Goal: Task Accomplishment & Management: Complete application form

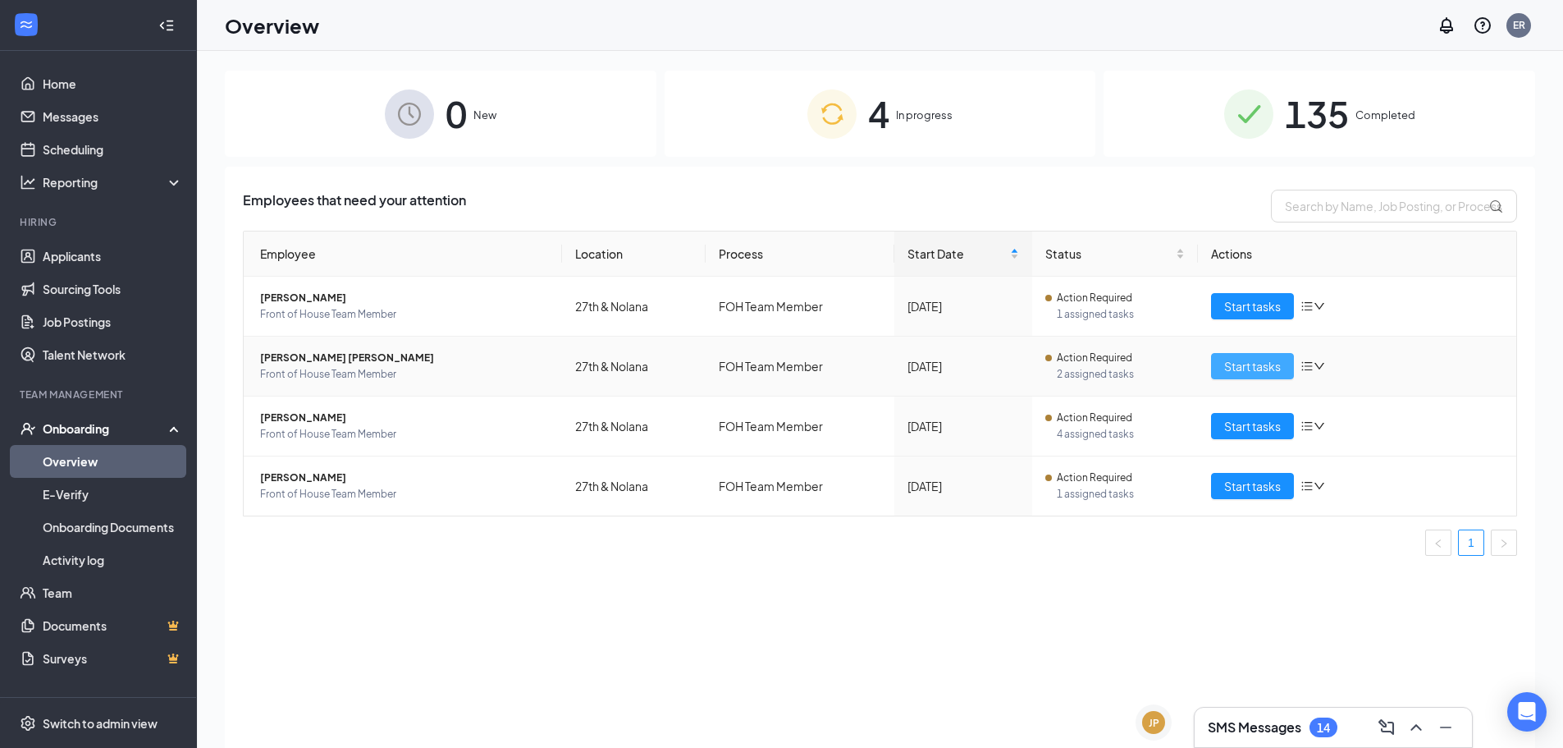
click at [1237, 374] on span "Start tasks" at bounding box center [1252, 366] width 57 height 18
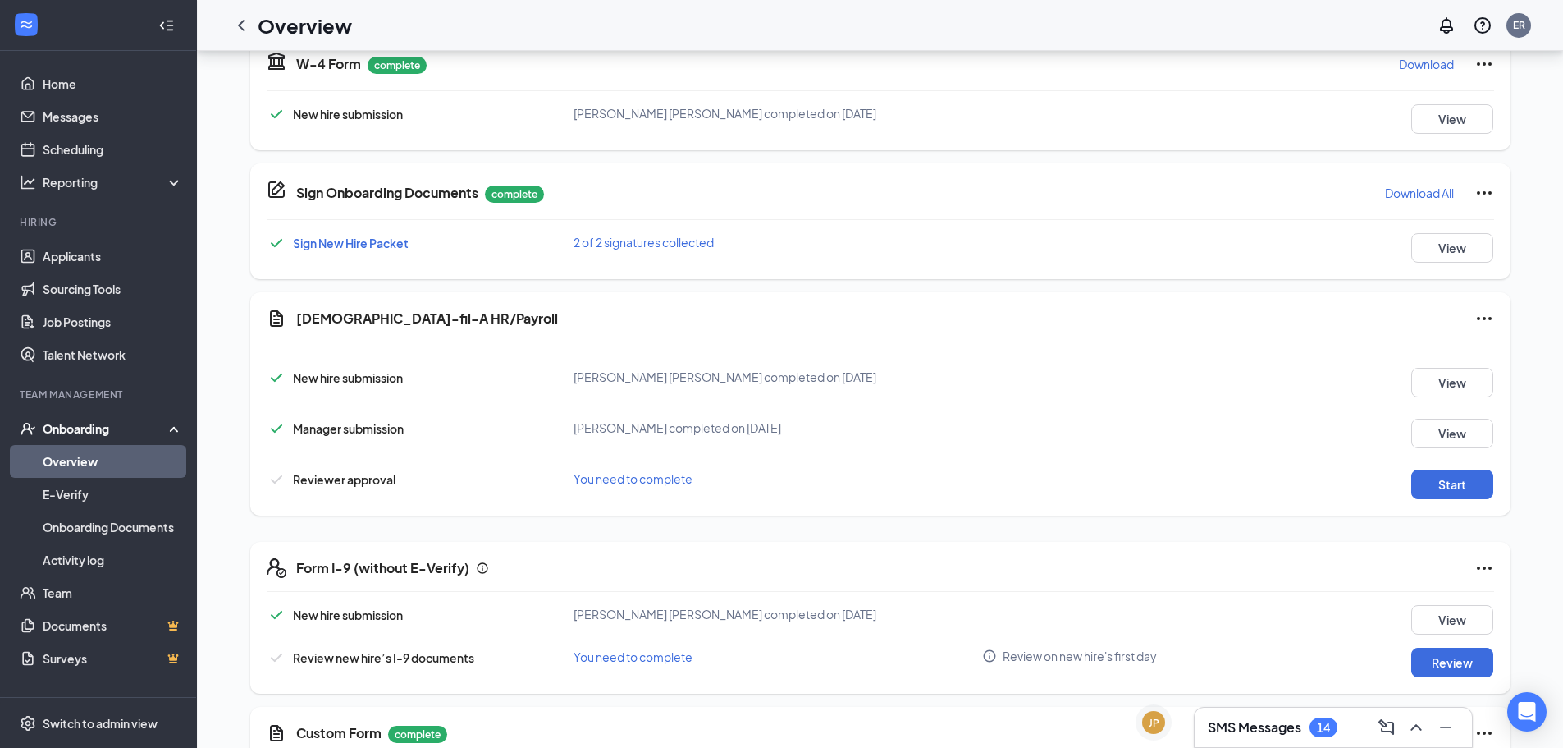
scroll to position [410, 0]
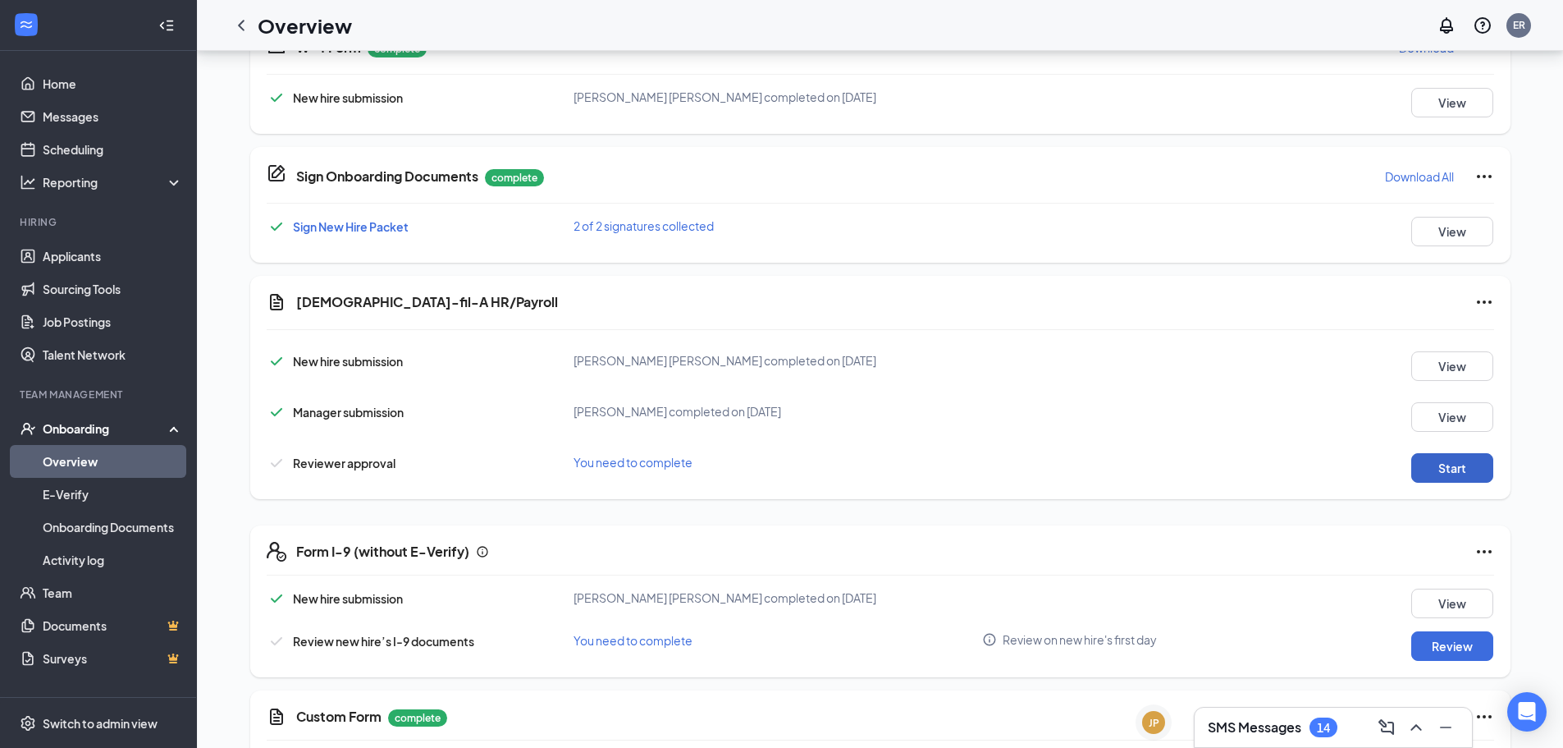
click at [1464, 474] on button "Start" at bounding box center [1452, 468] width 82 height 30
click at [1484, 300] on icon "Ellipses" at bounding box center [1485, 302] width 20 height 20
click at [1438, 336] on span "Mark as complete" at bounding box center [1422, 335] width 96 height 16
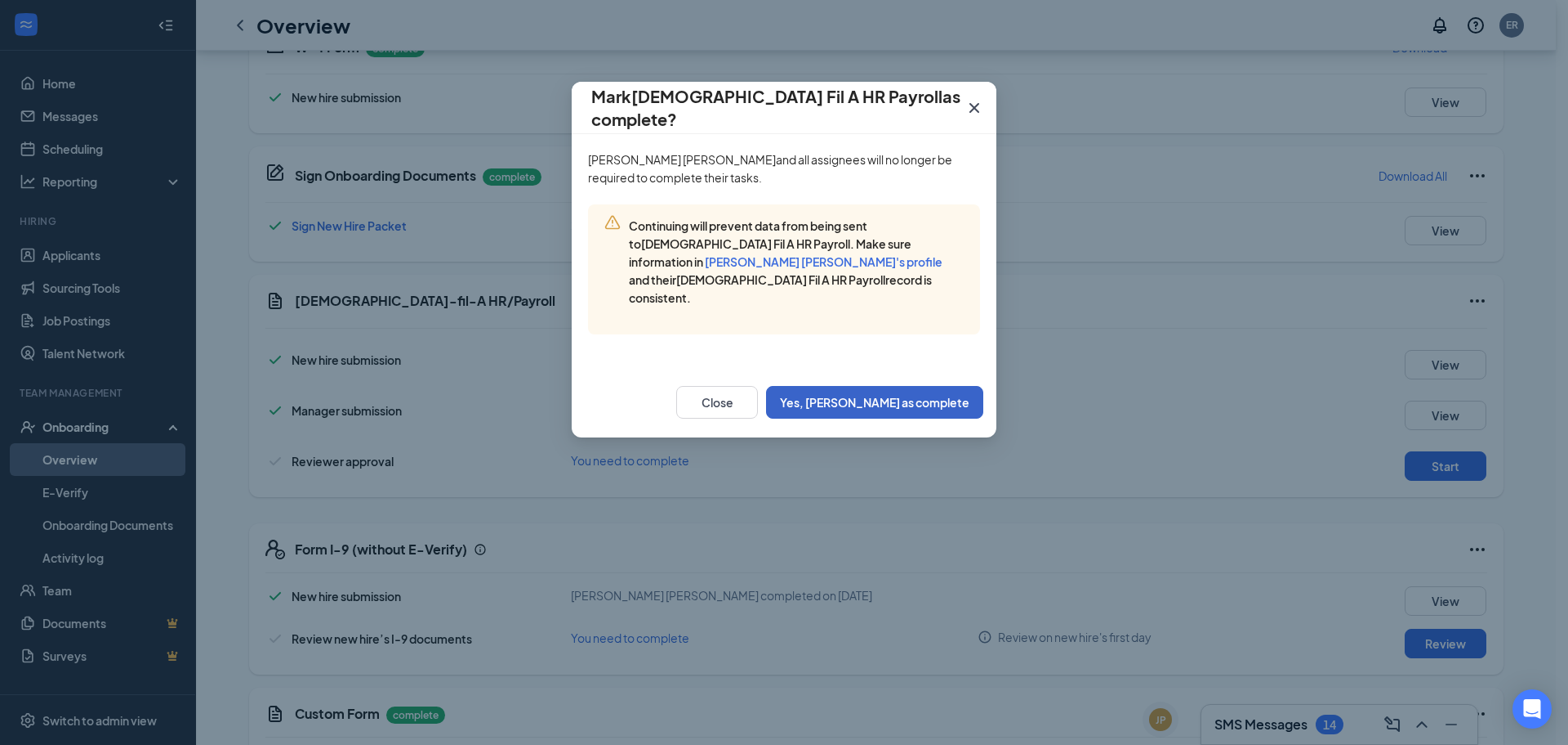
click at [923, 385] on button "Yes, [PERSON_NAME] as complete" at bounding box center [875, 401] width 217 height 33
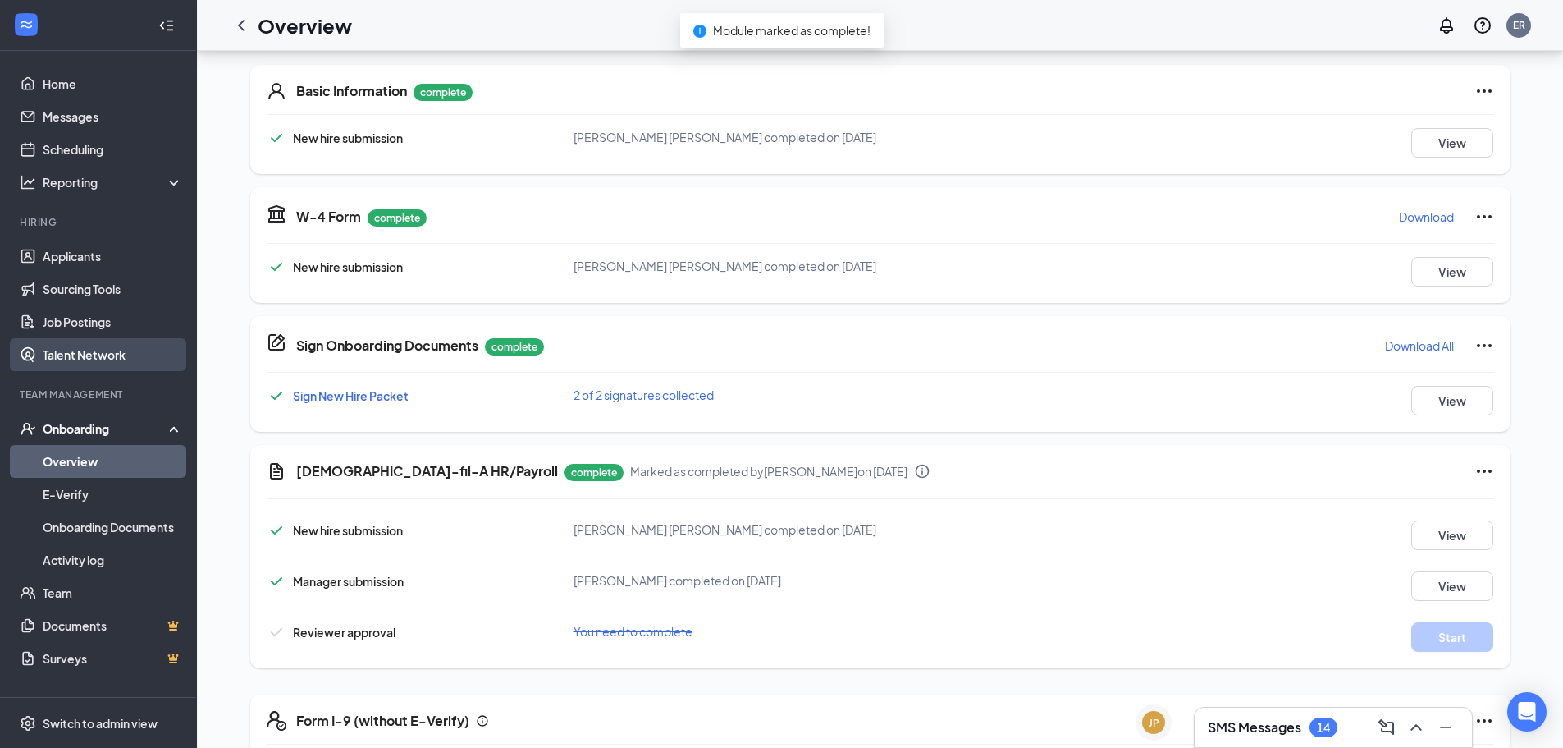
scroll to position [164, 0]
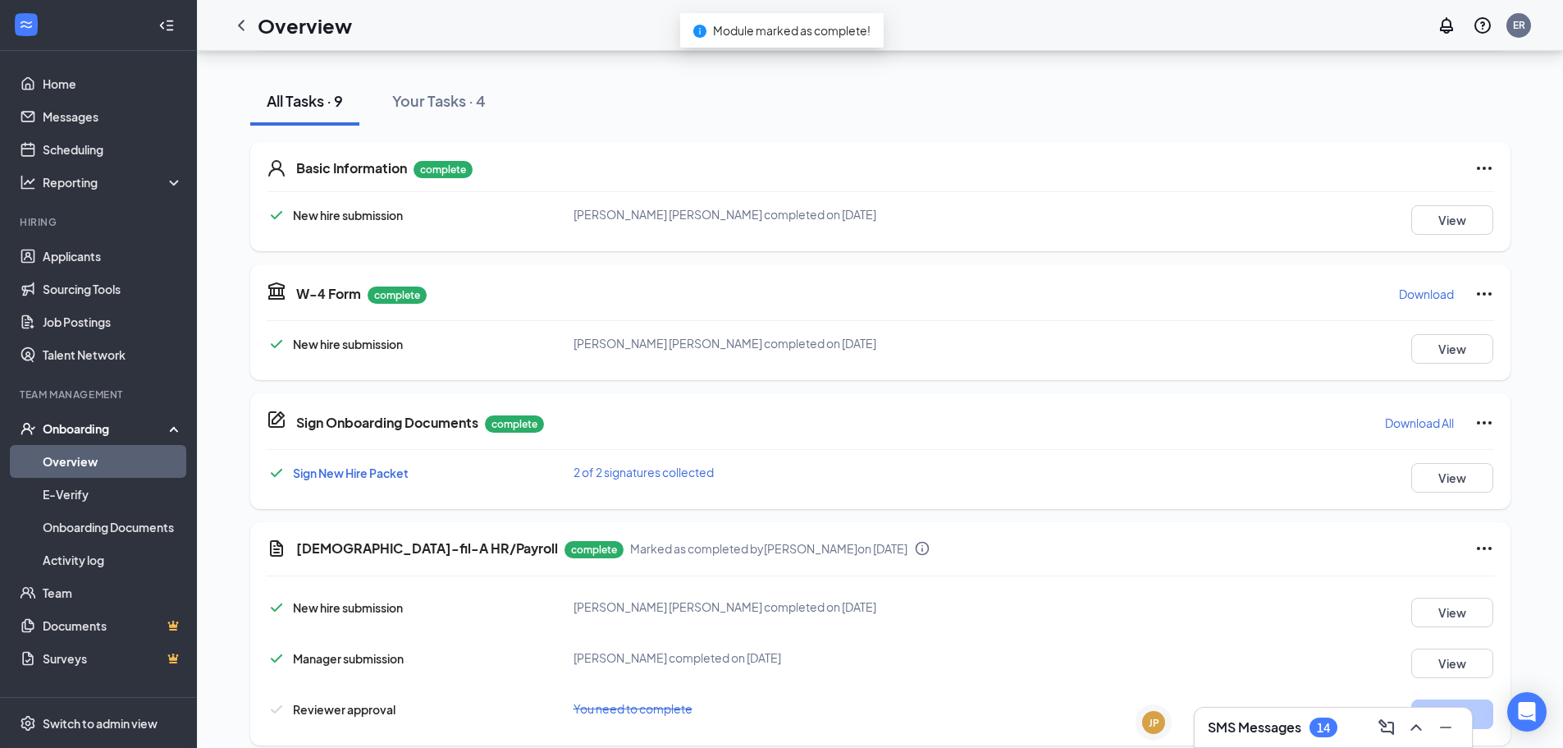
click at [300, 25] on h1 "Overview" at bounding box center [305, 25] width 94 height 28
click at [254, 37] on div "Overview" at bounding box center [288, 25] width 127 height 33
click at [246, 27] on icon "ChevronLeft" at bounding box center [241, 26] width 20 height 20
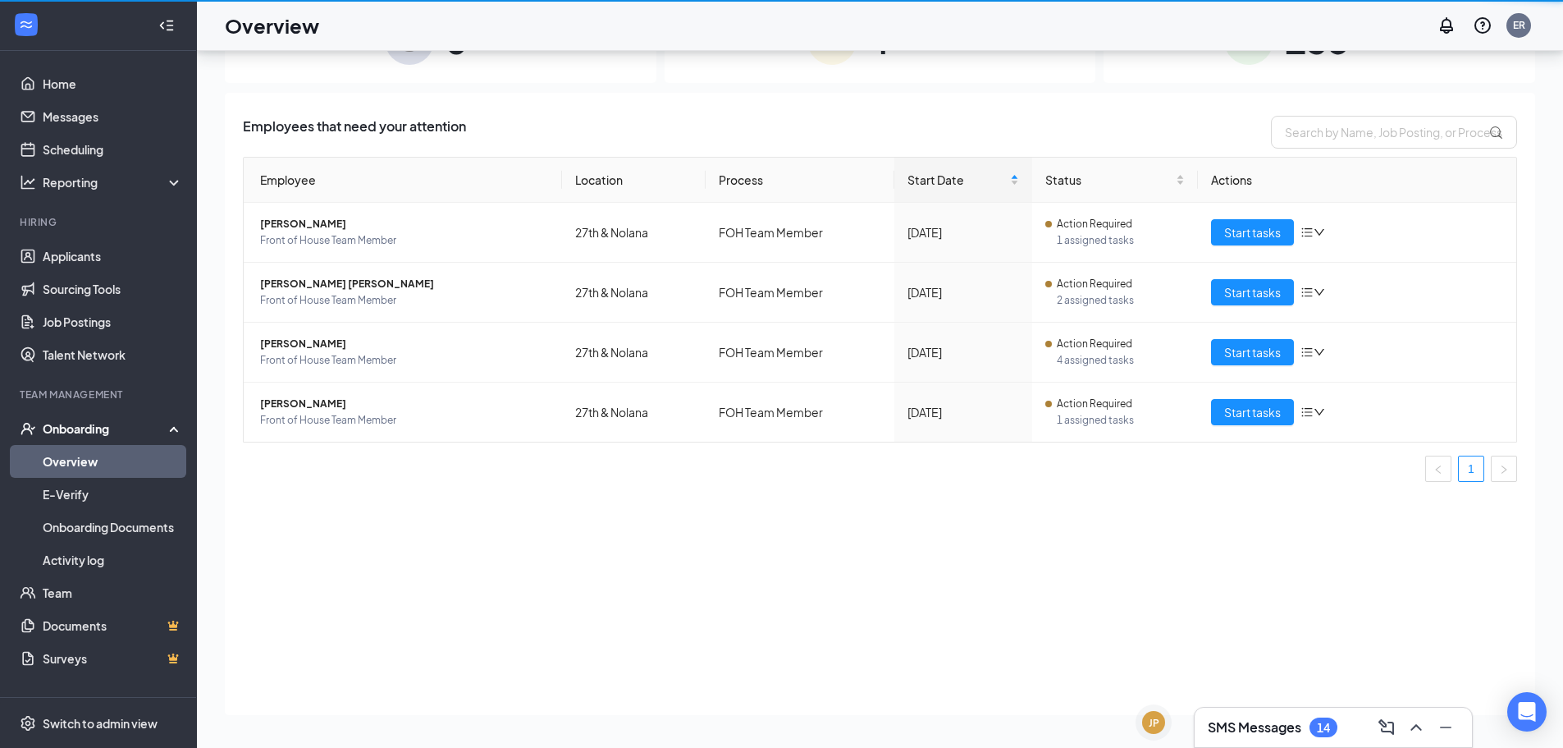
scroll to position [74, 0]
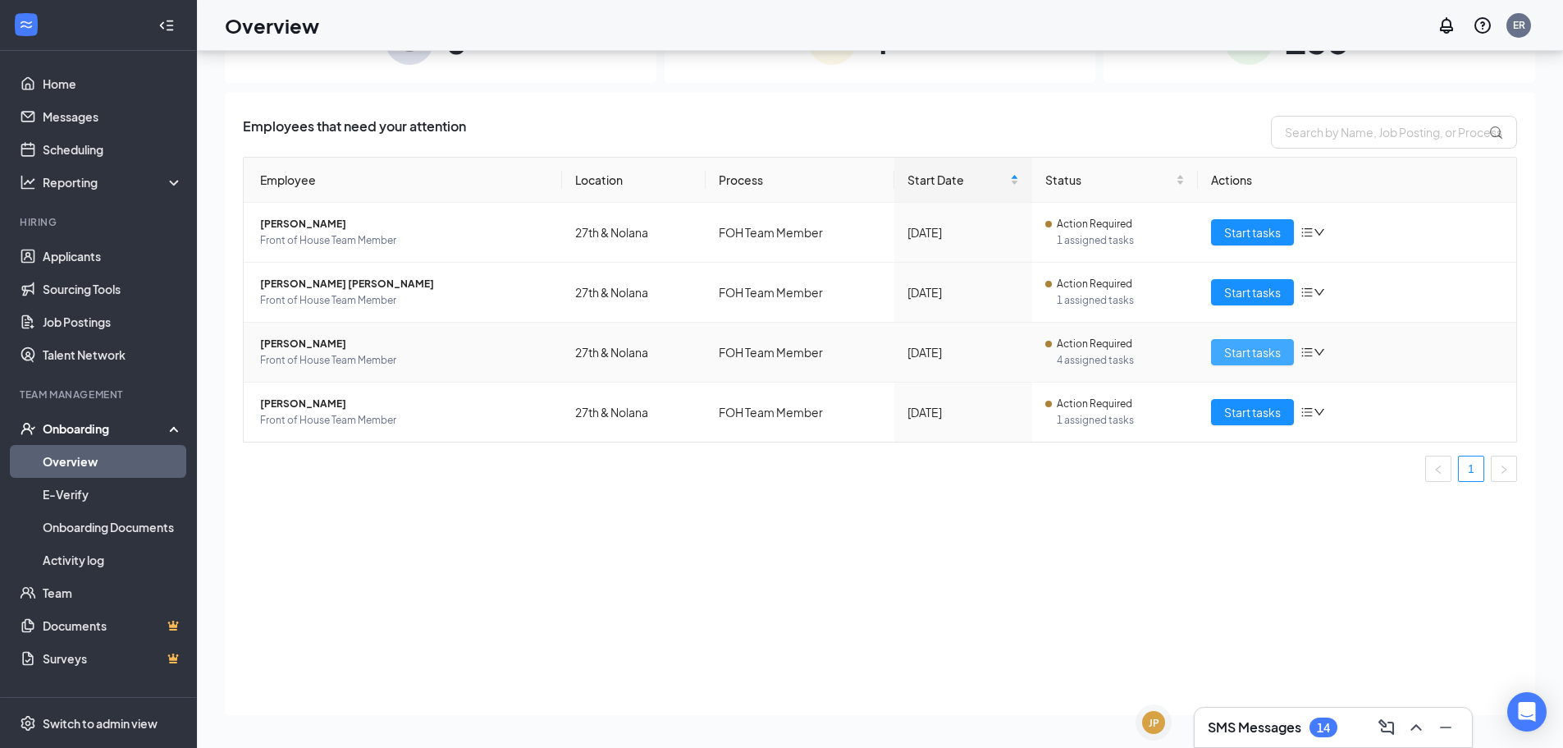
click at [1247, 359] on span "Start tasks" at bounding box center [1252, 352] width 57 height 18
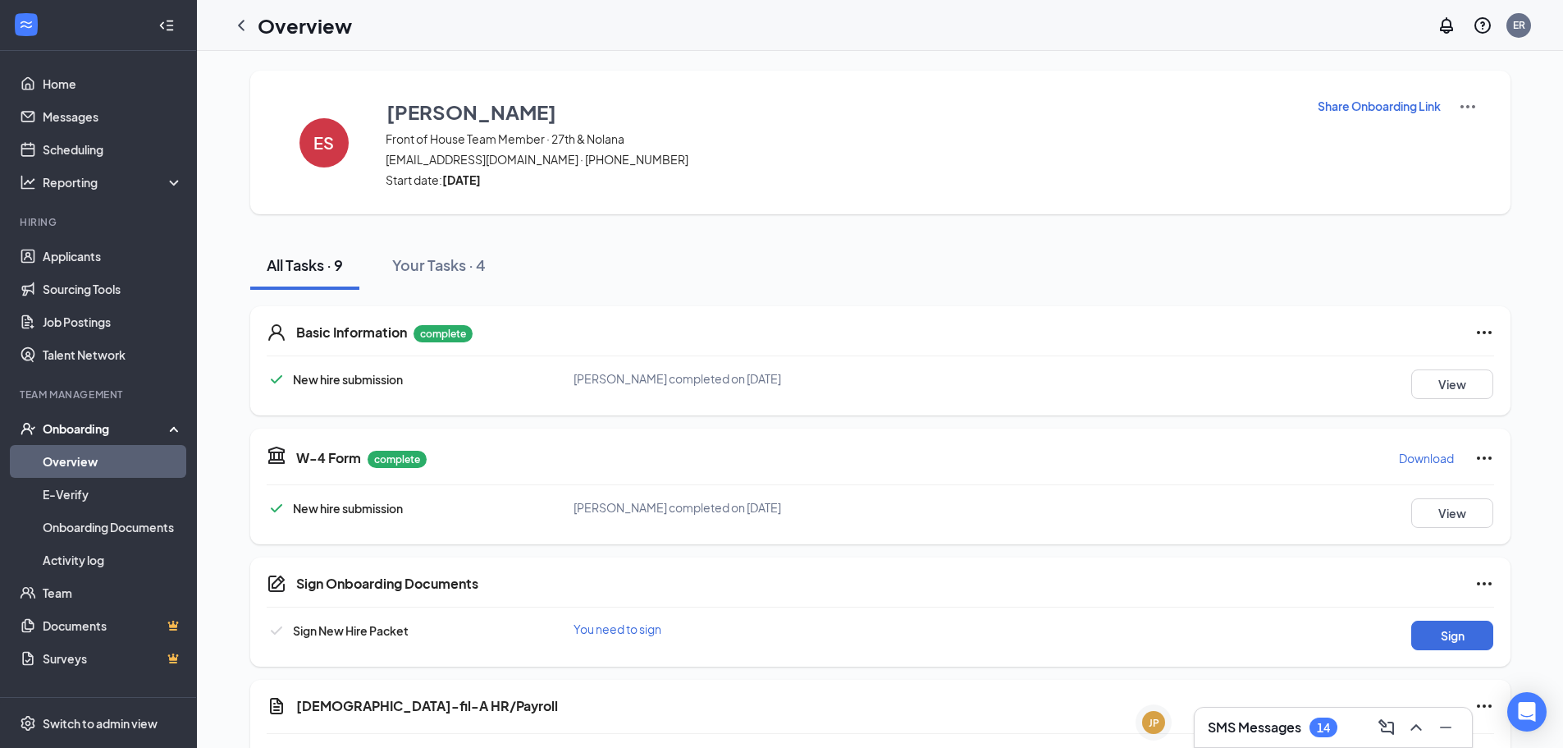
click at [1472, 99] on img at bounding box center [1468, 107] width 20 height 20
click at [1470, 113] on img at bounding box center [1468, 107] width 20 height 20
click at [1460, 135] on span "View details" at bounding box center [1467, 136] width 64 height 18
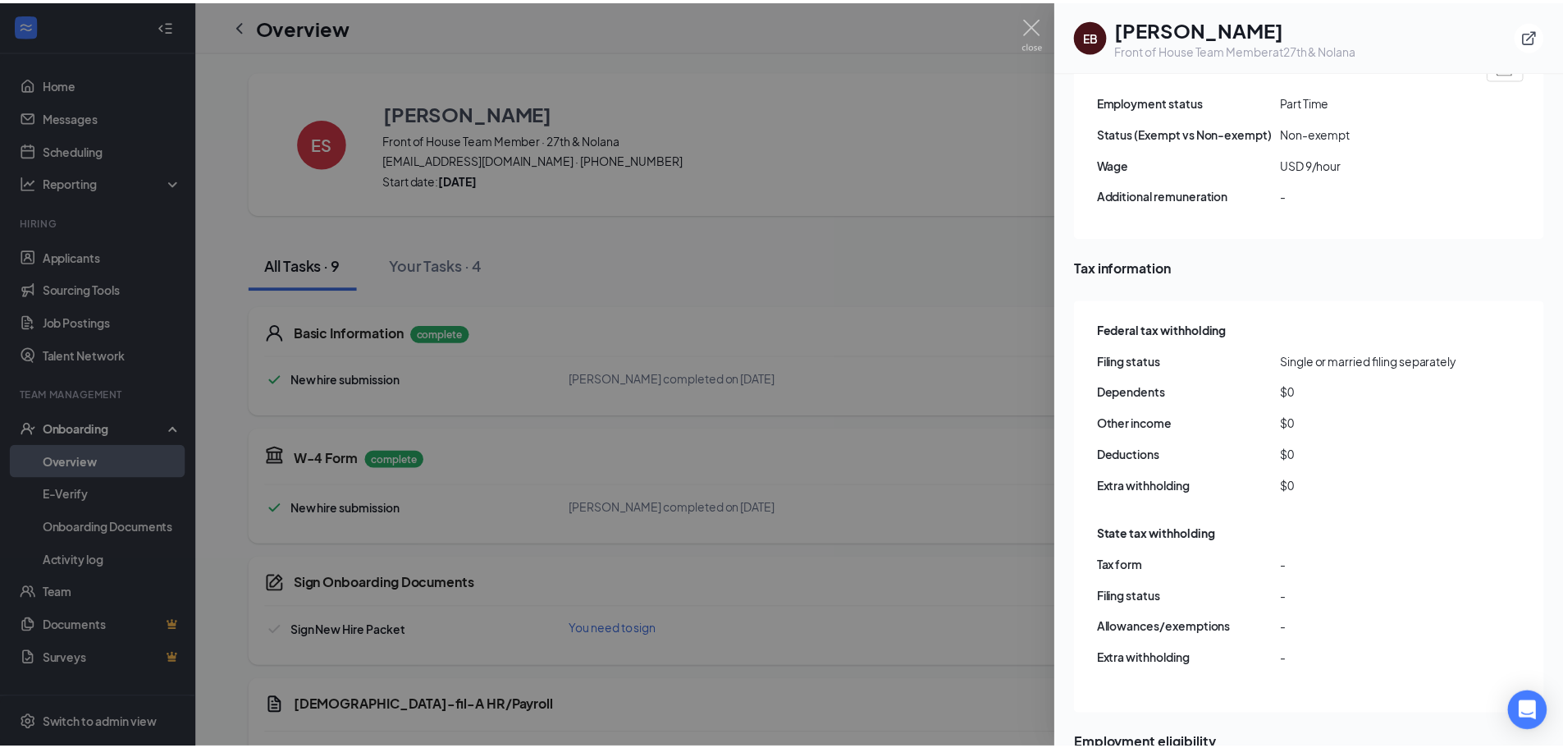
scroll to position [1231, 0]
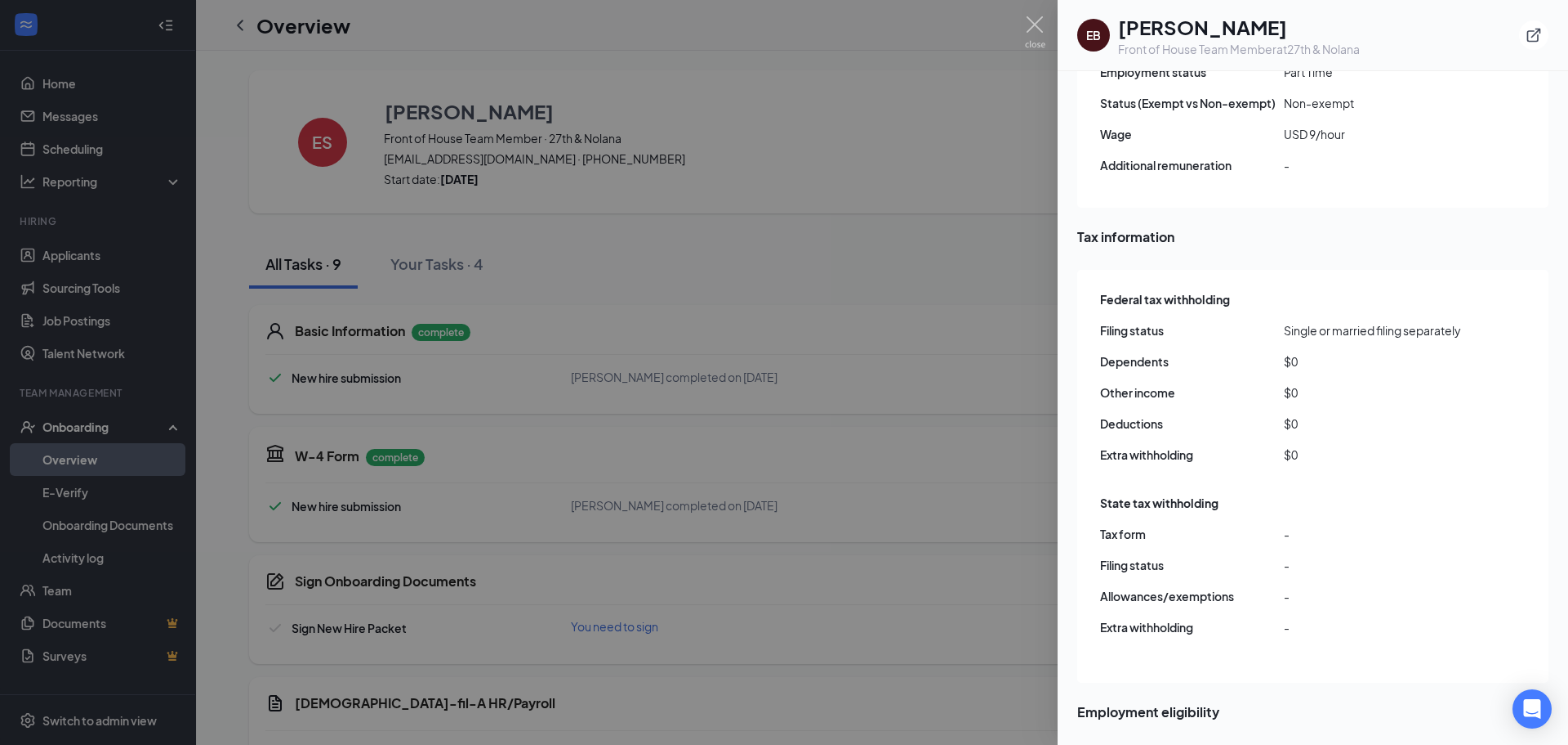
click at [907, 500] on div at bounding box center [784, 372] width 1568 height 745
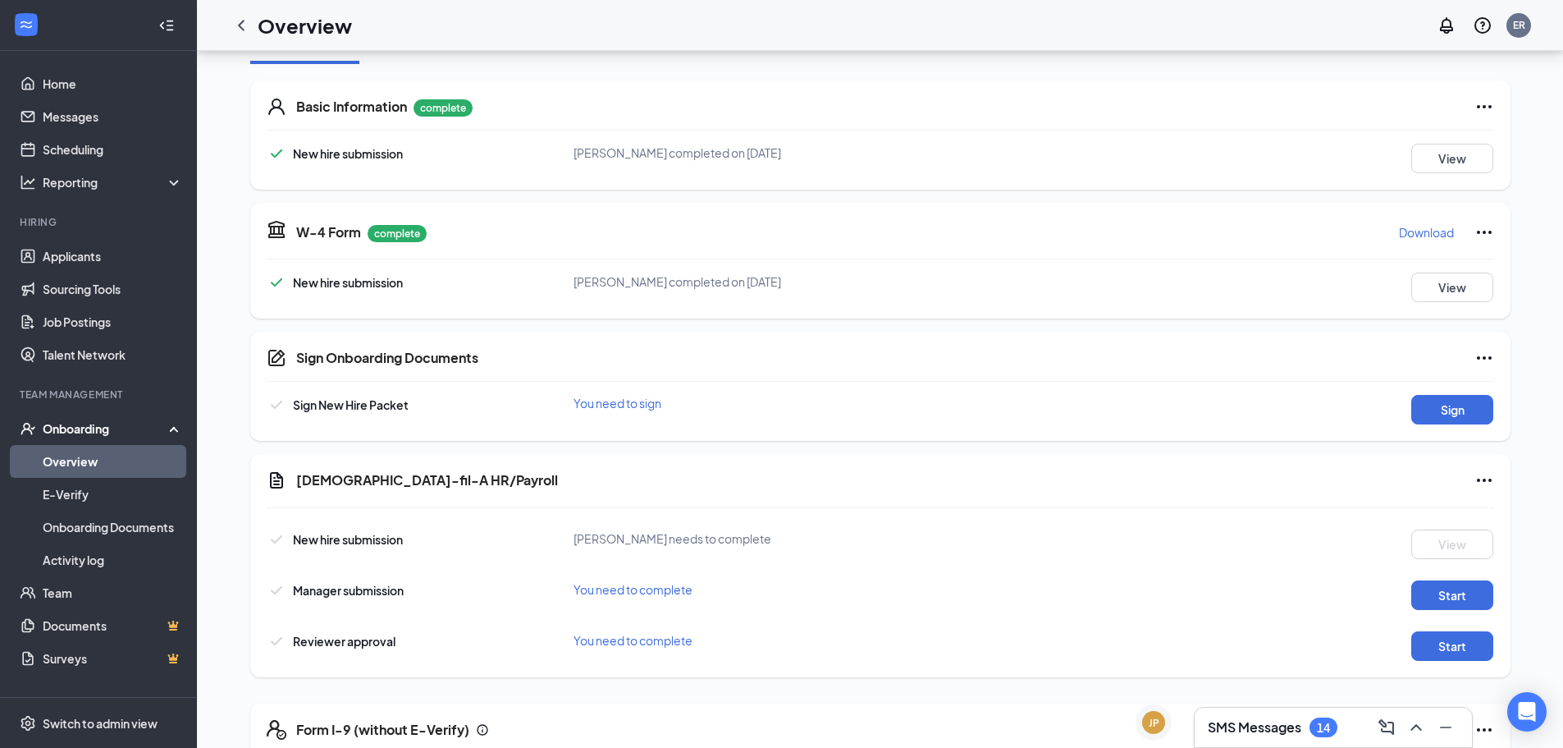
scroll to position [410, 0]
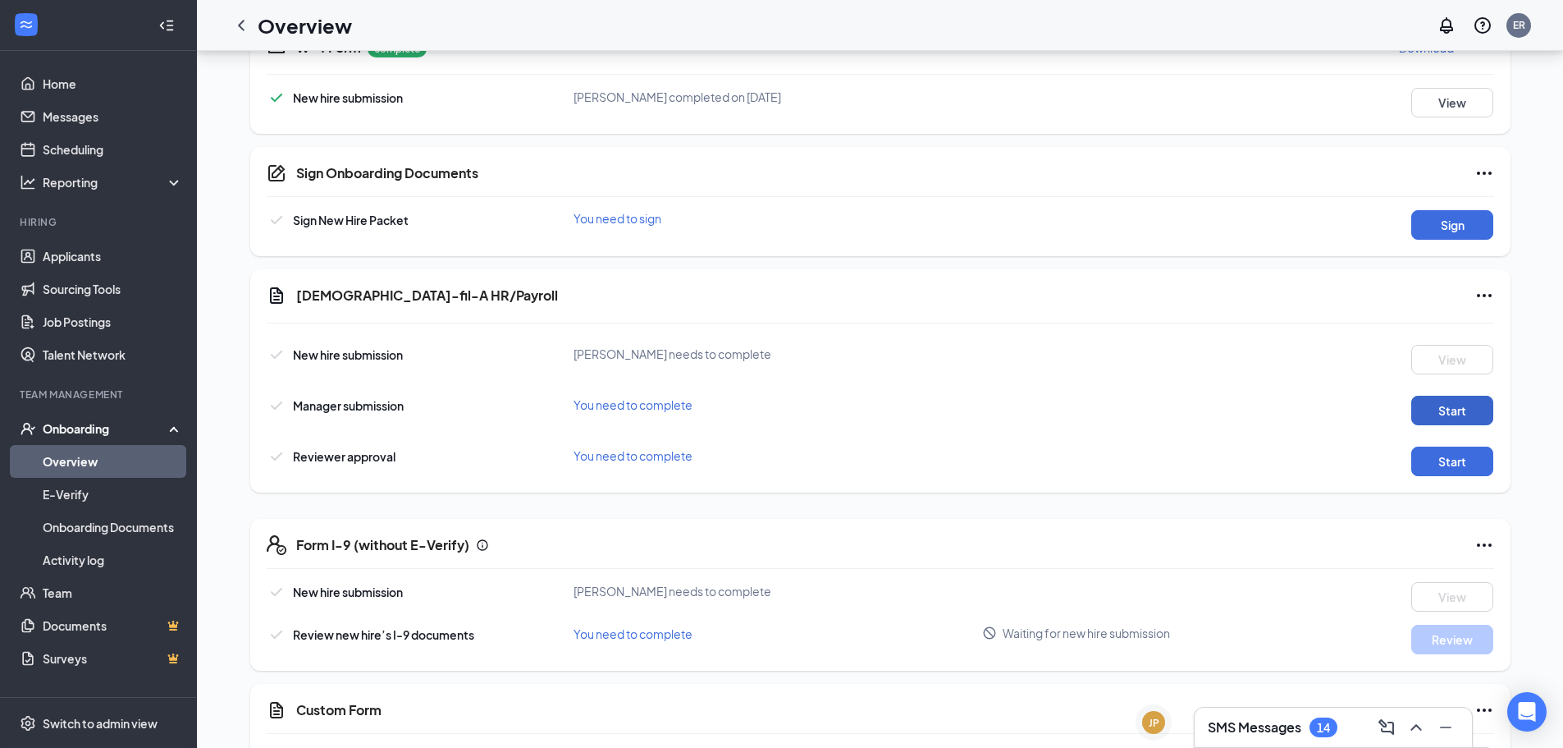
click at [1450, 397] on button "Start" at bounding box center [1452, 411] width 82 height 30
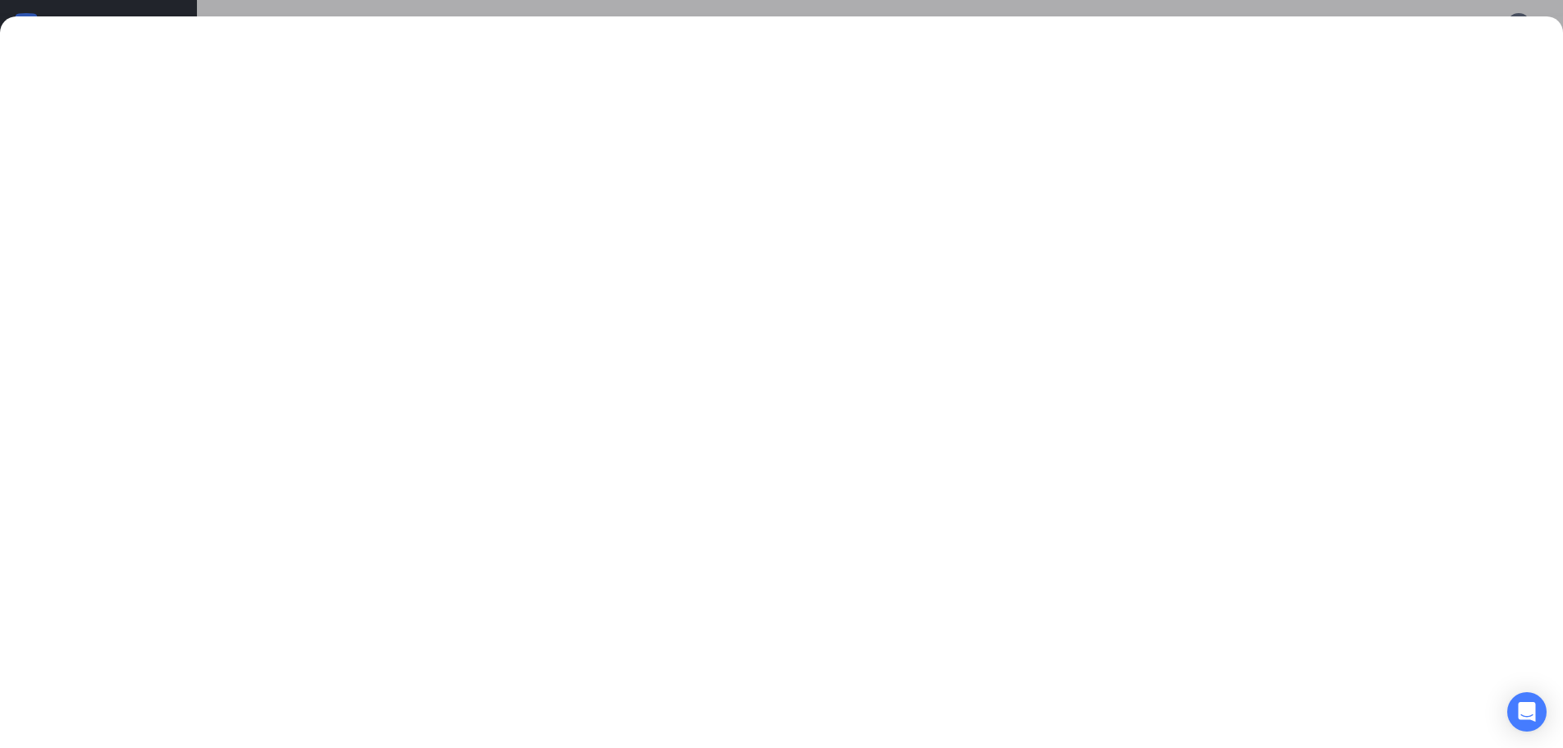
scroll to position [328, 0]
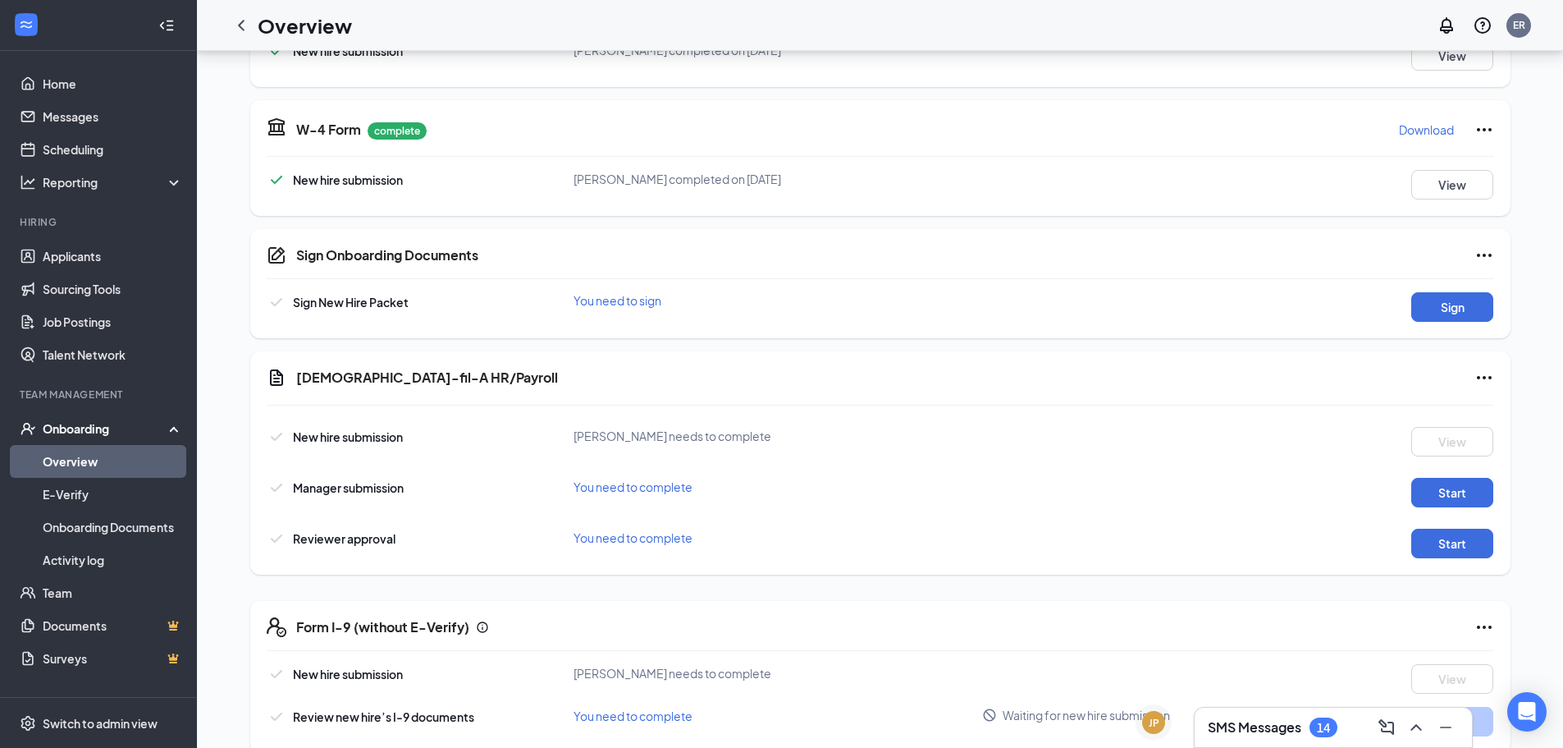
click at [1450, 508] on div "New hire submission [PERSON_NAME] needs to complete View Manager submission You…" at bounding box center [881, 487] width 1228 height 139
click at [1448, 493] on button "Start" at bounding box center [1452, 493] width 82 height 30
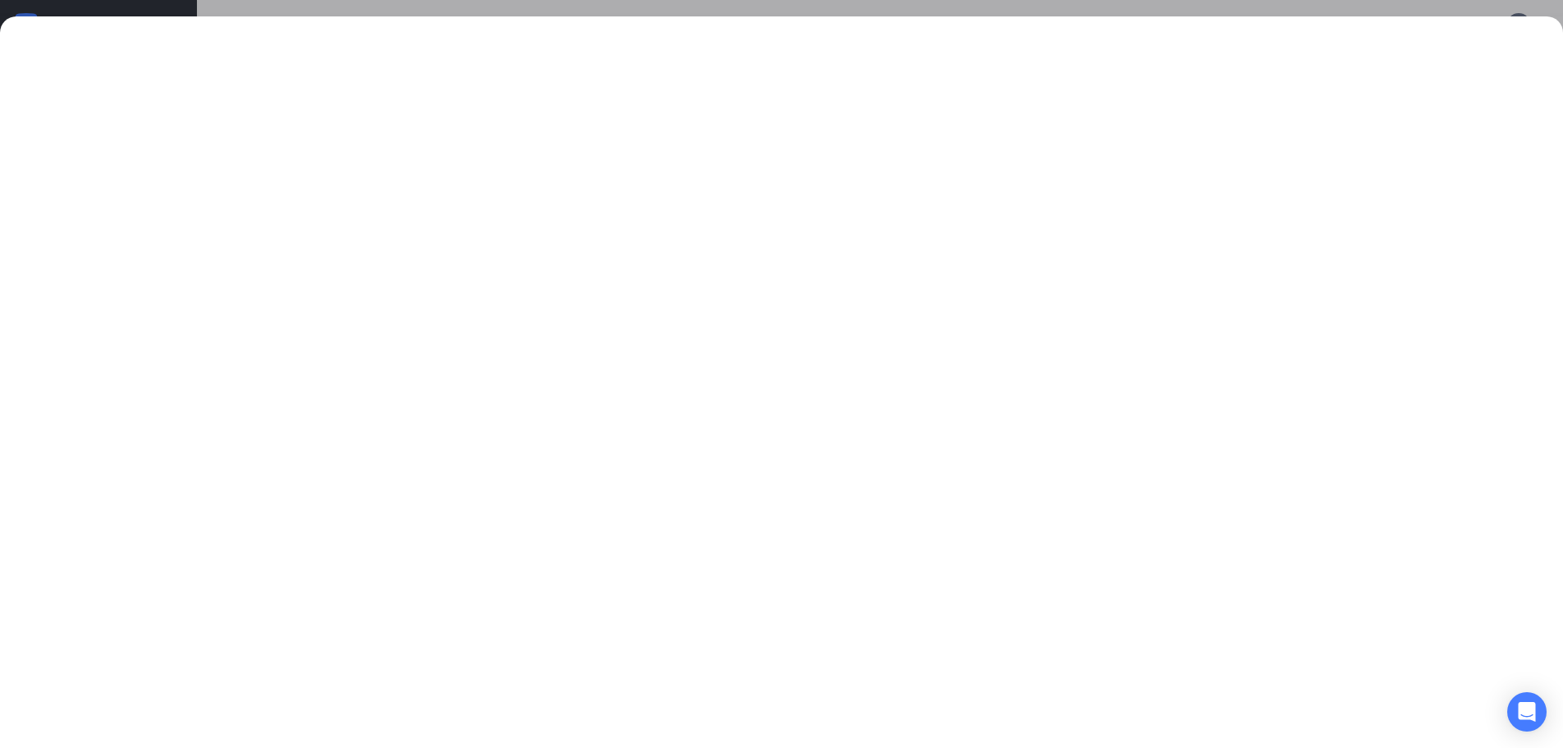
scroll to position [475, 0]
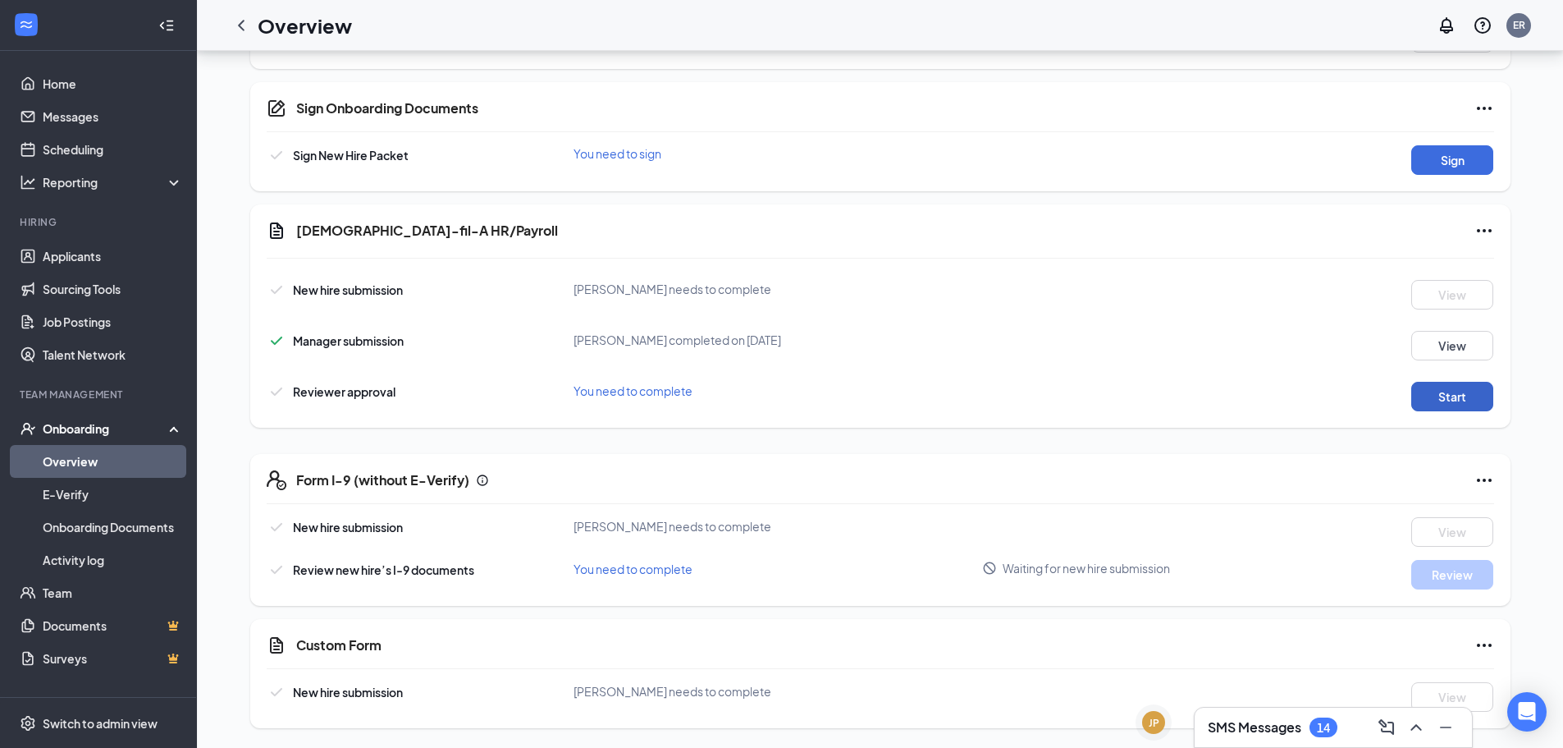
click at [1462, 409] on button "Start" at bounding box center [1452, 397] width 82 height 30
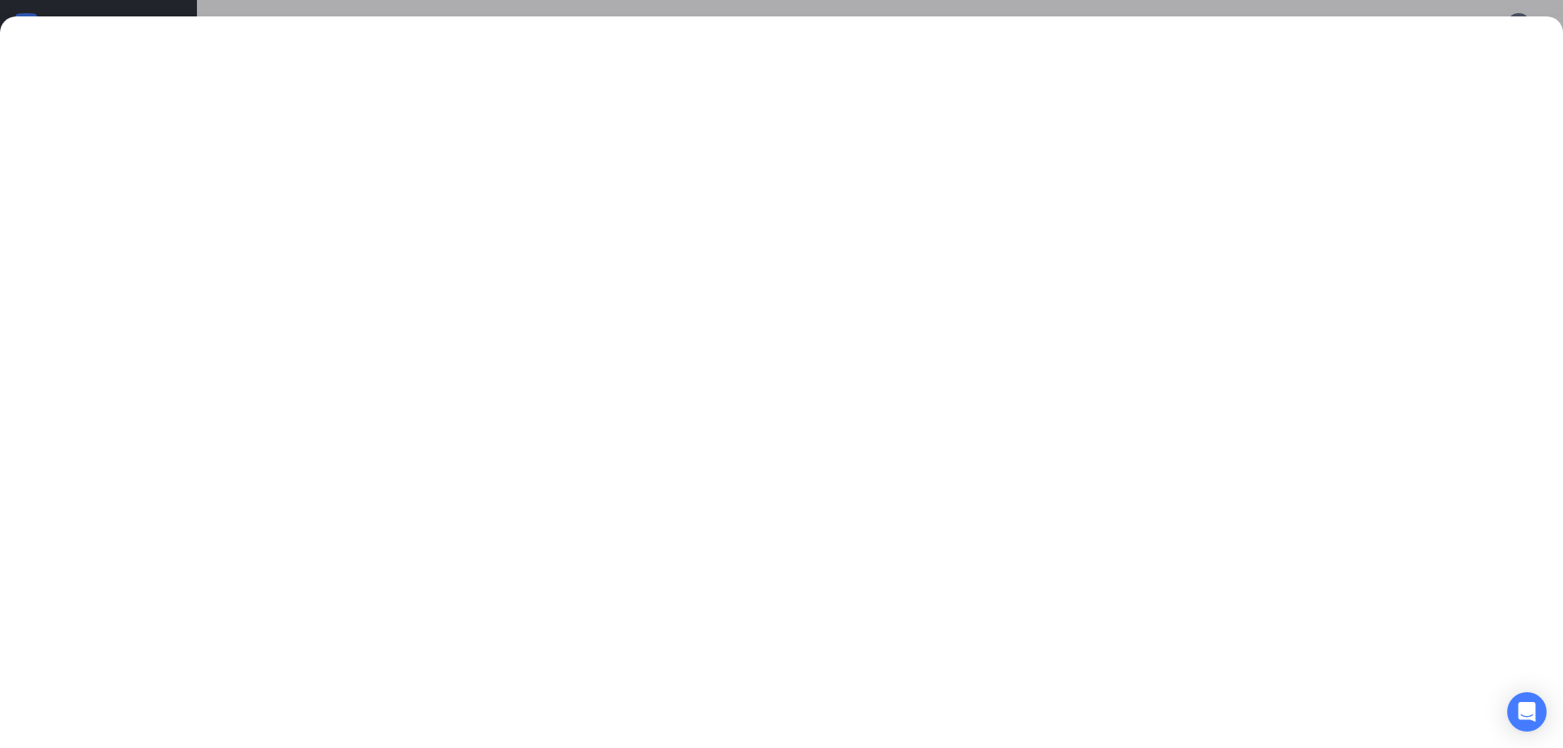
click at [1455, 32] on div at bounding box center [781, 381] width 1563 height 731
click at [675, 12] on div at bounding box center [781, 374] width 1563 height 748
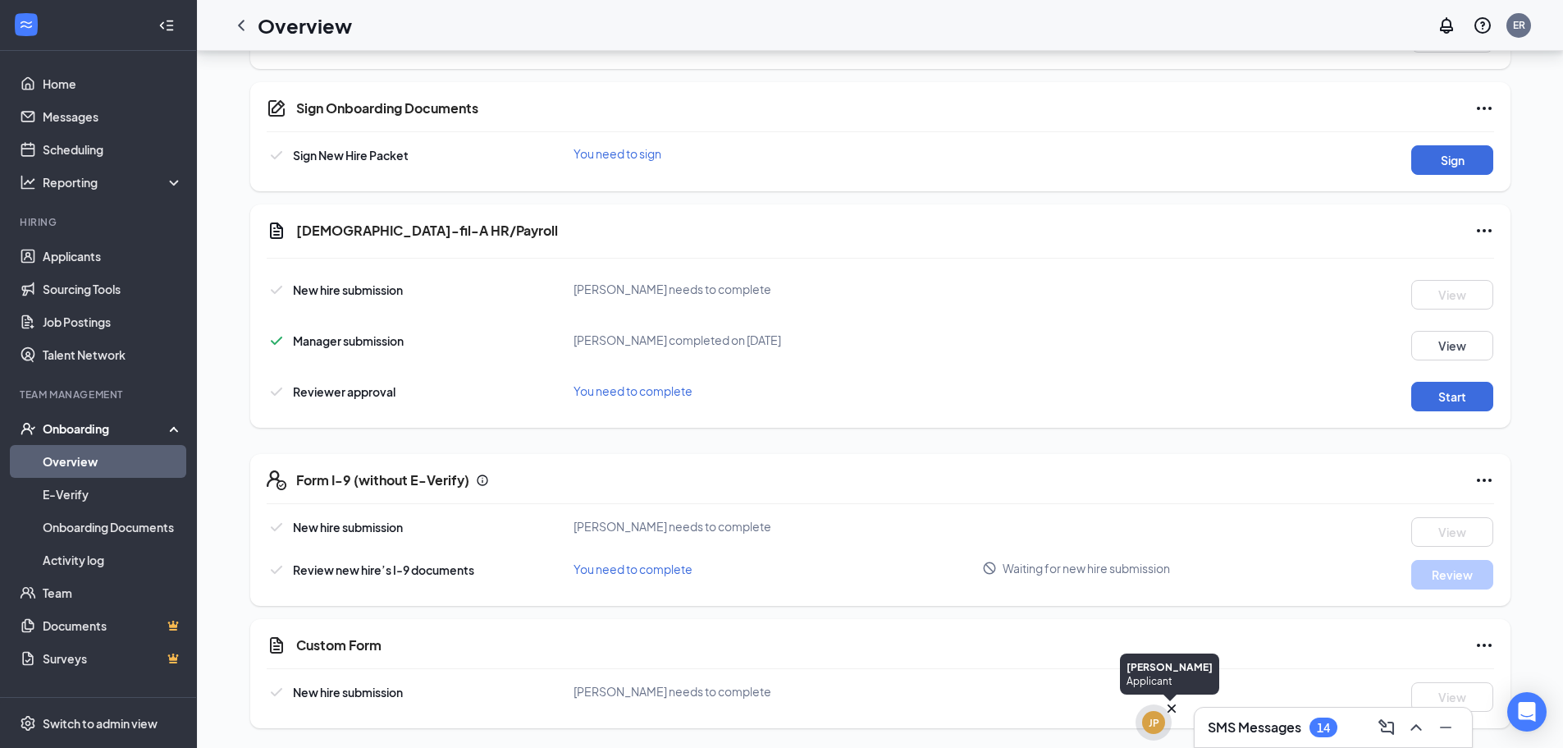
click at [1150, 724] on div "JP" at bounding box center [1154, 723] width 11 height 14
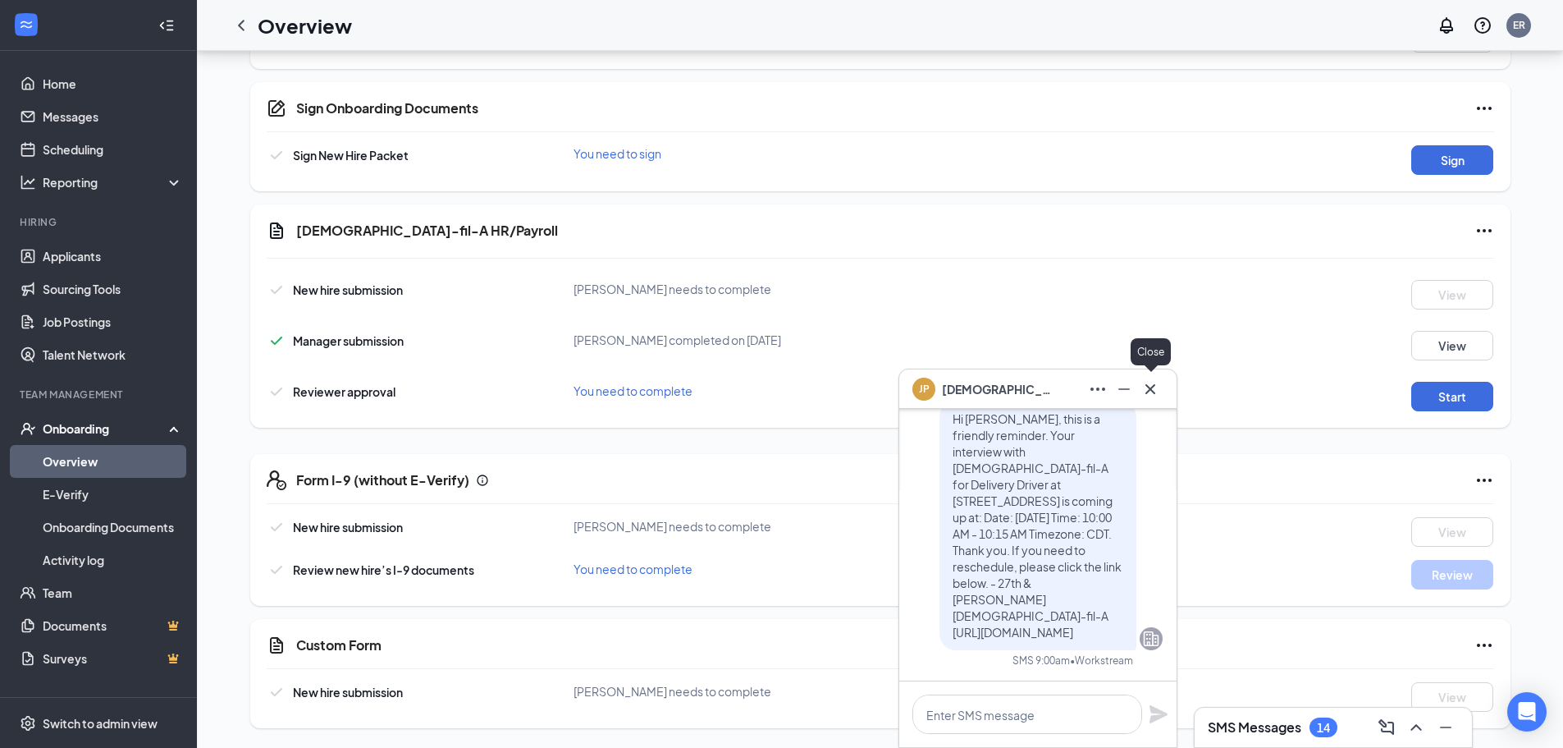
click at [1151, 392] on icon "Cross" at bounding box center [1151, 389] width 20 height 20
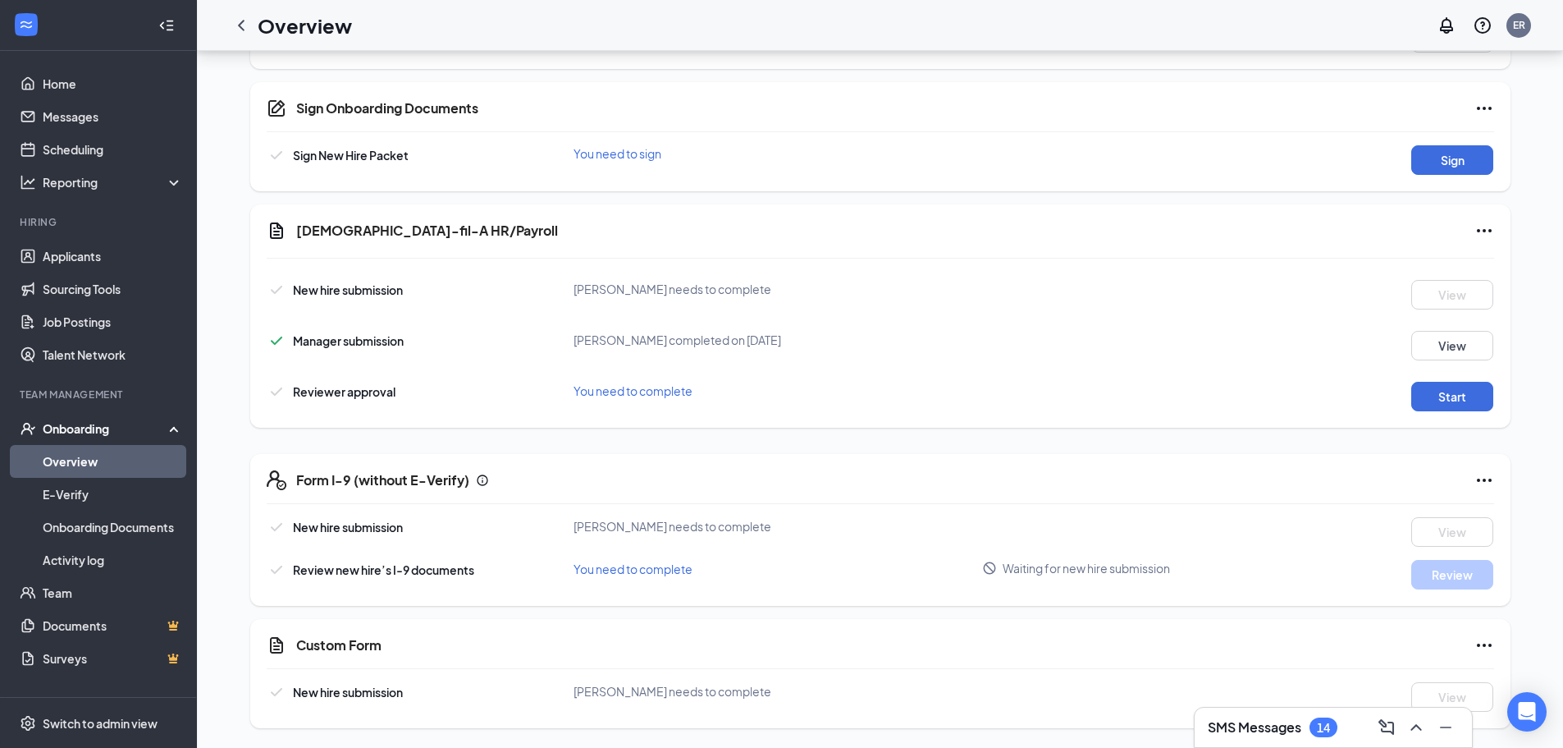
click at [1479, 474] on icon "Ellipses" at bounding box center [1485, 480] width 20 height 20
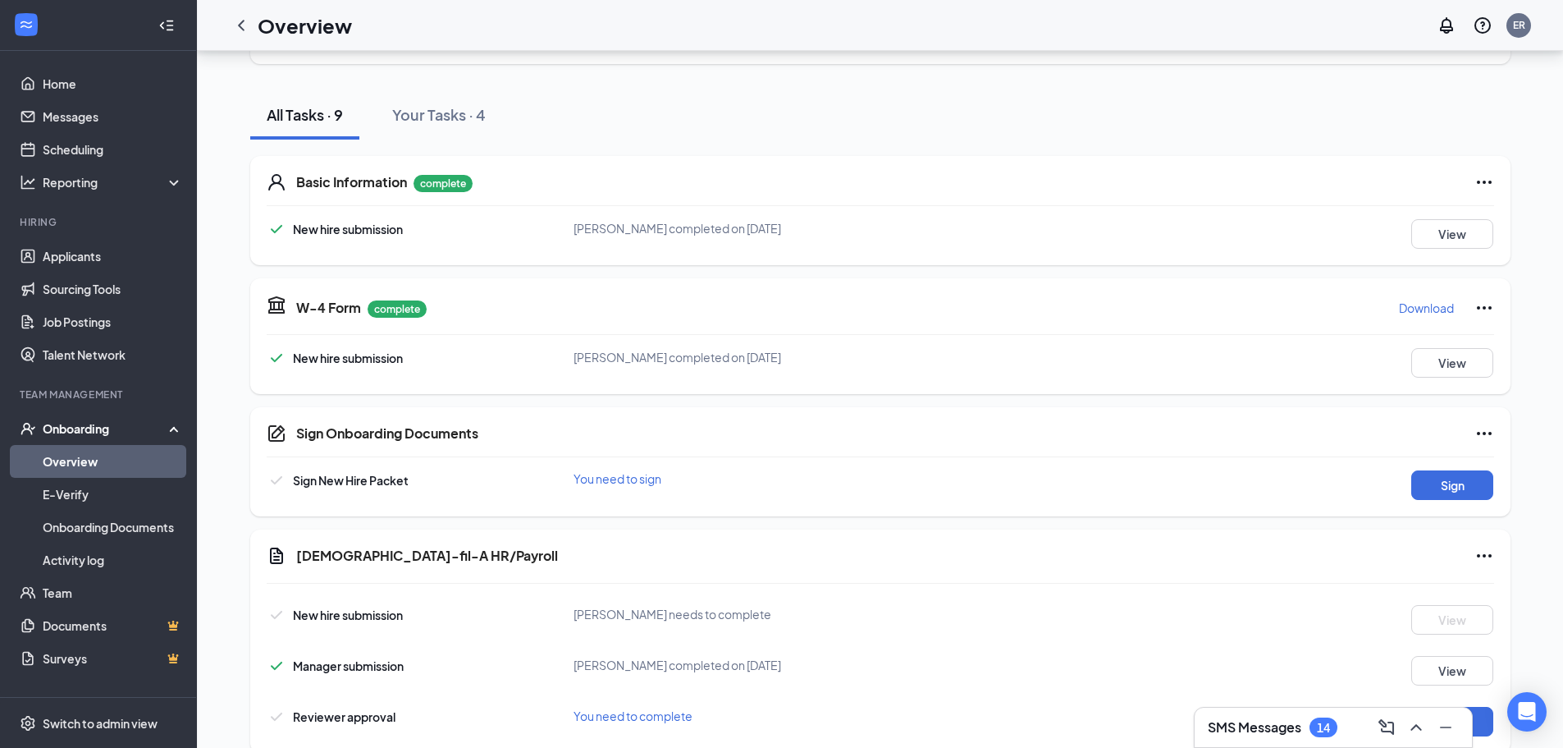
scroll to position [164, 0]
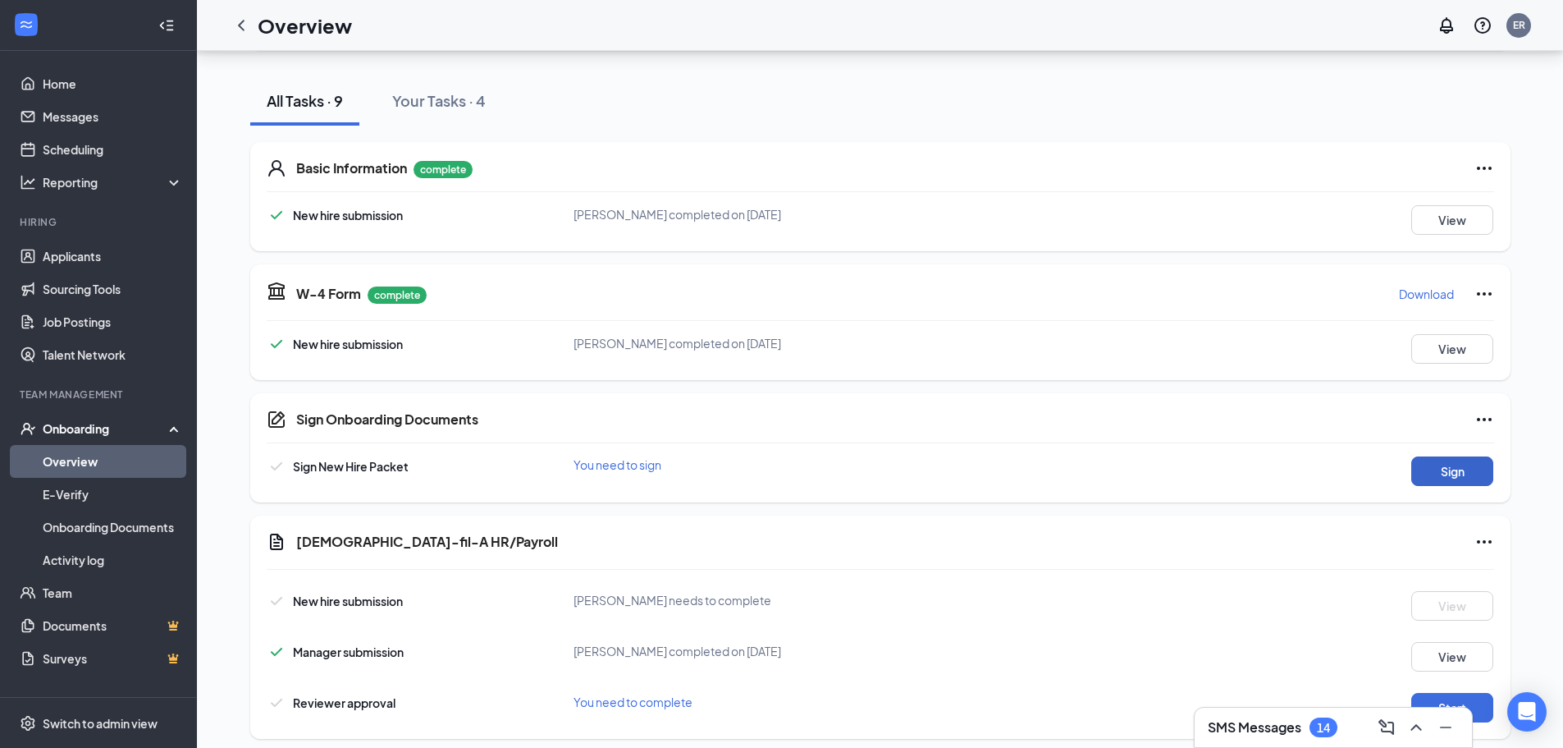
click at [1470, 464] on button "Sign" at bounding box center [1452, 471] width 82 height 30
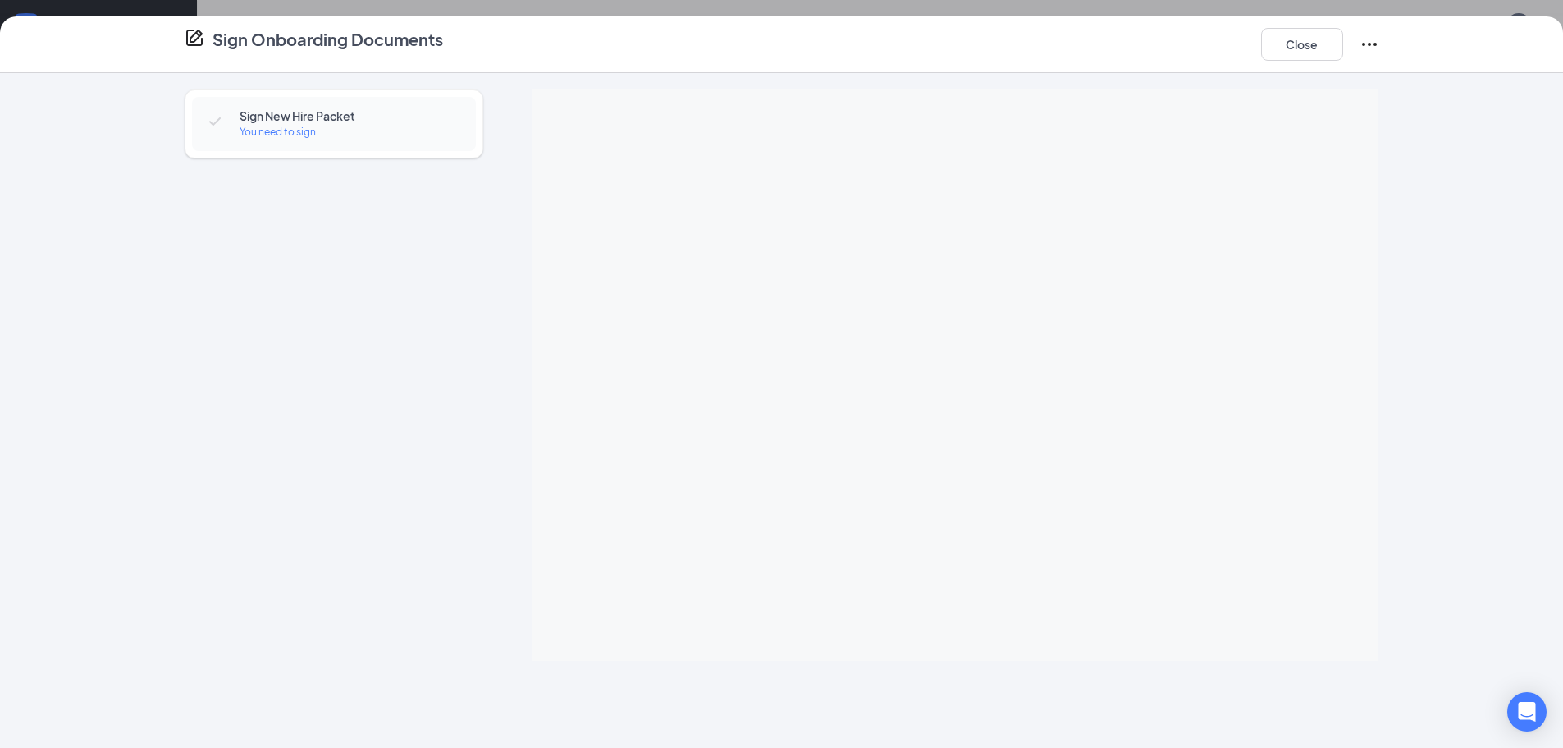
scroll to position [0, 0]
click at [1397, 226] on div "Sign New Hire Packet You need to sign" at bounding box center [782, 374] width 1260 height 571
click at [1303, 53] on button "Close" at bounding box center [1302, 44] width 82 height 33
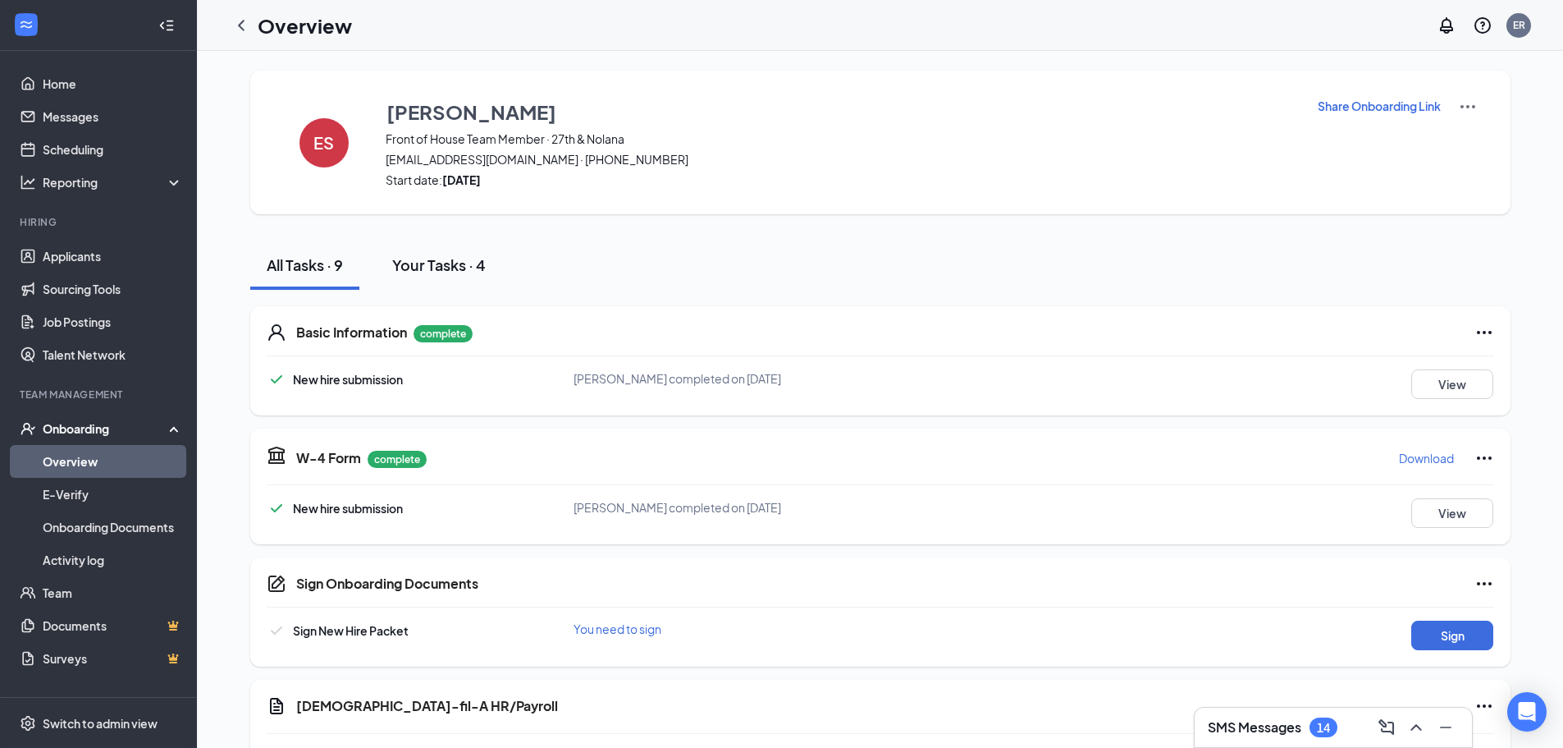
click at [450, 264] on div "Your Tasks · 4" at bounding box center [439, 264] width 94 height 21
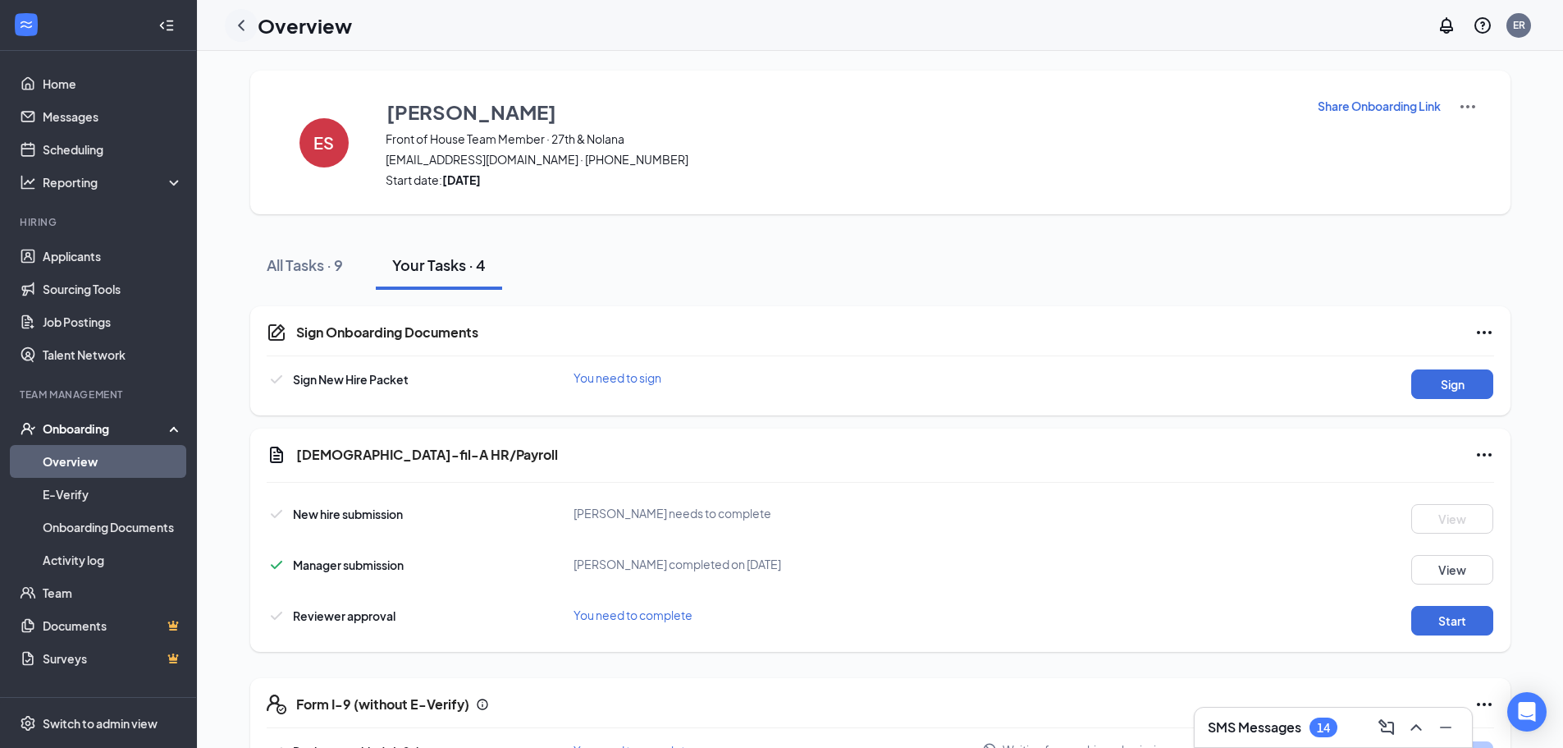
click at [247, 28] on icon "ChevronLeft" at bounding box center [241, 26] width 20 height 20
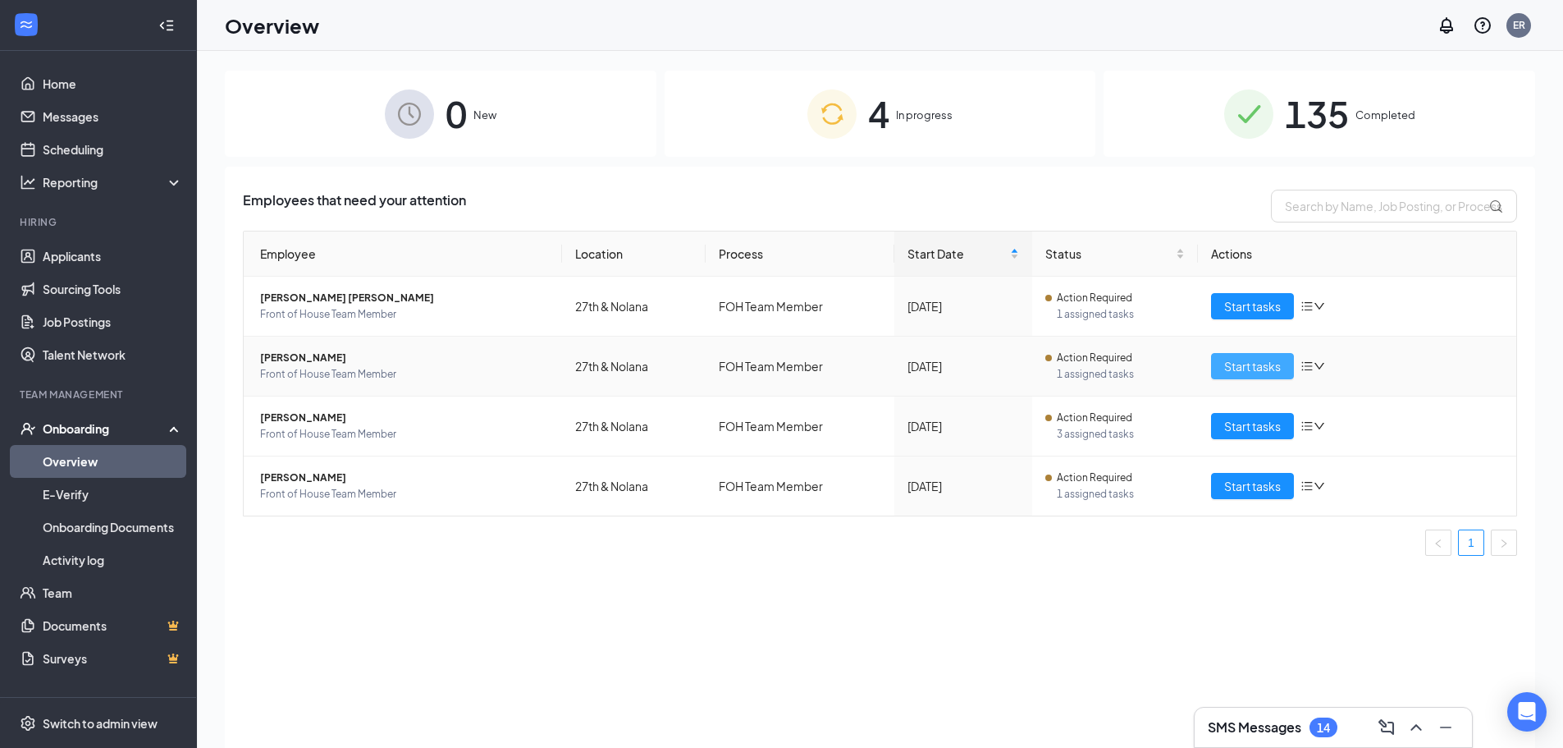
click at [1255, 369] on span "Start tasks" at bounding box center [1252, 366] width 57 height 18
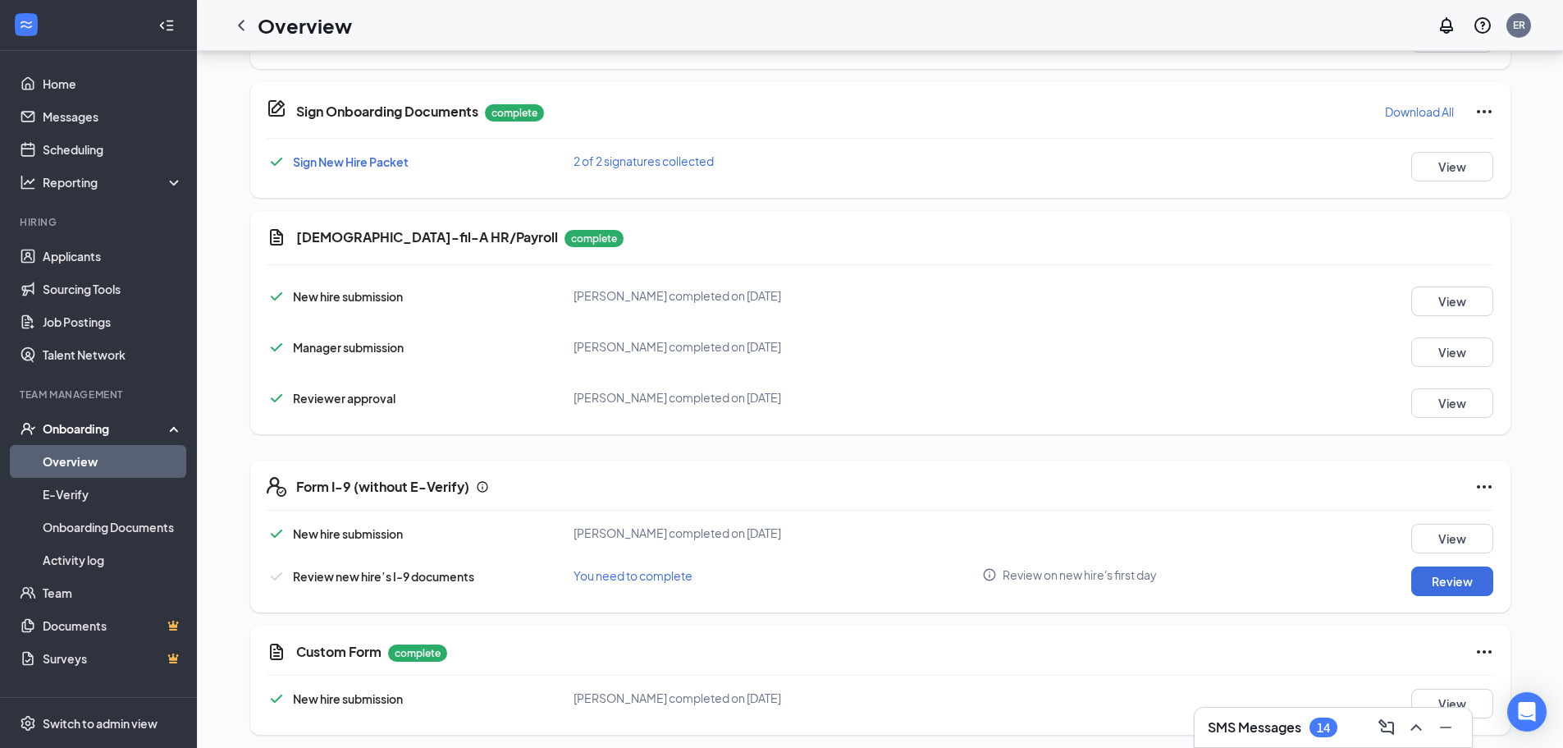
scroll to position [482, 0]
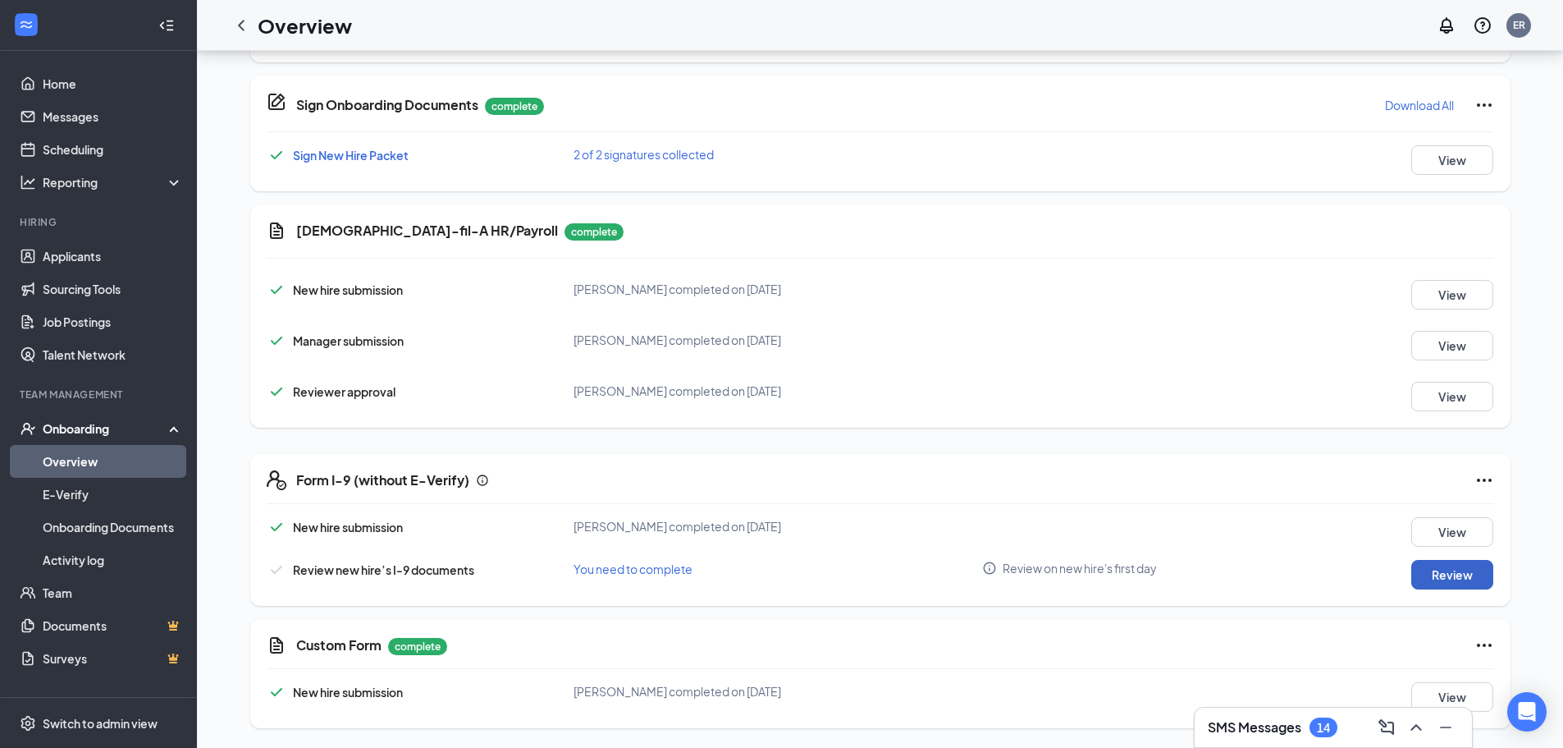
click at [1447, 584] on button "Review" at bounding box center [1452, 575] width 82 height 30
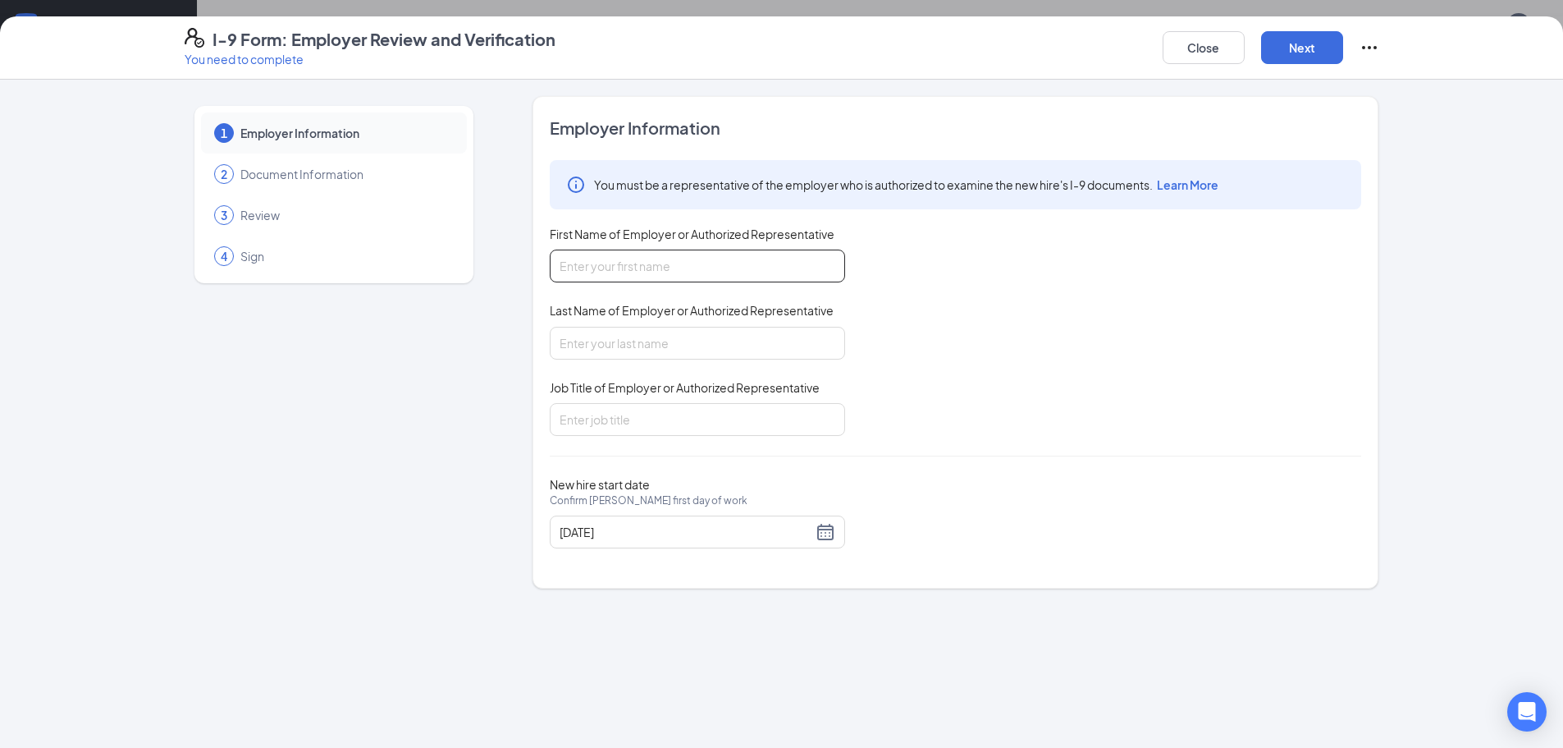
click at [740, 251] on input "First Name of Employer or Authorized Representative" at bounding box center [697, 265] width 295 height 33
type input "[PERSON_NAME]"
type input "N"
type input "B"
type input "[PERSON_NAME]"
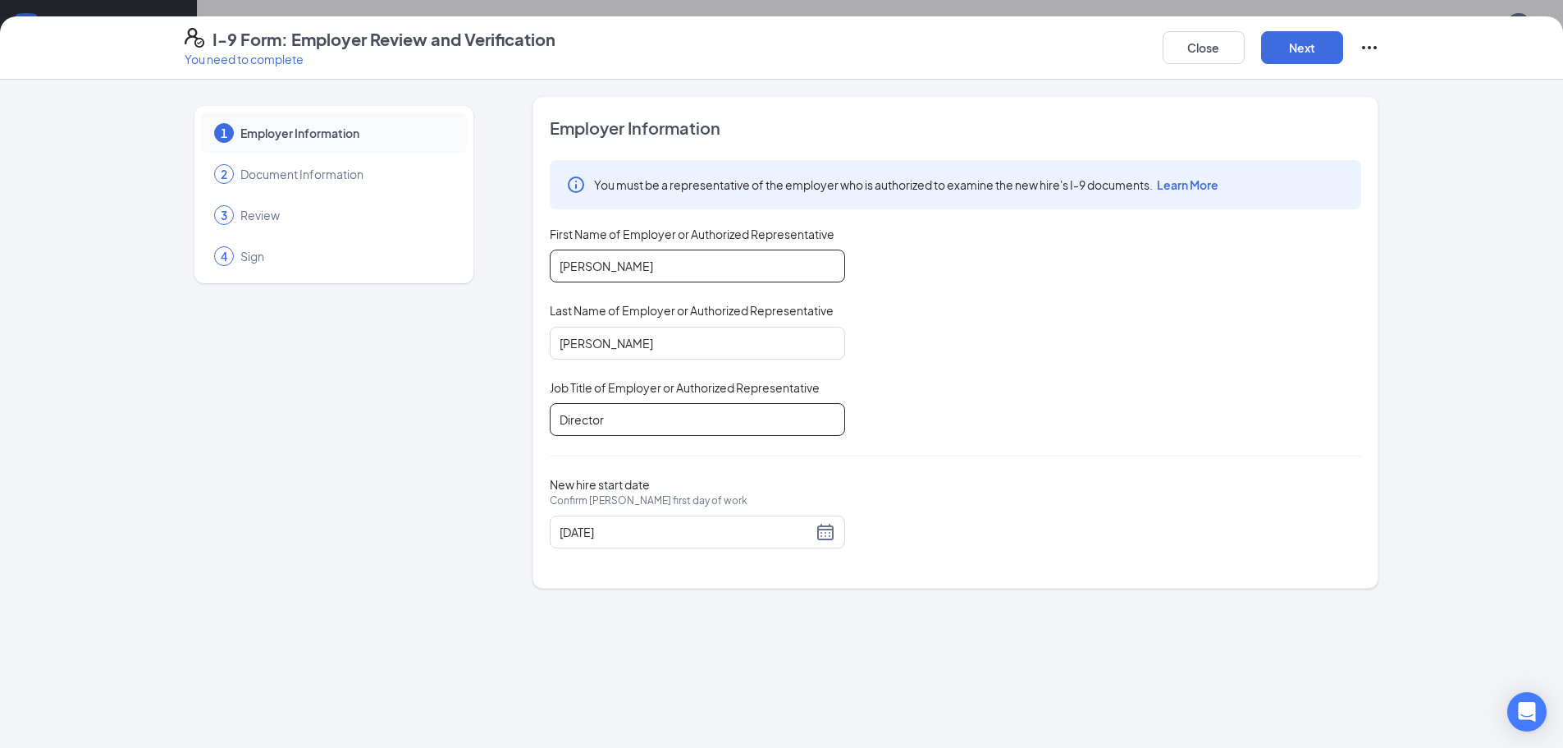
type input "Director"
click at [1162, 537] on div "New hire start date Confirm [PERSON_NAME] first day of work [DATE]" at bounding box center [956, 512] width 812 height 71
click at [1297, 49] on button "Next" at bounding box center [1302, 47] width 82 height 33
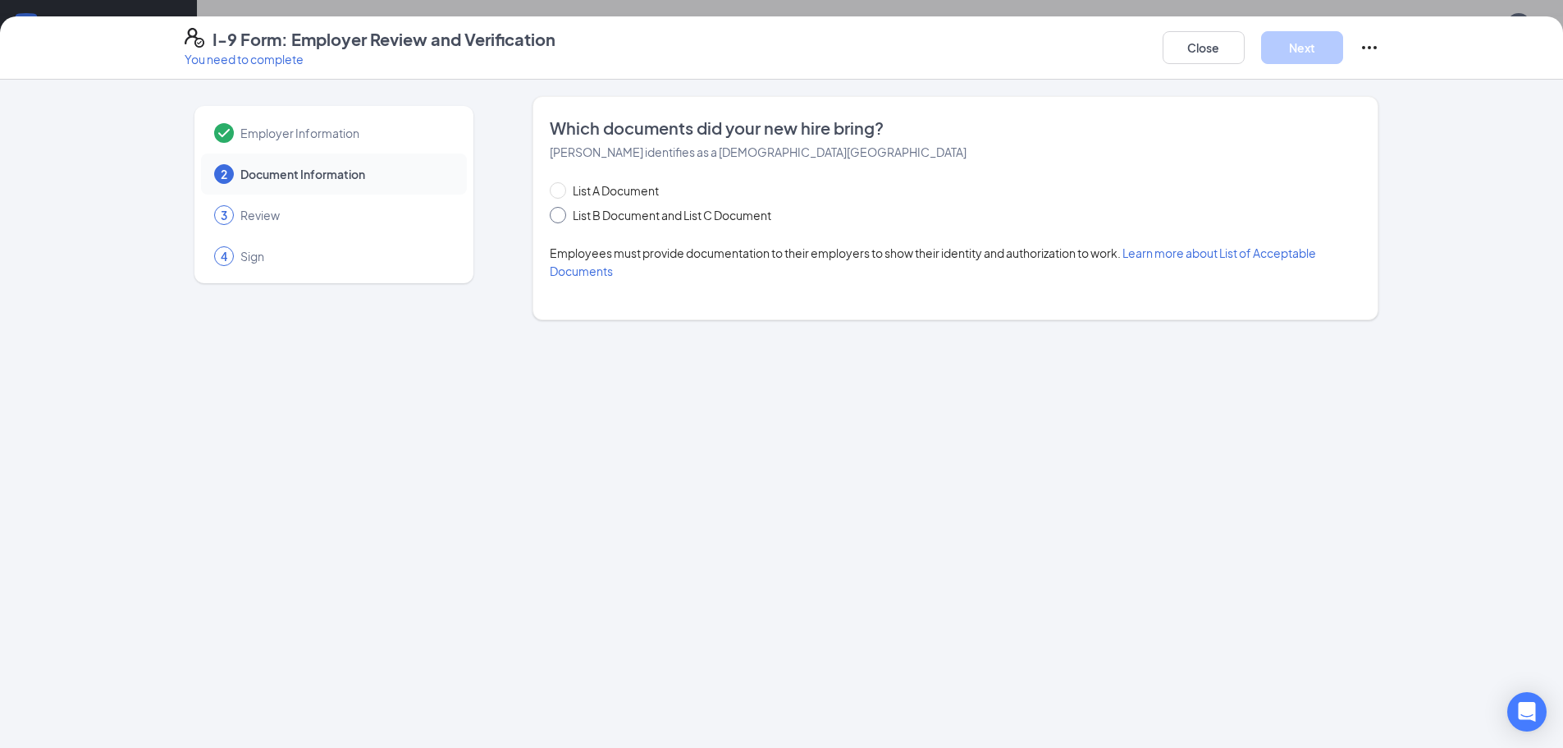
click at [605, 210] on span "List B Document and List C Document" at bounding box center [672, 215] width 212 height 18
click at [561, 210] on input "List B Document and List C Document" at bounding box center [555, 212] width 11 height 11
radio input "true"
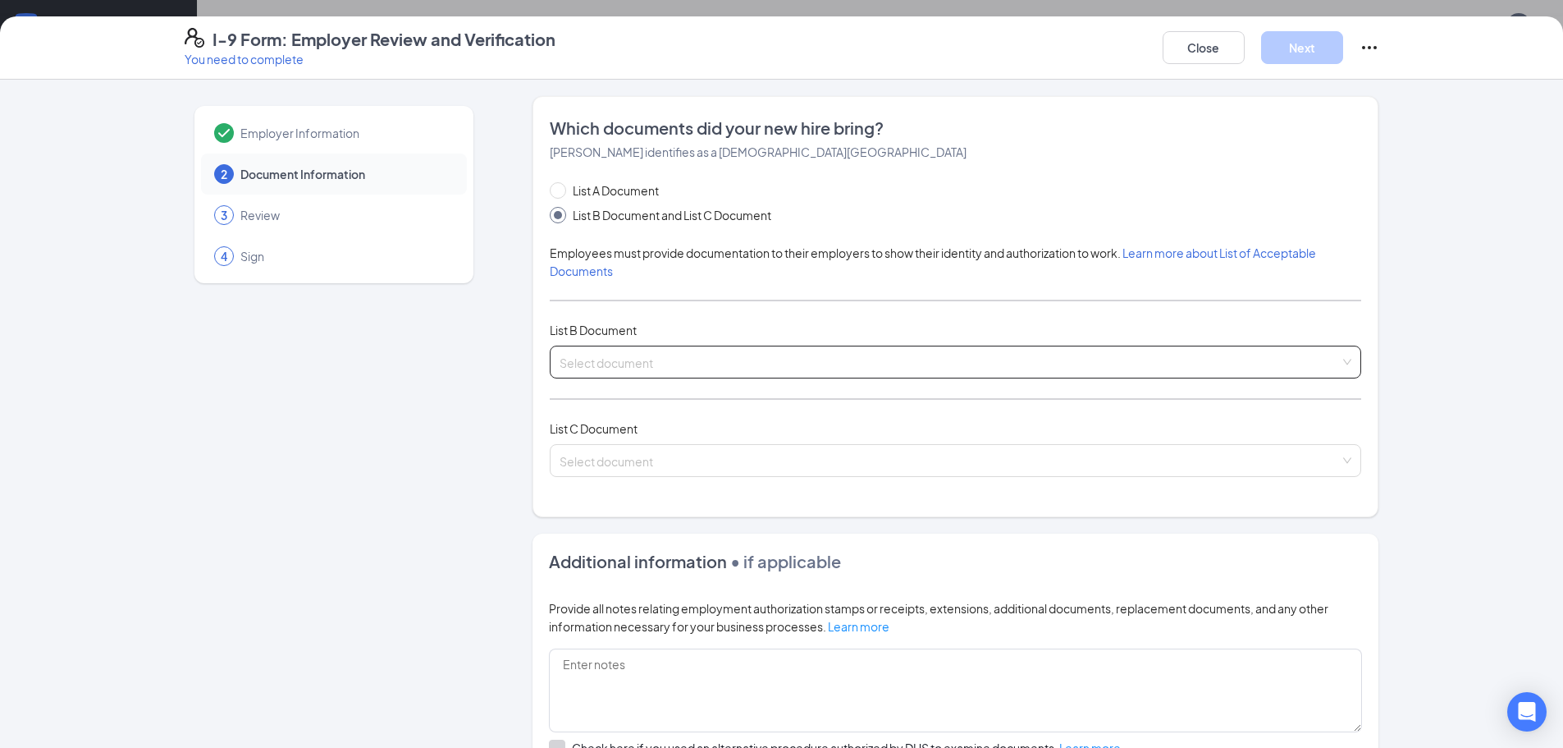
click at [602, 357] on input "search" at bounding box center [950, 358] width 780 height 25
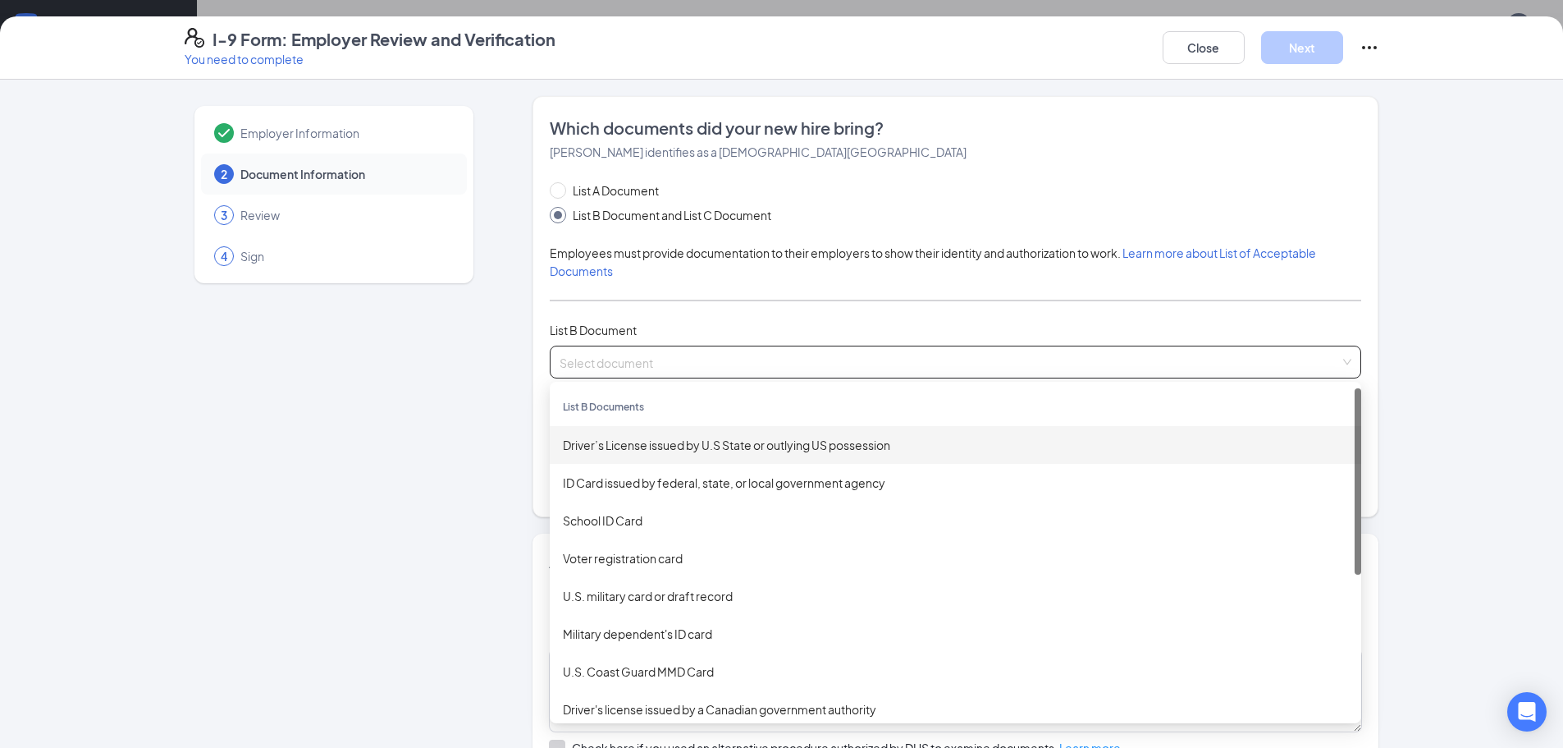
click at [704, 446] on div "Driver’s License issued by U.S State or outlying US possession" at bounding box center [955, 445] width 785 height 18
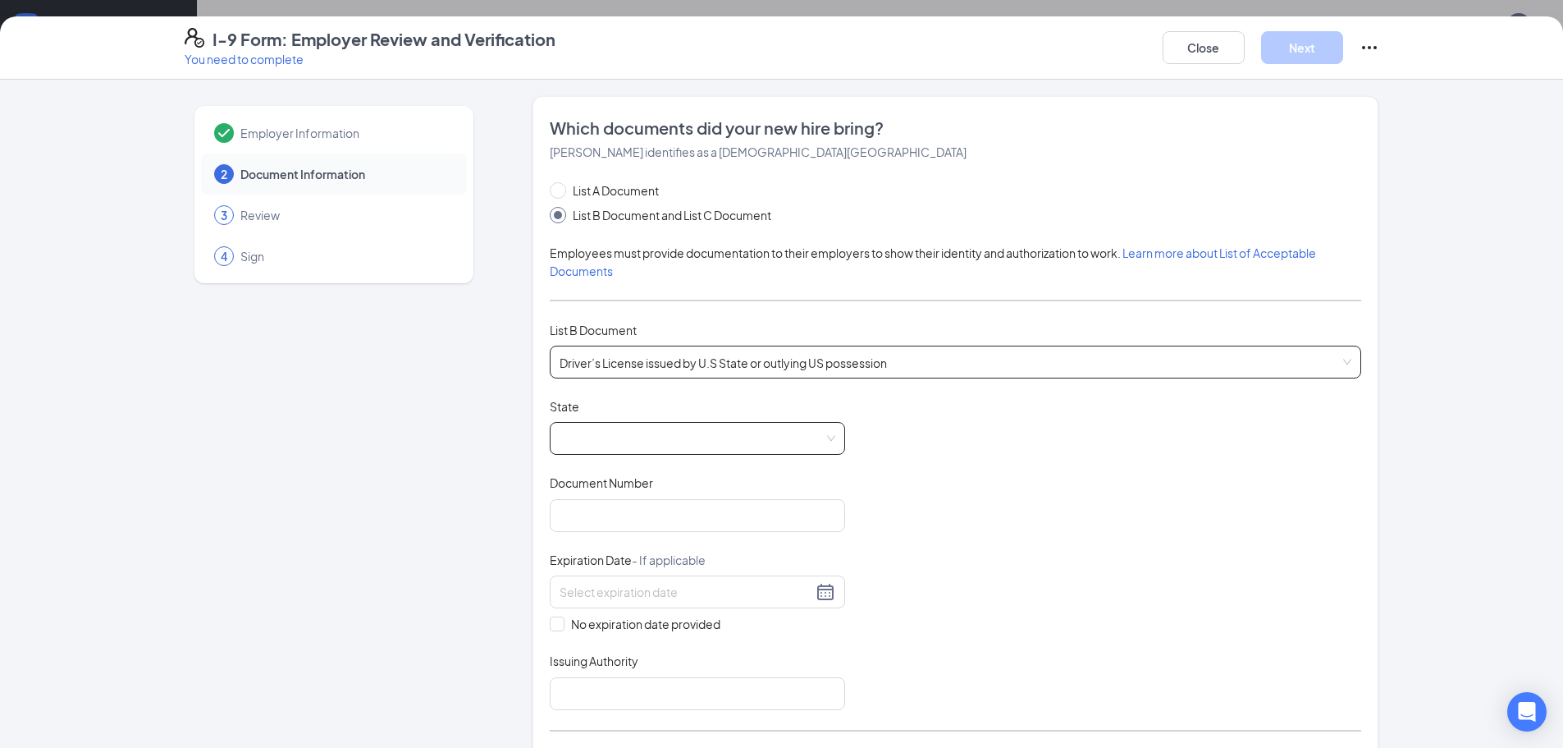
click at [620, 446] on span at bounding box center [698, 438] width 276 height 31
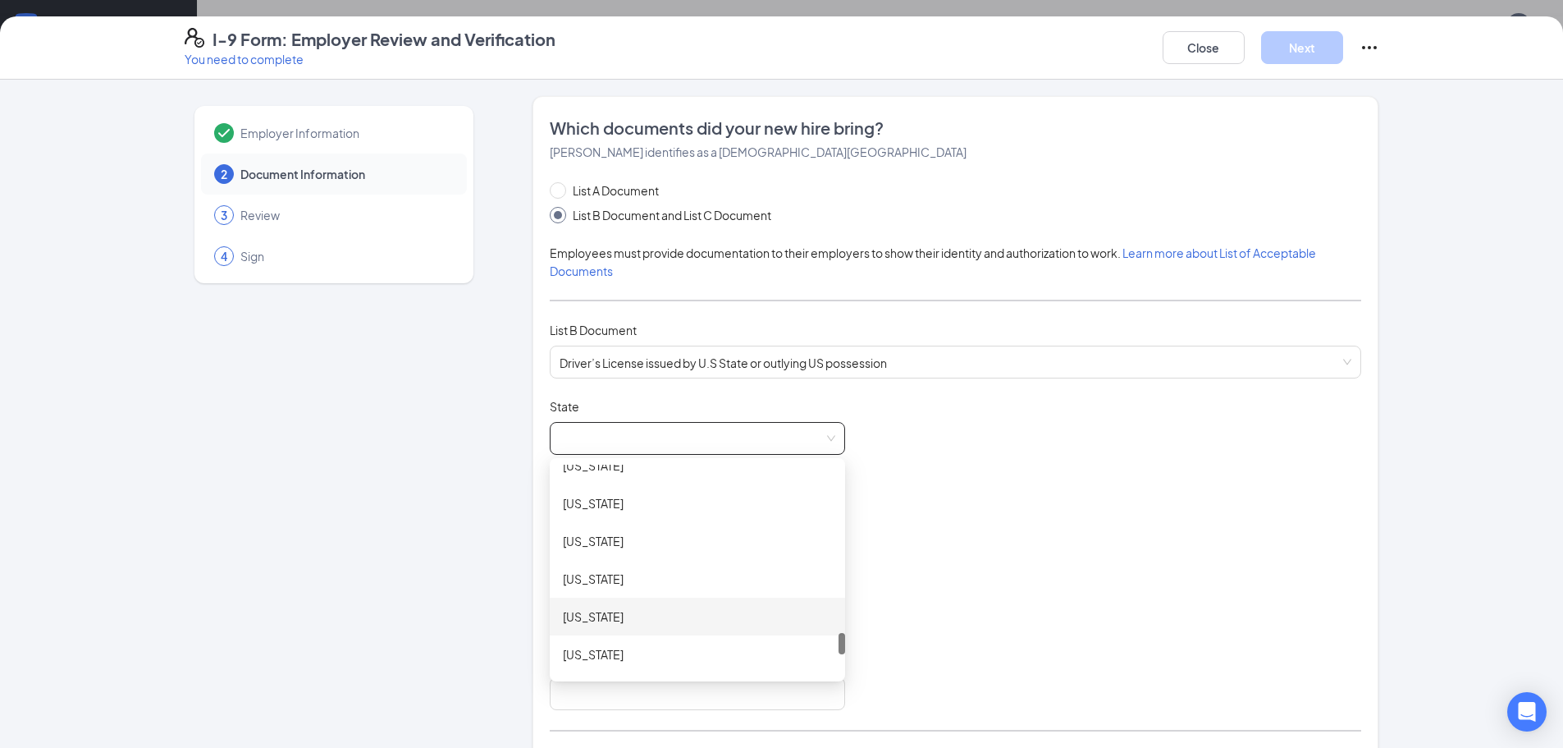
click at [634, 610] on div "[US_STATE]" at bounding box center [697, 616] width 269 height 18
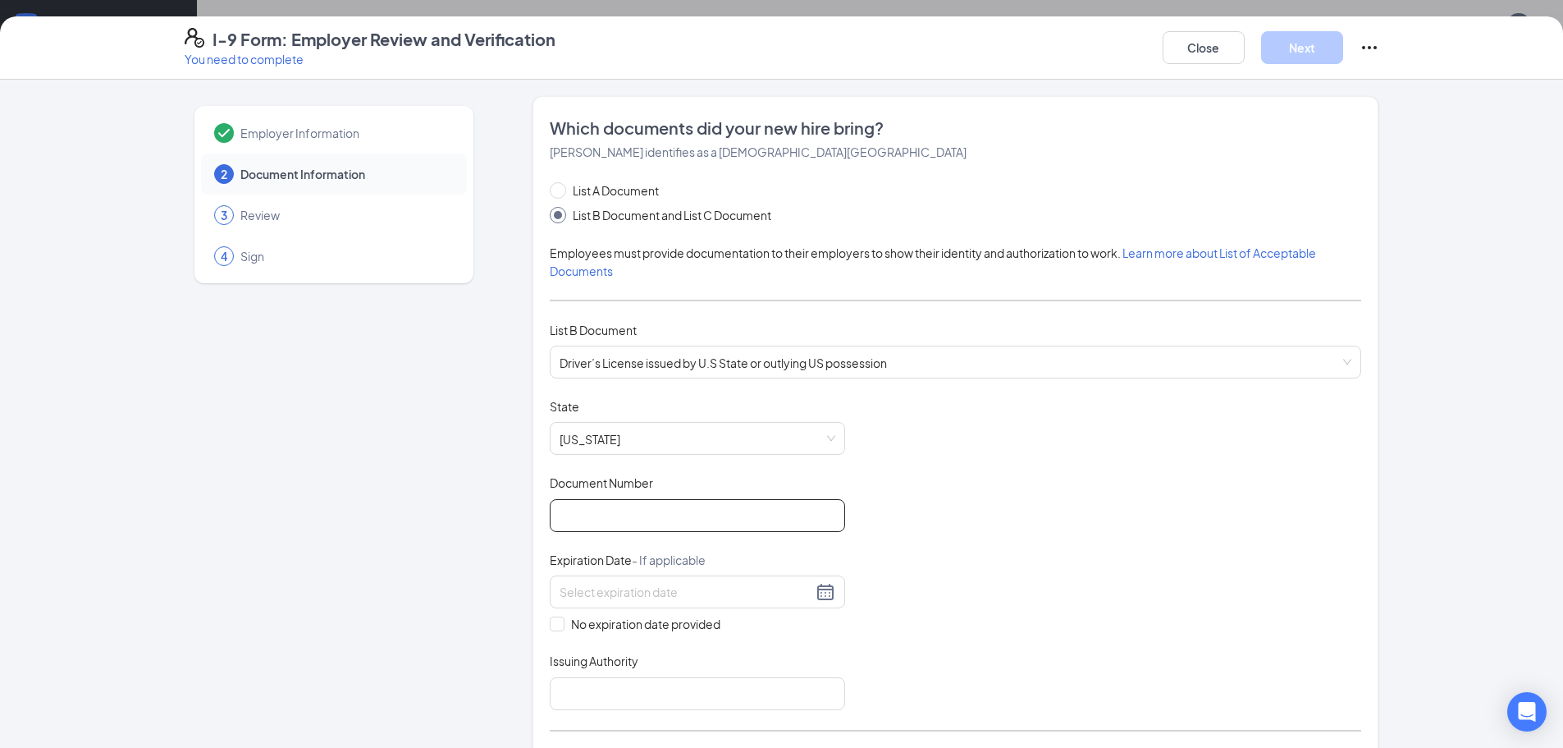
click at [617, 512] on input "Document Number" at bounding box center [697, 515] width 295 height 33
type input "632152578"
click at [1005, 425] on div "Document Title Driver’s License issued by U.S State or outlying US possession S…" at bounding box center [956, 554] width 812 height 312
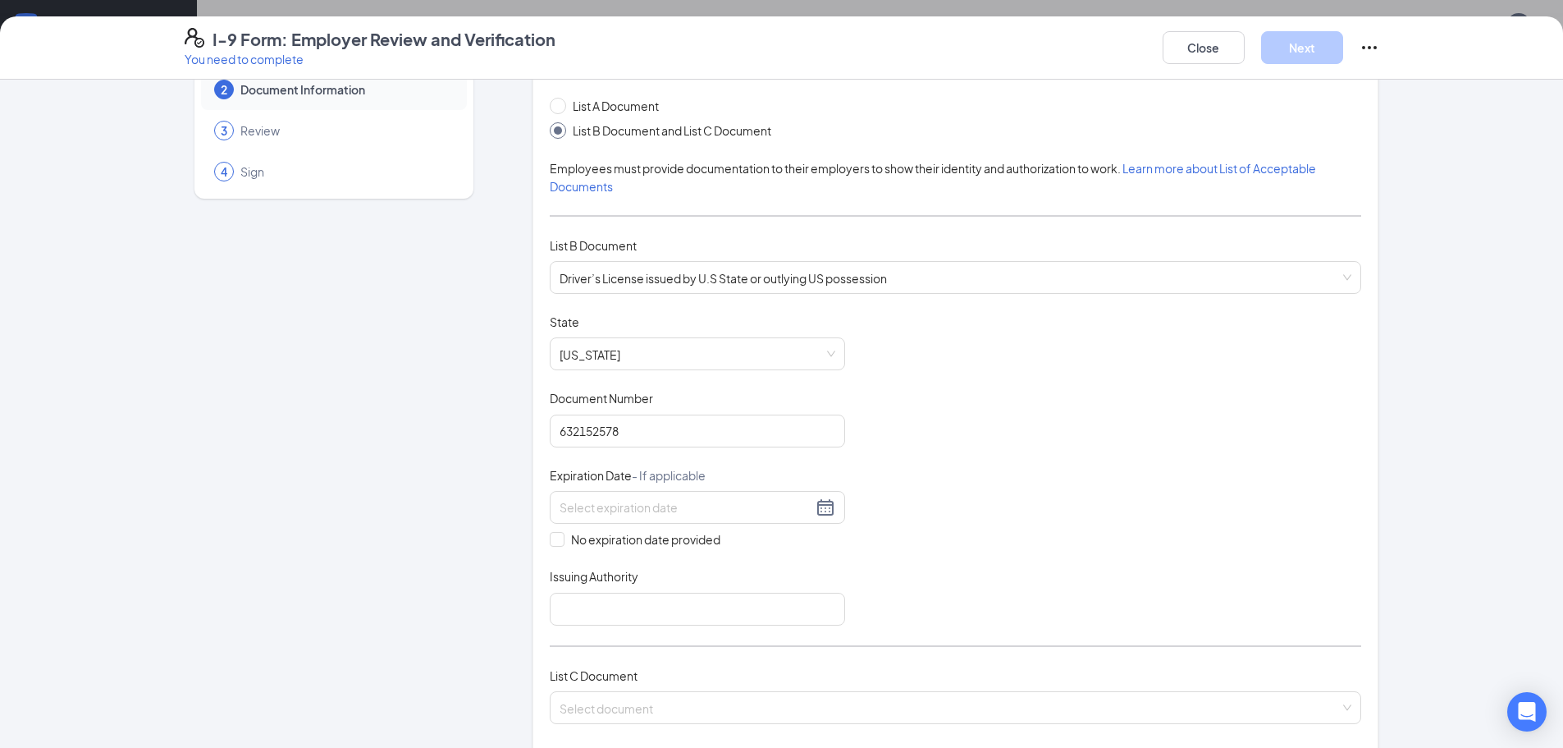
scroll to position [164, 0]
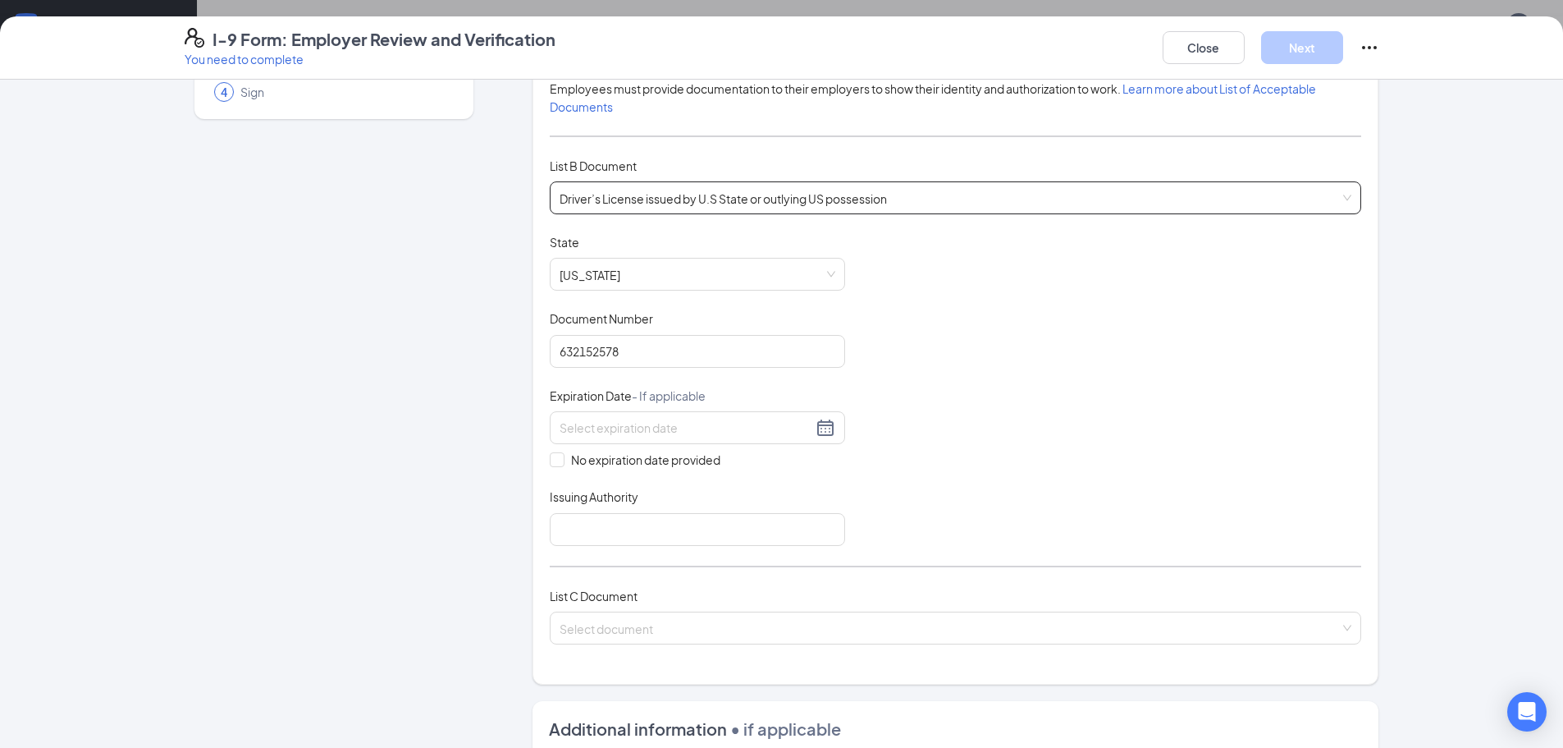
click at [704, 185] on span "Driver’s License issued by U.S State or outlying US possession" at bounding box center [956, 197] width 792 height 31
click at [703, 185] on span "Driver’s License issued by U.S State or outlying US possession" at bounding box center [956, 197] width 792 height 31
click at [702, 198] on span "Driver’s License issued by U.S State or outlying US possession" at bounding box center [956, 197] width 792 height 31
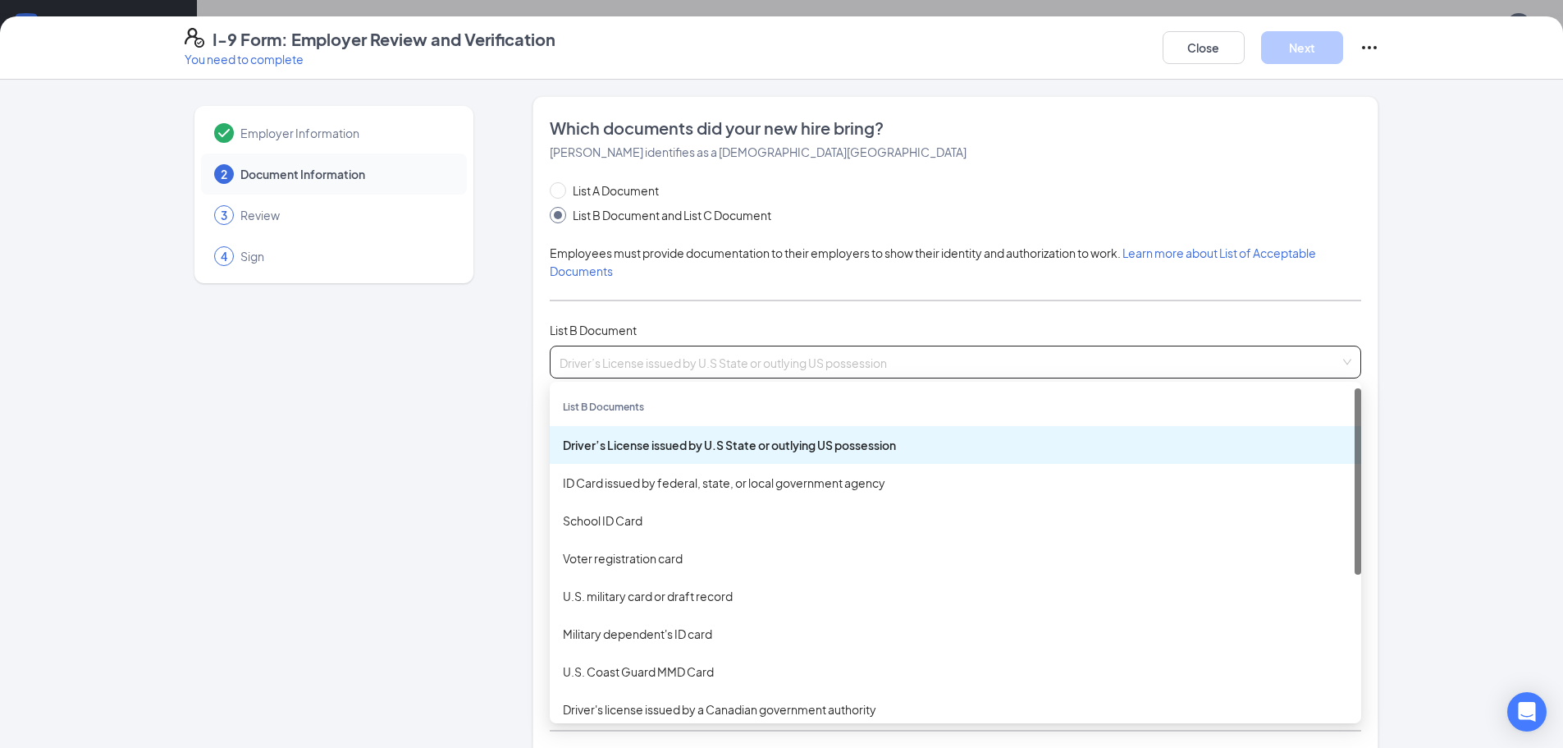
scroll to position [400, 0]
click at [566, 188] on span "List A Document" at bounding box center [615, 190] width 99 height 18
click at [561, 188] on input "List A Document" at bounding box center [555, 187] width 11 height 11
radio input "true"
radio input "false"
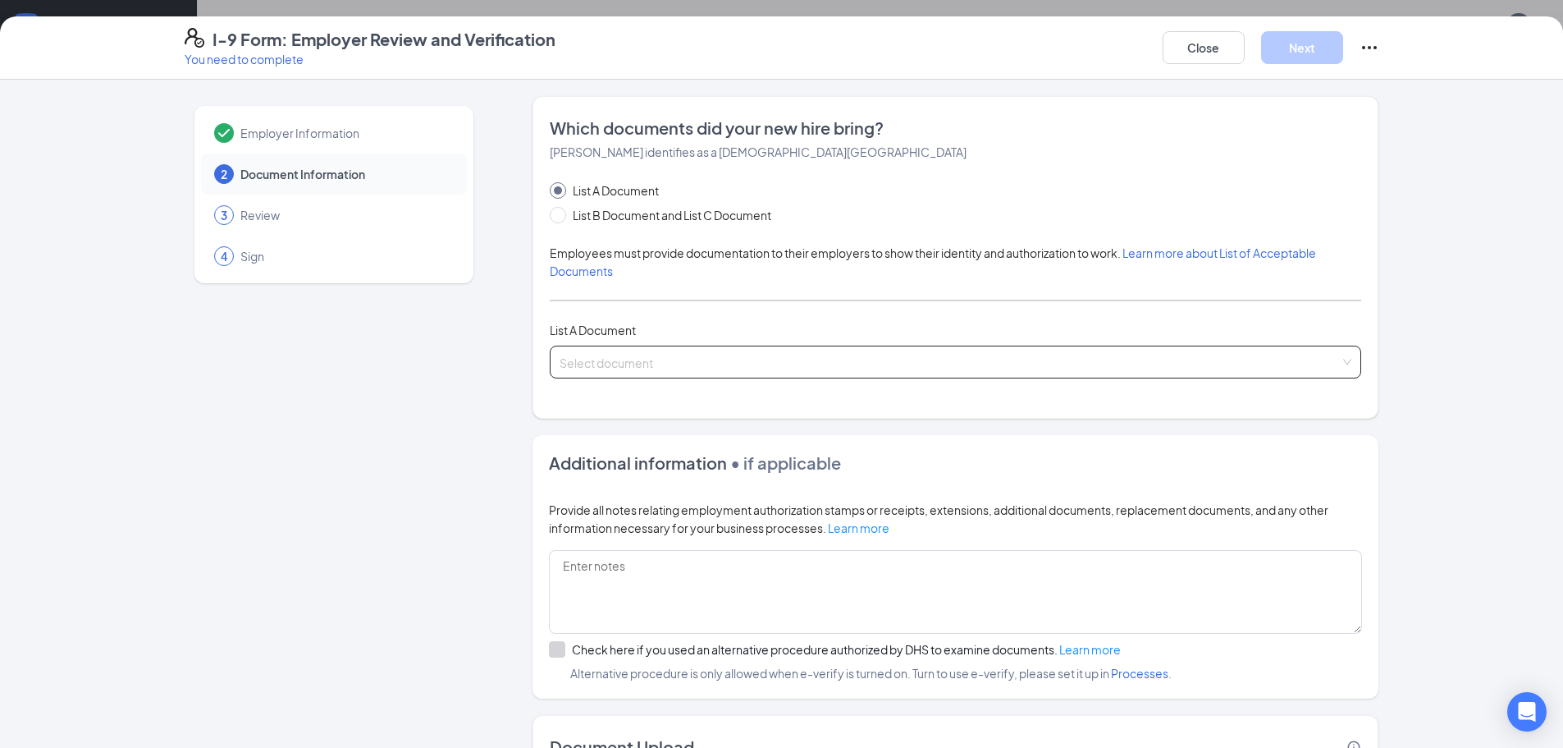
click at [643, 352] on input "search" at bounding box center [950, 358] width 780 height 25
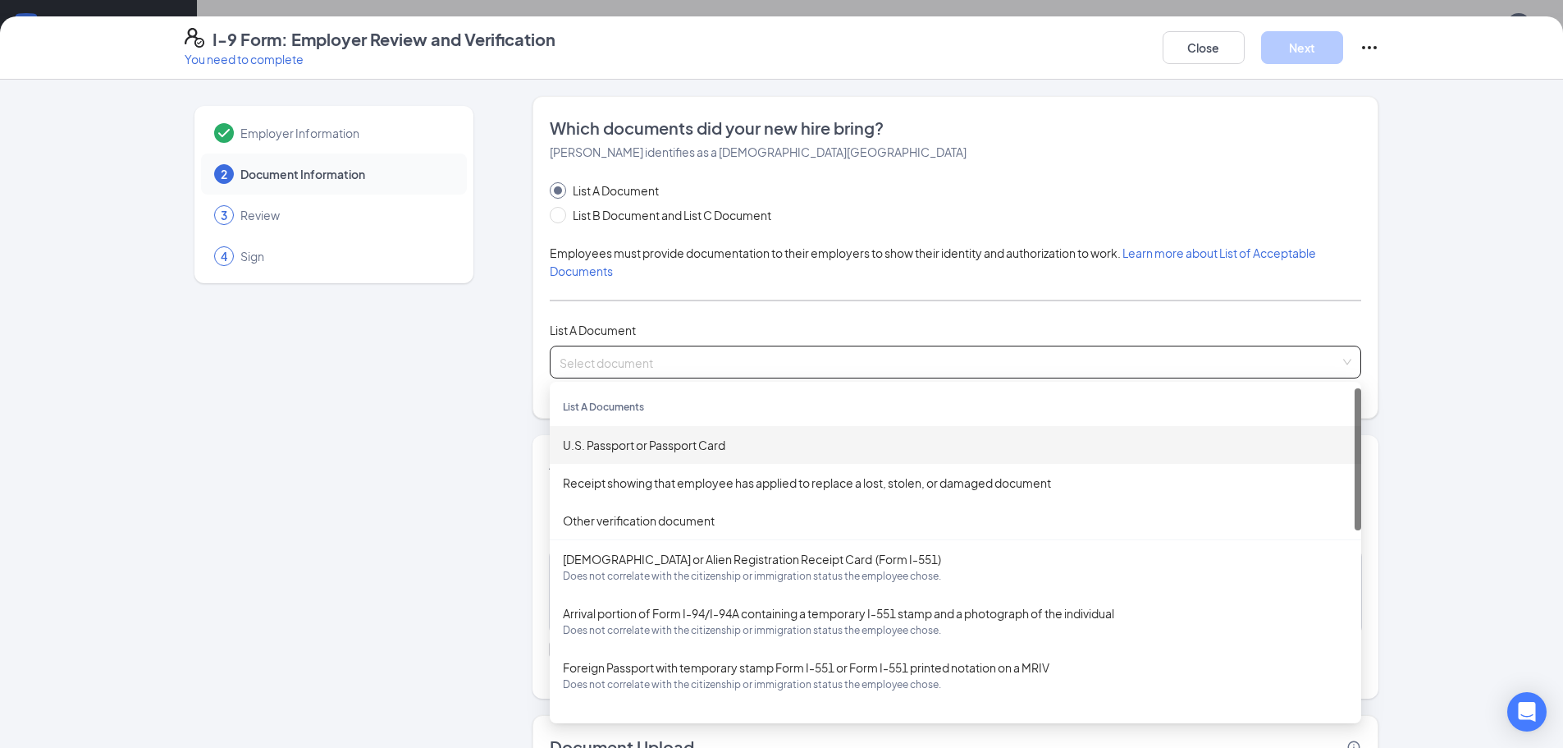
click at [661, 451] on div "U.S. Passport or Passport Card" at bounding box center [955, 445] width 785 height 18
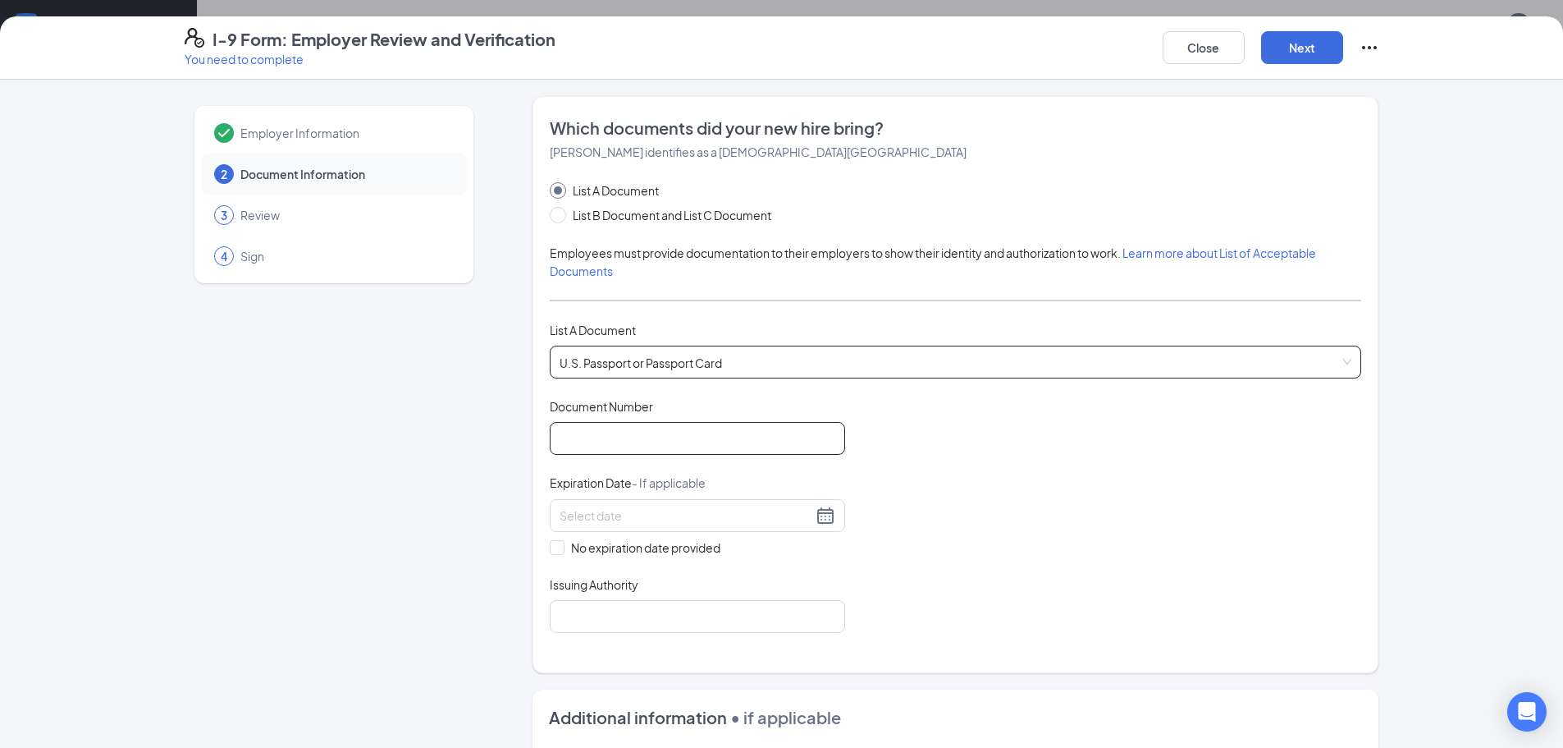
scroll to position [82, 0]
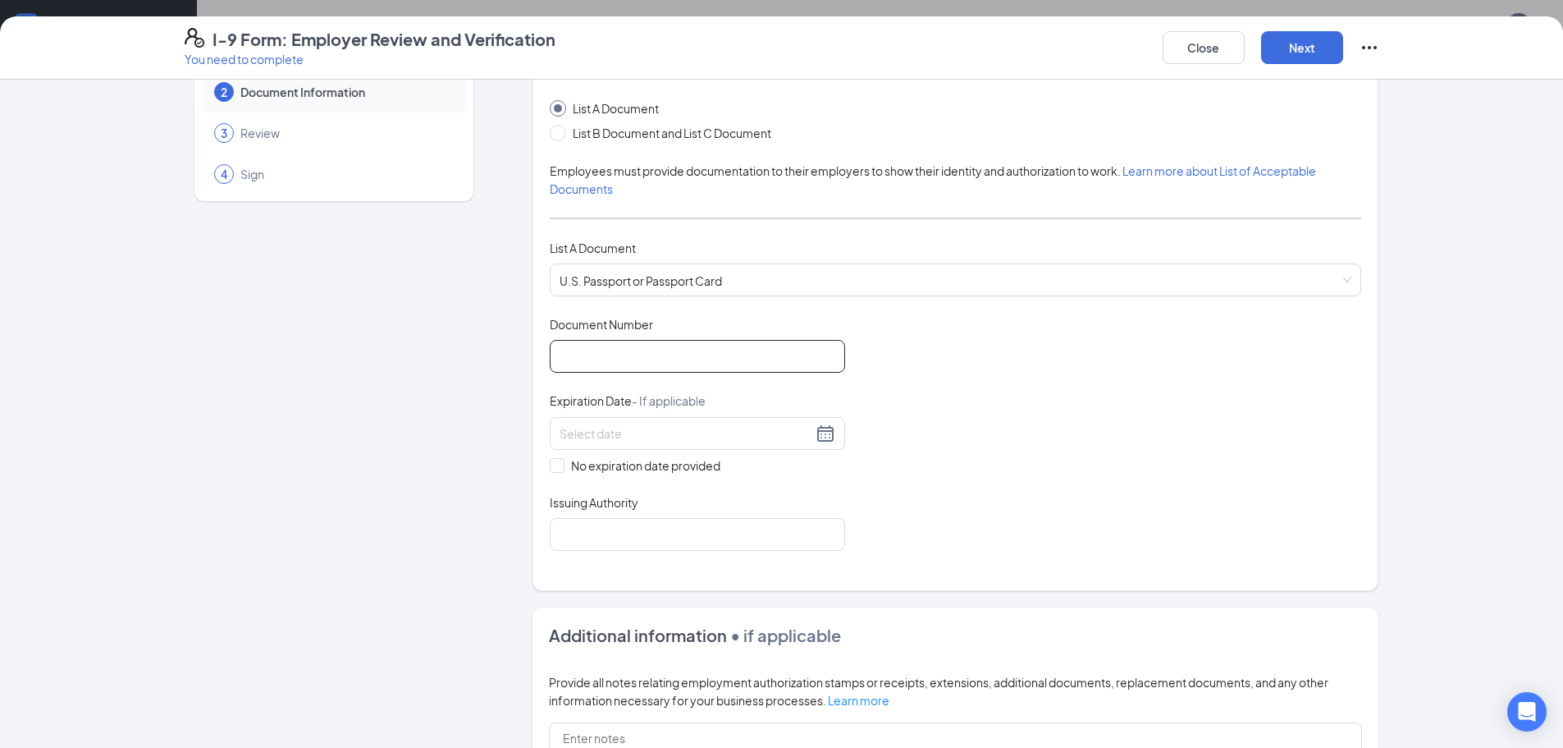
click at [646, 345] on input "Document Number" at bounding box center [697, 356] width 295 height 33
type input "C27535811"
click at [812, 428] on div at bounding box center [698, 433] width 276 height 20
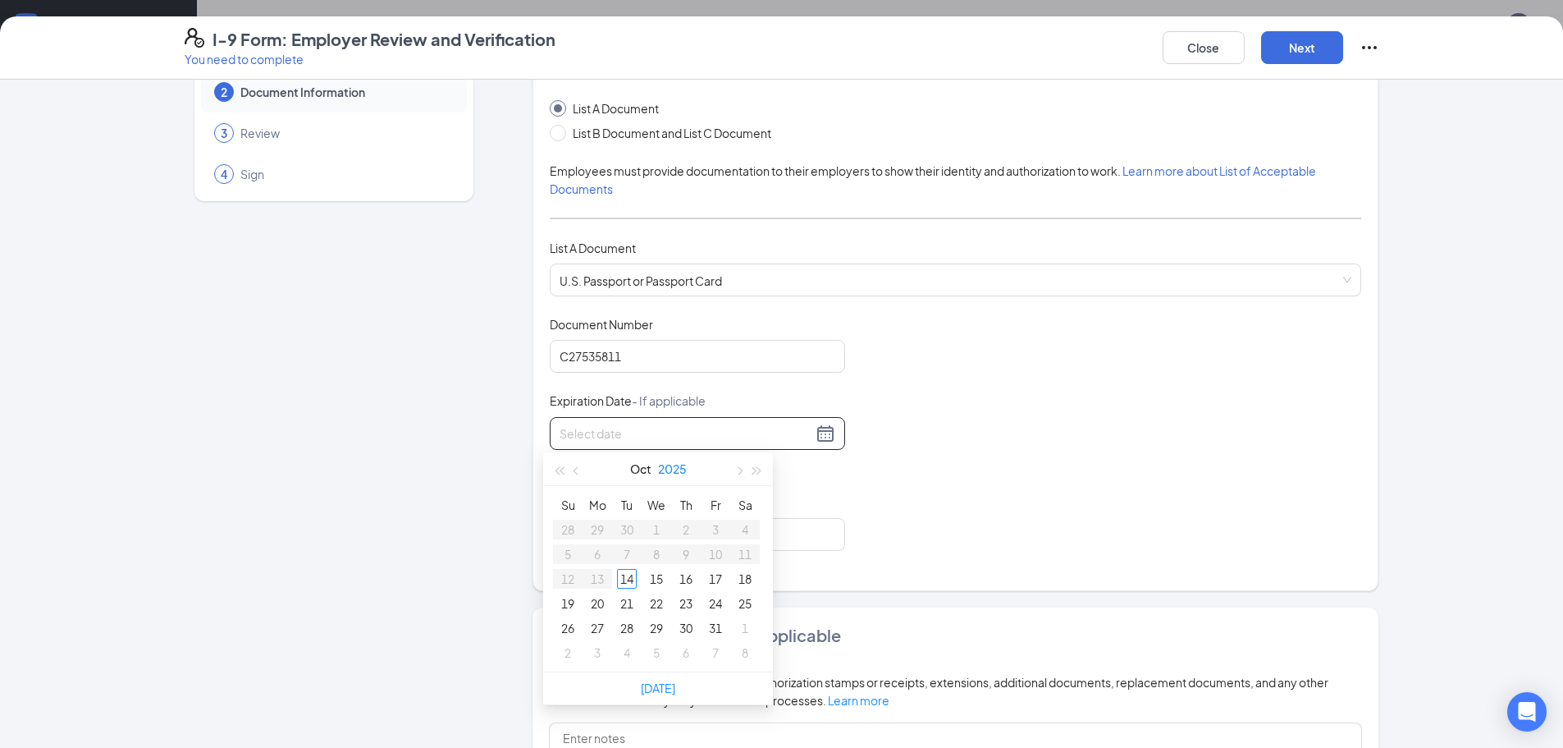
click at [665, 470] on button "2025" at bounding box center [672, 468] width 29 height 33
click at [716, 620] on div "2027" at bounding box center [730, 621] width 49 height 20
type input "[DATE]"
click at [633, 465] on button "Oct" at bounding box center [640, 468] width 21 height 33
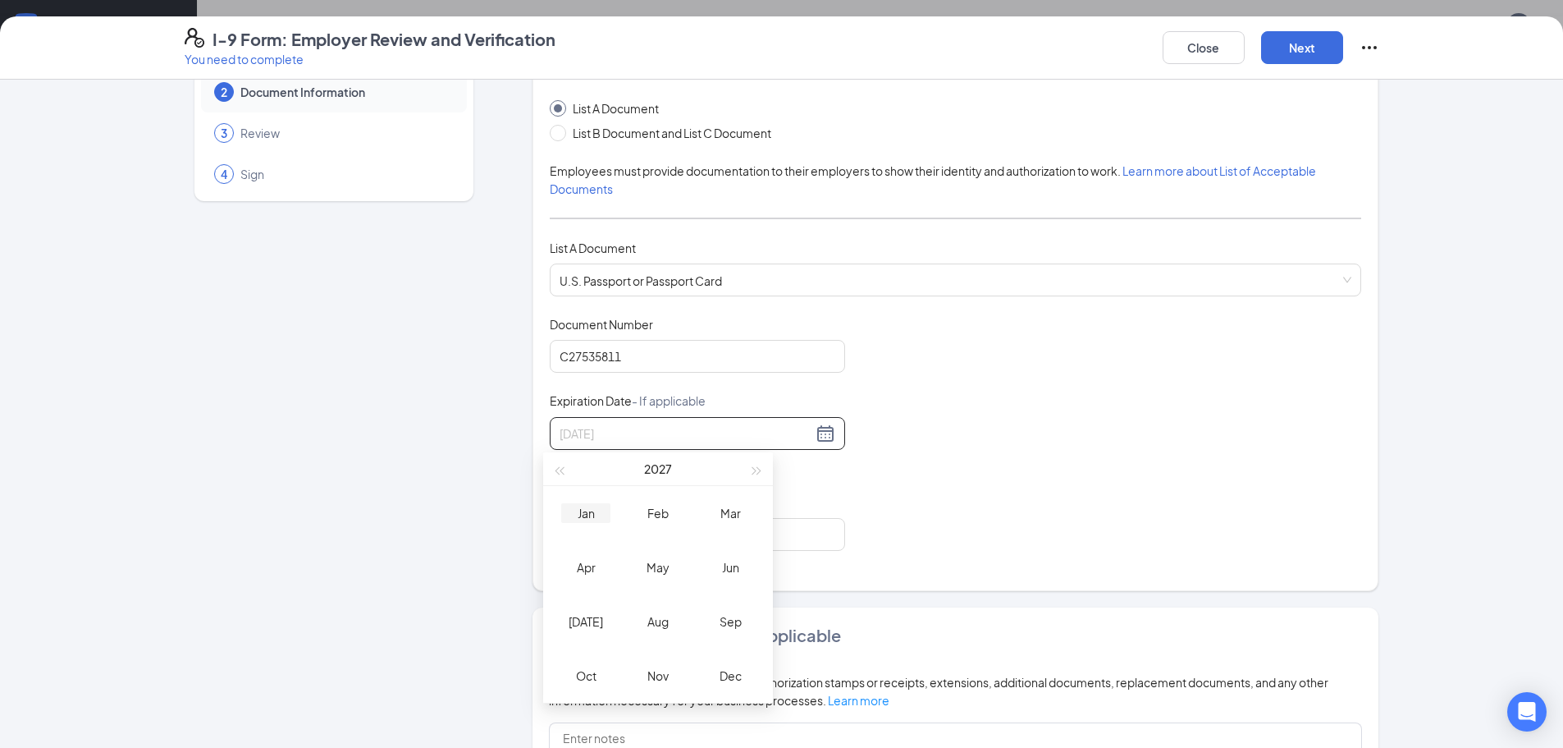
type input "[DATE]"
click at [593, 510] on div "Jan" at bounding box center [585, 513] width 49 height 20
type input "[DATE]"
click at [741, 606] on div "23" at bounding box center [745, 603] width 20 height 20
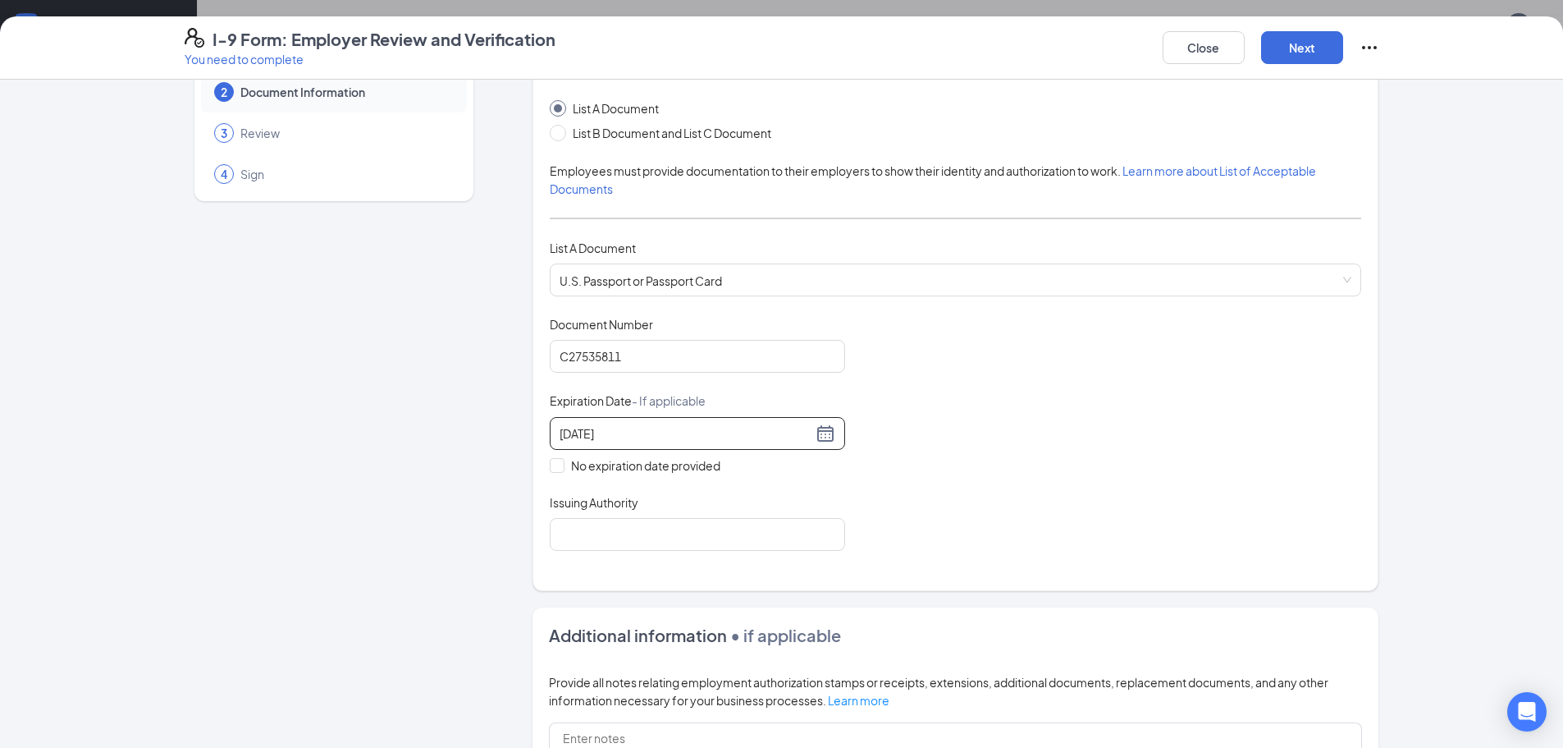
click at [919, 430] on div "Document Title U.S. Passport or Passport Card Document Number [PASSPORT] Expira…" at bounding box center [956, 433] width 812 height 235
click at [642, 538] on input "Issuing Authority" at bounding box center [697, 534] width 295 height 33
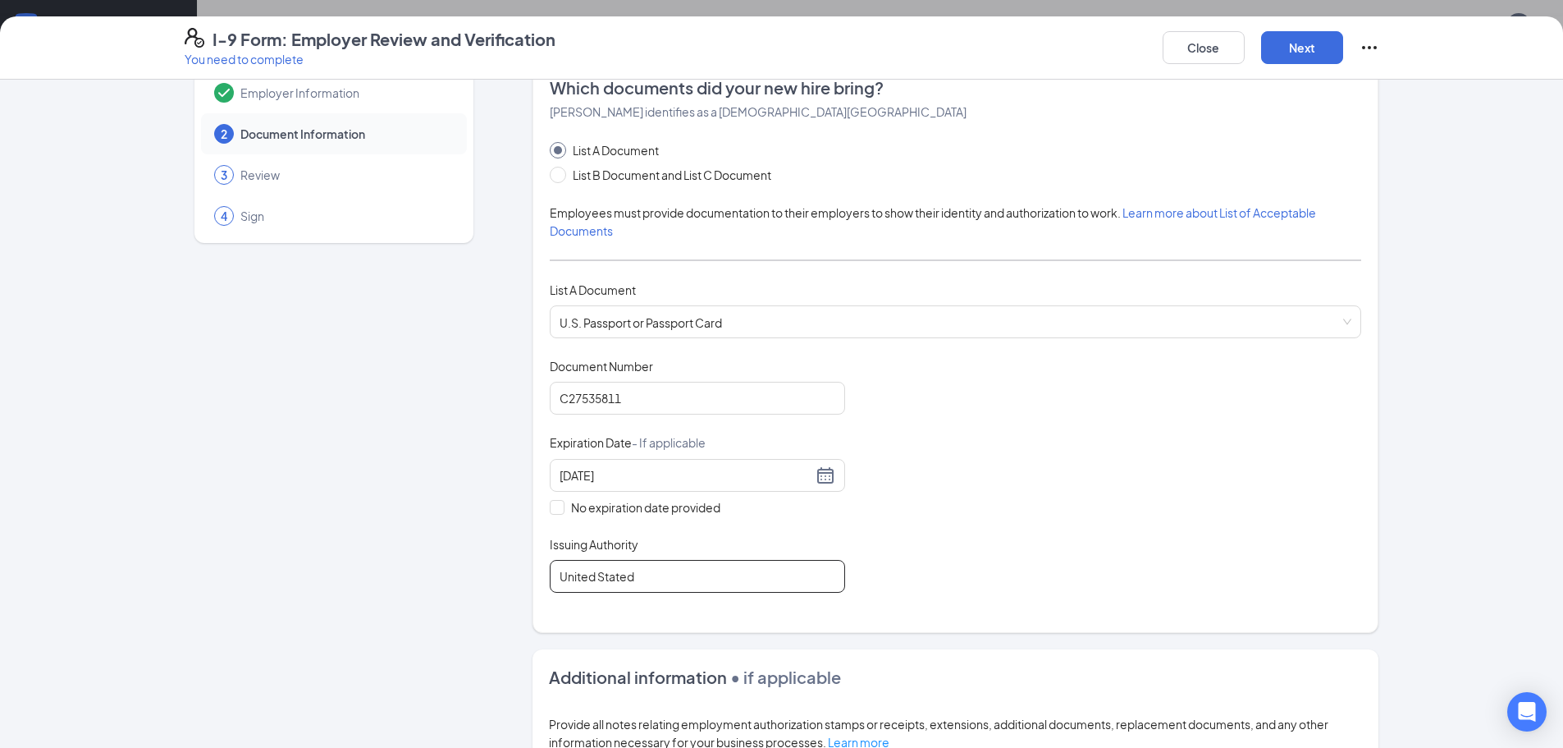
drag, startPoint x: 642, startPoint y: 538, endPoint x: 651, endPoint y: 567, distance: 29.9
click at [651, 567] on input "United Stated" at bounding box center [697, 576] width 295 height 33
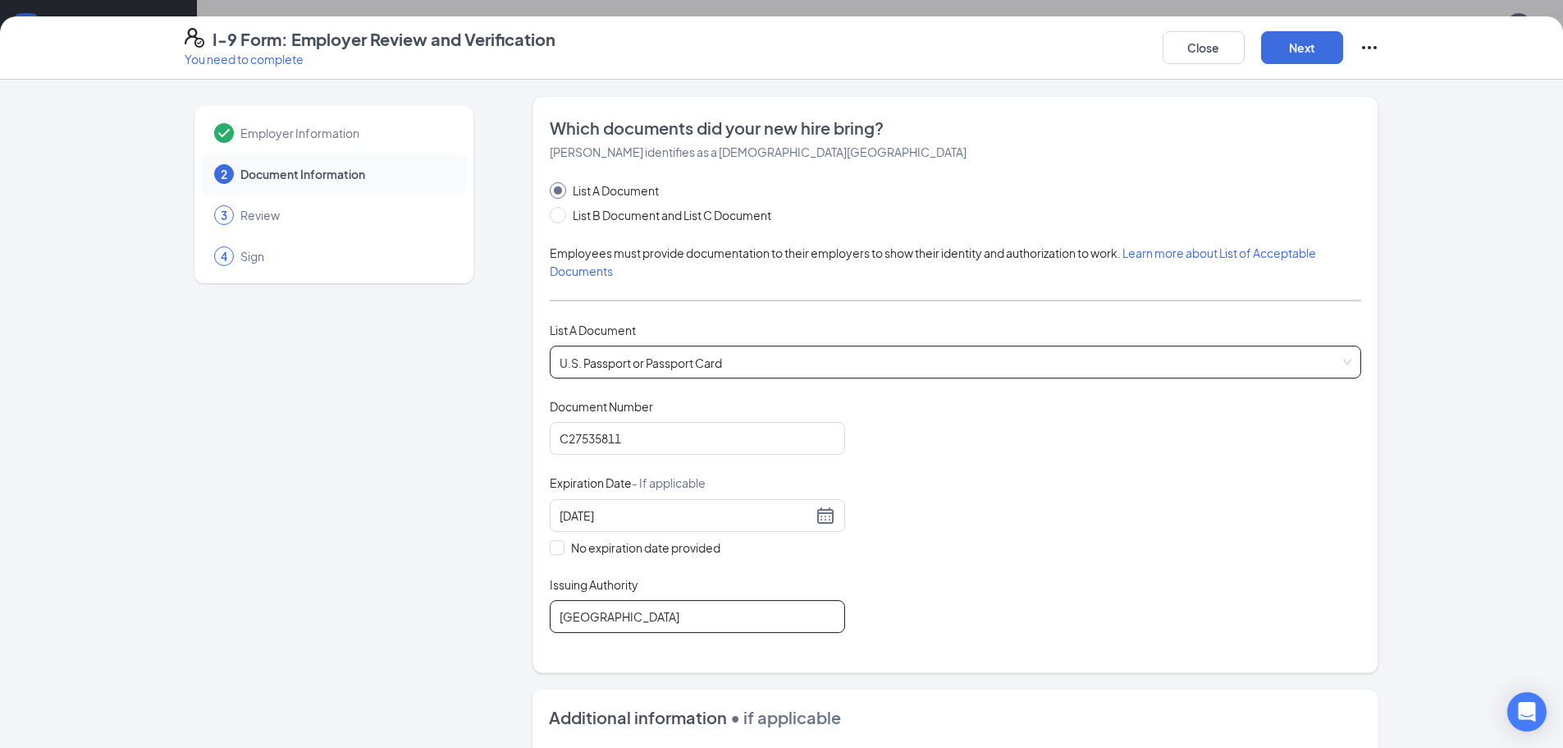
click at [1180, 370] on span "U.S. Passport or Passport Card" at bounding box center [956, 361] width 792 height 31
type input "[GEOGRAPHIC_DATA]"
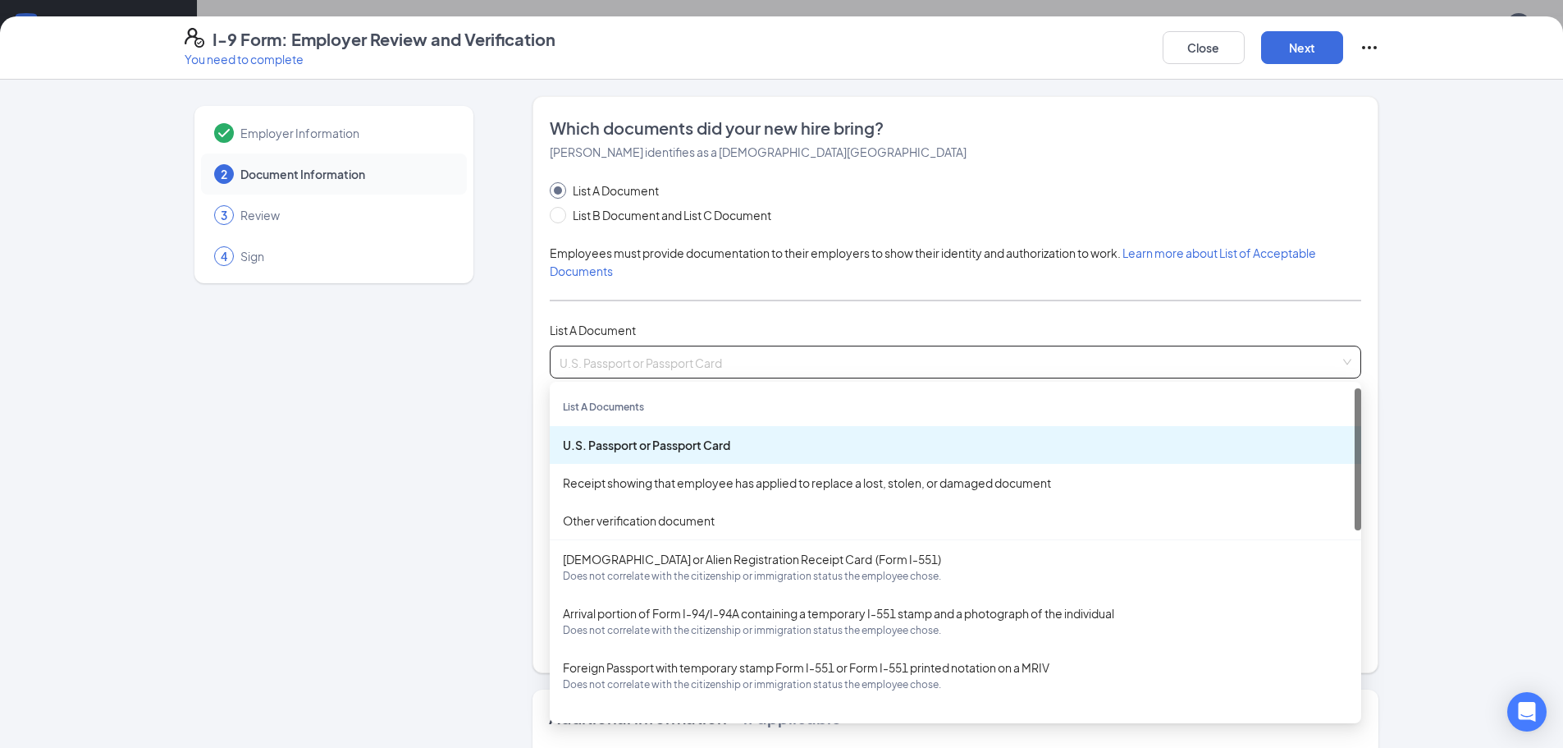
click at [1372, 377] on div "Which documents did your new hire bring? [PERSON_NAME] identifies as a [DEMOGRA…" at bounding box center [956, 384] width 846 height 577
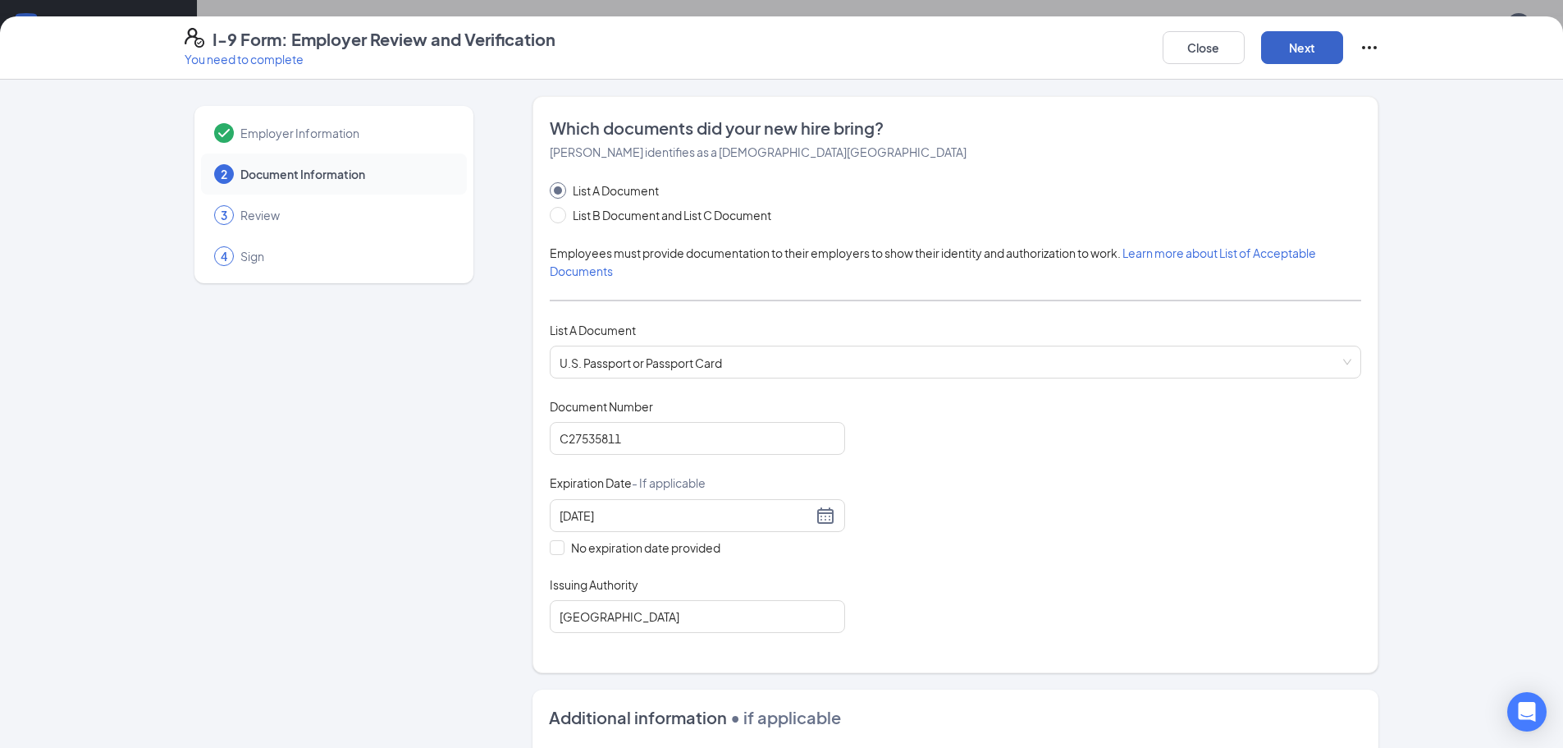
click at [1309, 41] on button "Next" at bounding box center [1302, 47] width 82 height 33
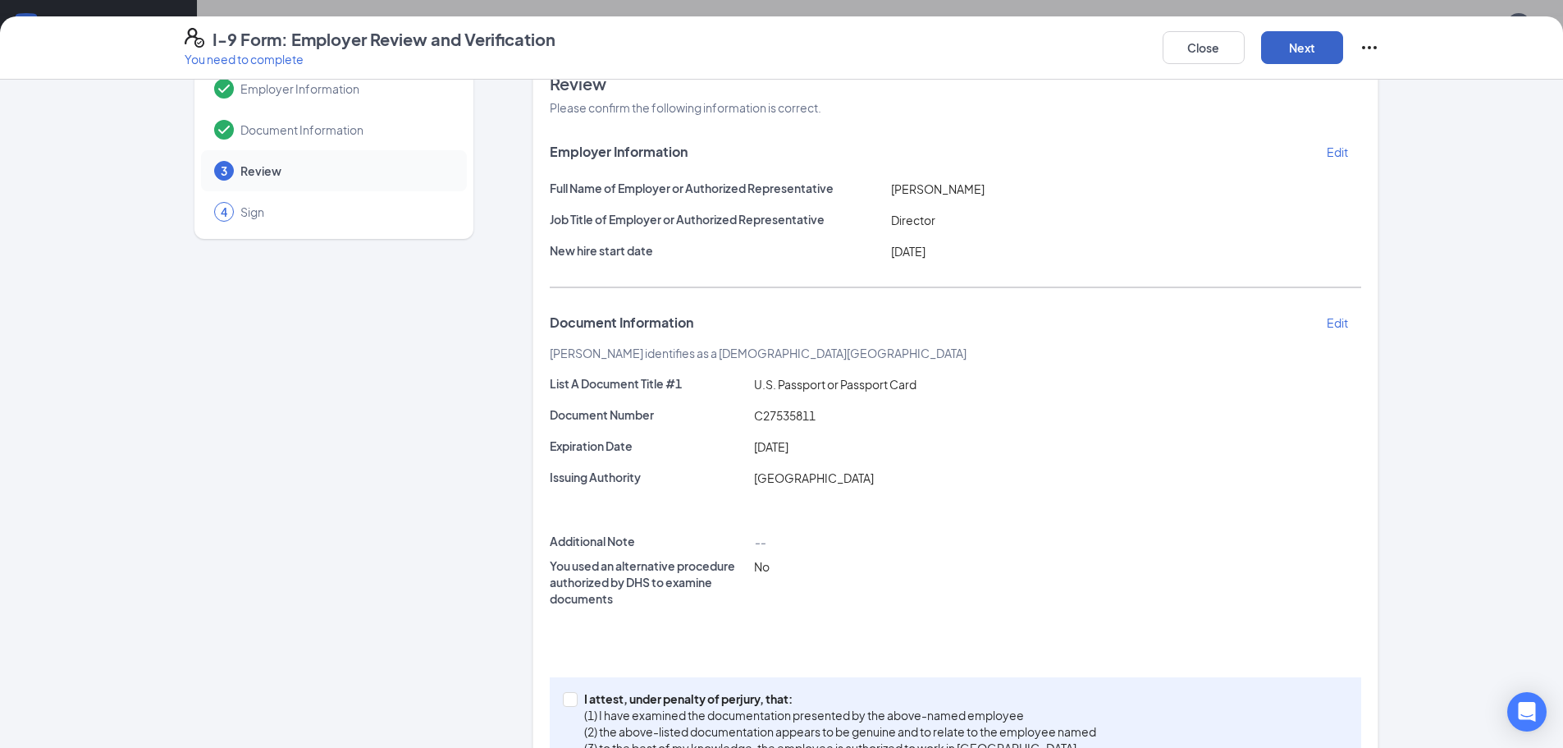
scroll to position [82, 0]
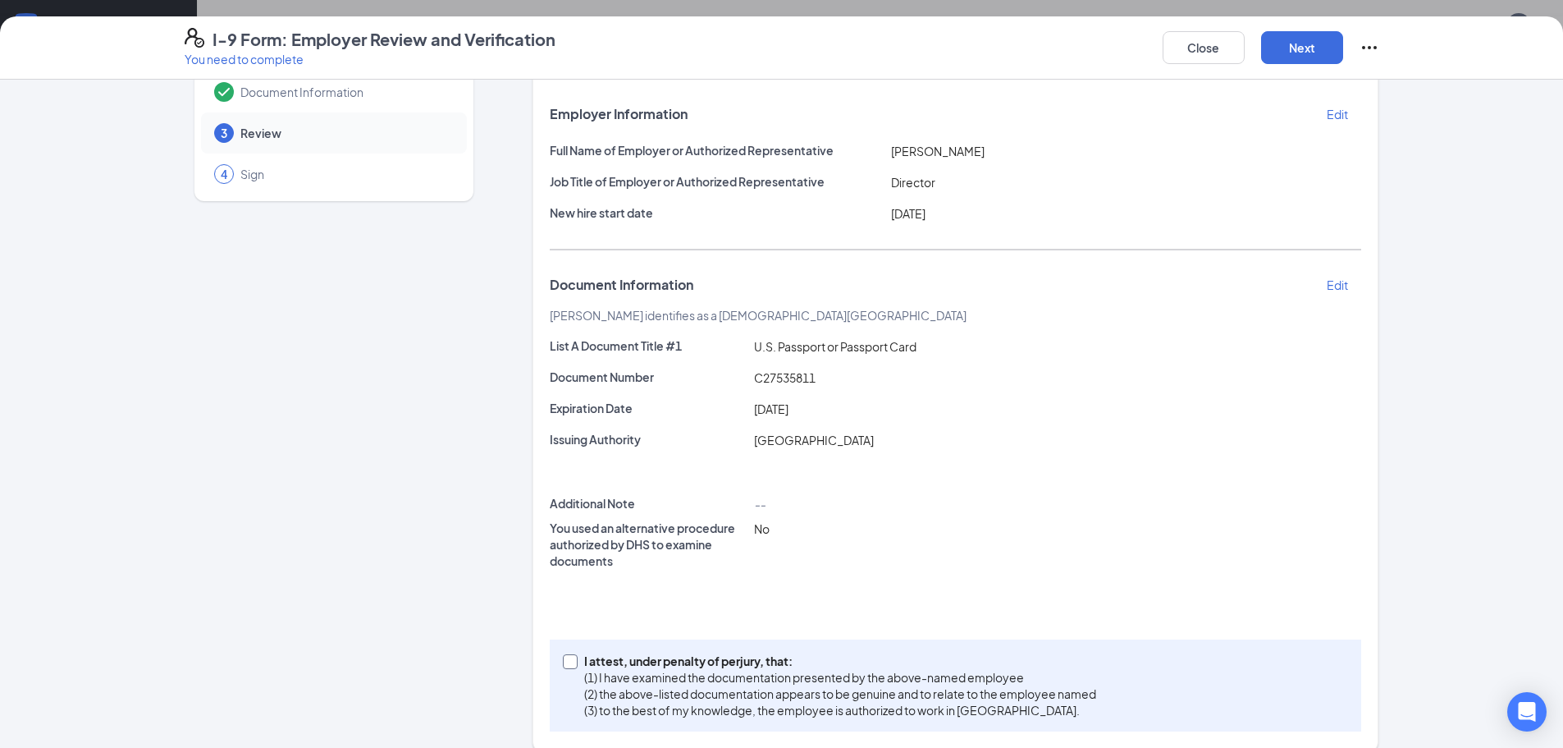
click at [703, 700] on p "(2) the above-listed documentation appears to be genuine and to relate to the e…" at bounding box center [840, 693] width 512 height 16
click at [574, 665] on input "I attest, under penalty of [PERSON_NAME], that: (1) I have examined the documen…" at bounding box center [568, 659] width 11 height 11
checkbox input "true"
click at [1297, 53] on button "Next" at bounding box center [1302, 47] width 82 height 33
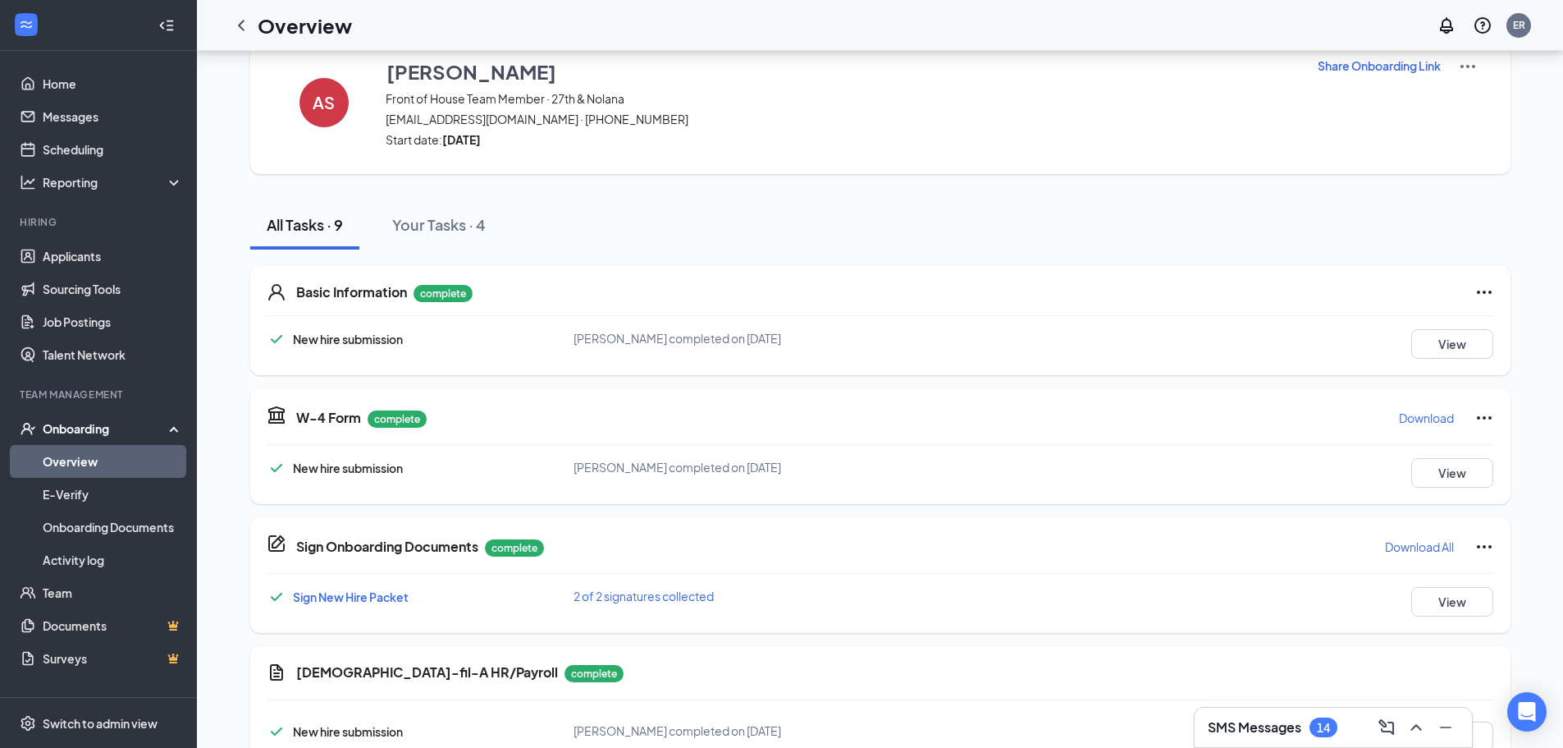
scroll to position [0, 0]
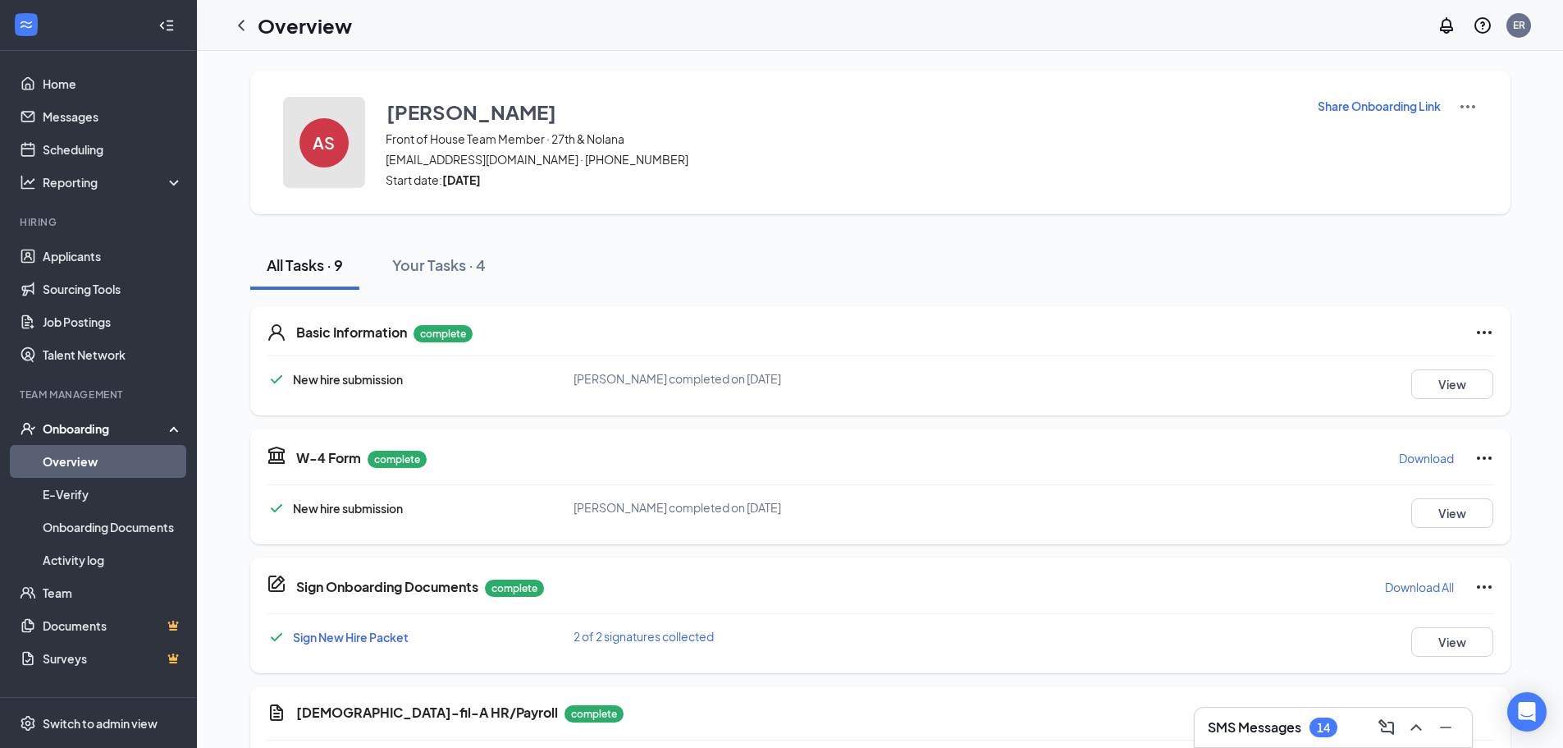
click at [350, 144] on button "AS" at bounding box center [324, 142] width 82 height 91
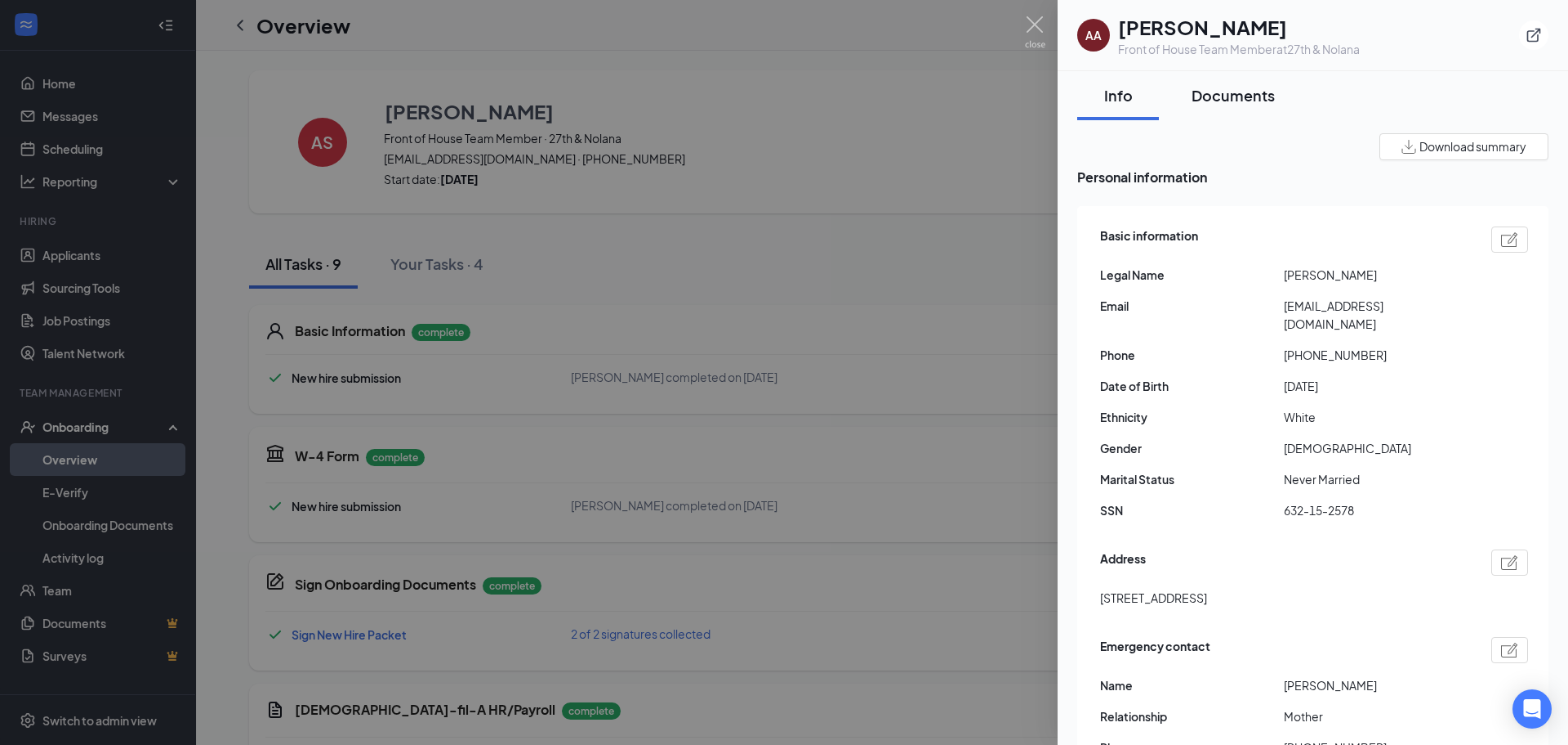
click at [1232, 98] on div "Documents" at bounding box center [1233, 95] width 84 height 21
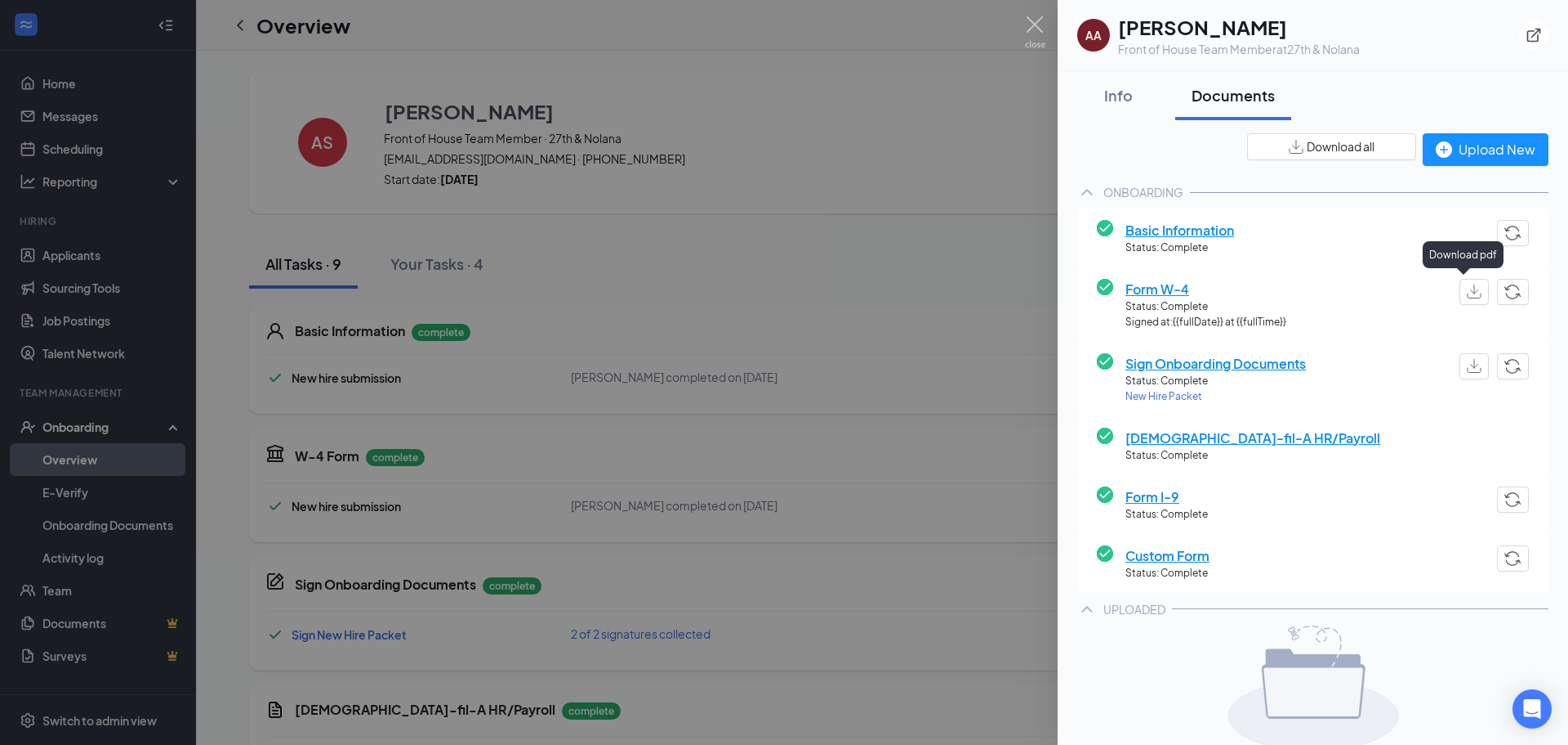
click at [1467, 294] on img "button" at bounding box center [1474, 292] width 15 height 14
click at [1504, 493] on img "button" at bounding box center [1512, 499] width 17 height 15
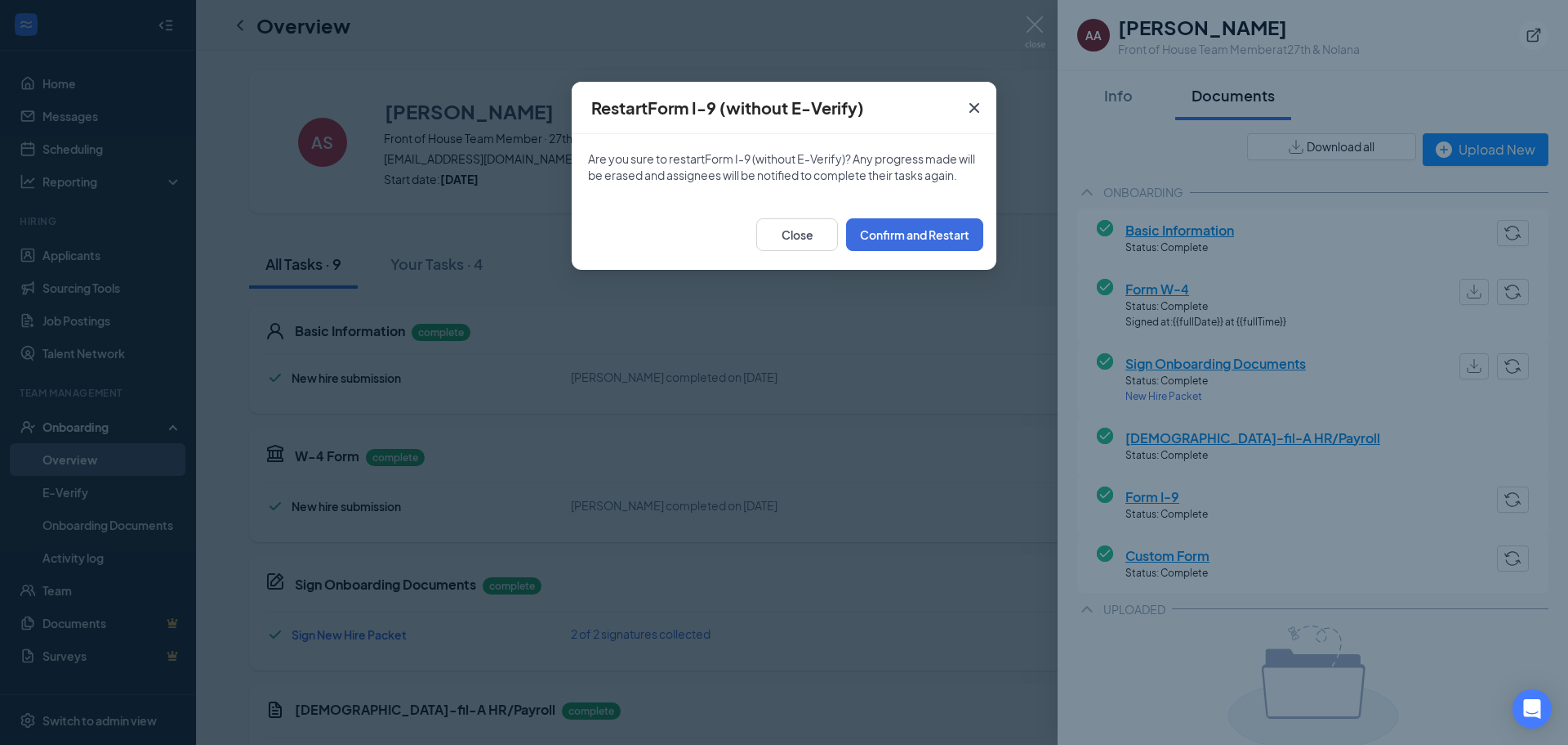
click at [969, 113] on icon "Cross" at bounding box center [975, 108] width 20 height 20
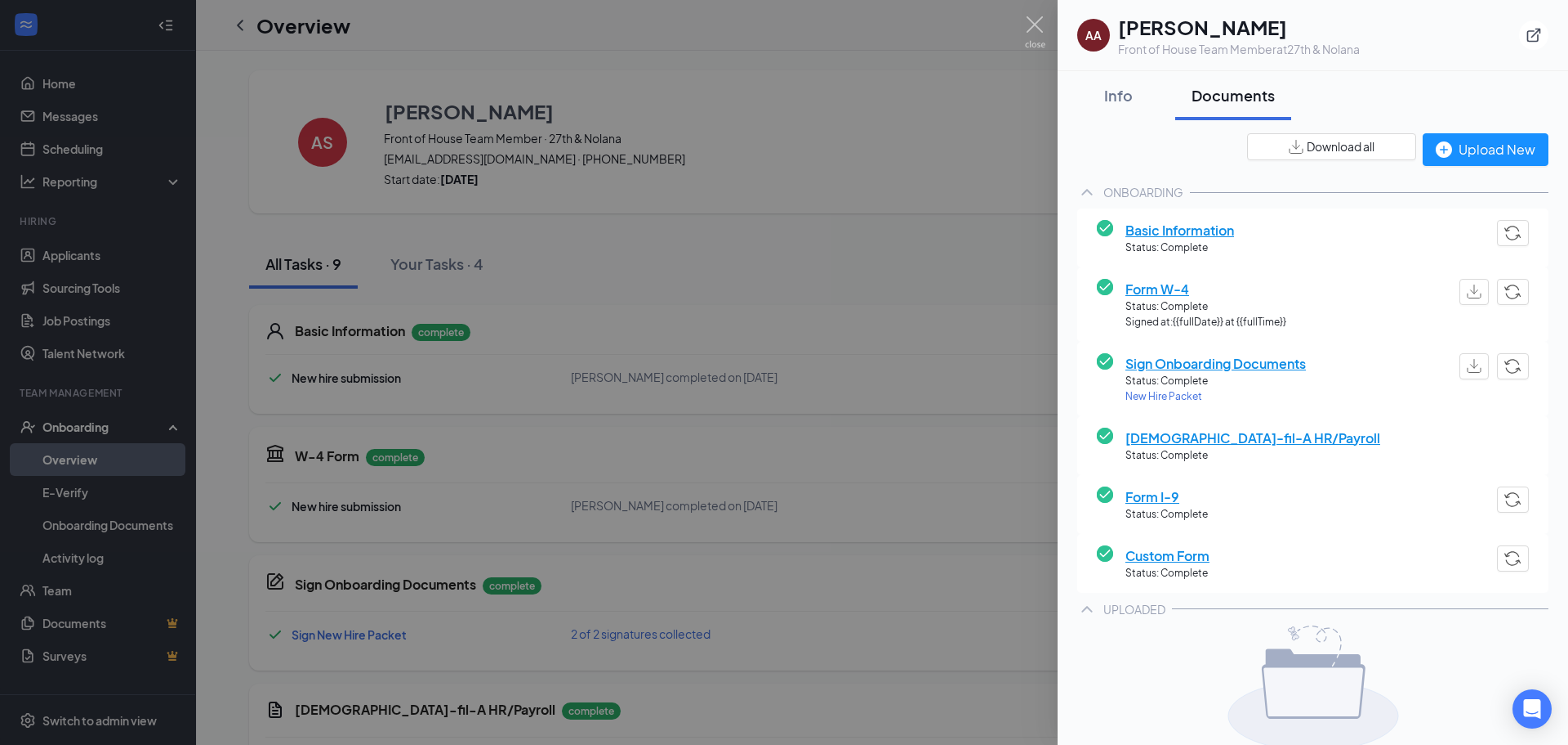
click at [965, 301] on div at bounding box center [784, 372] width 1568 height 745
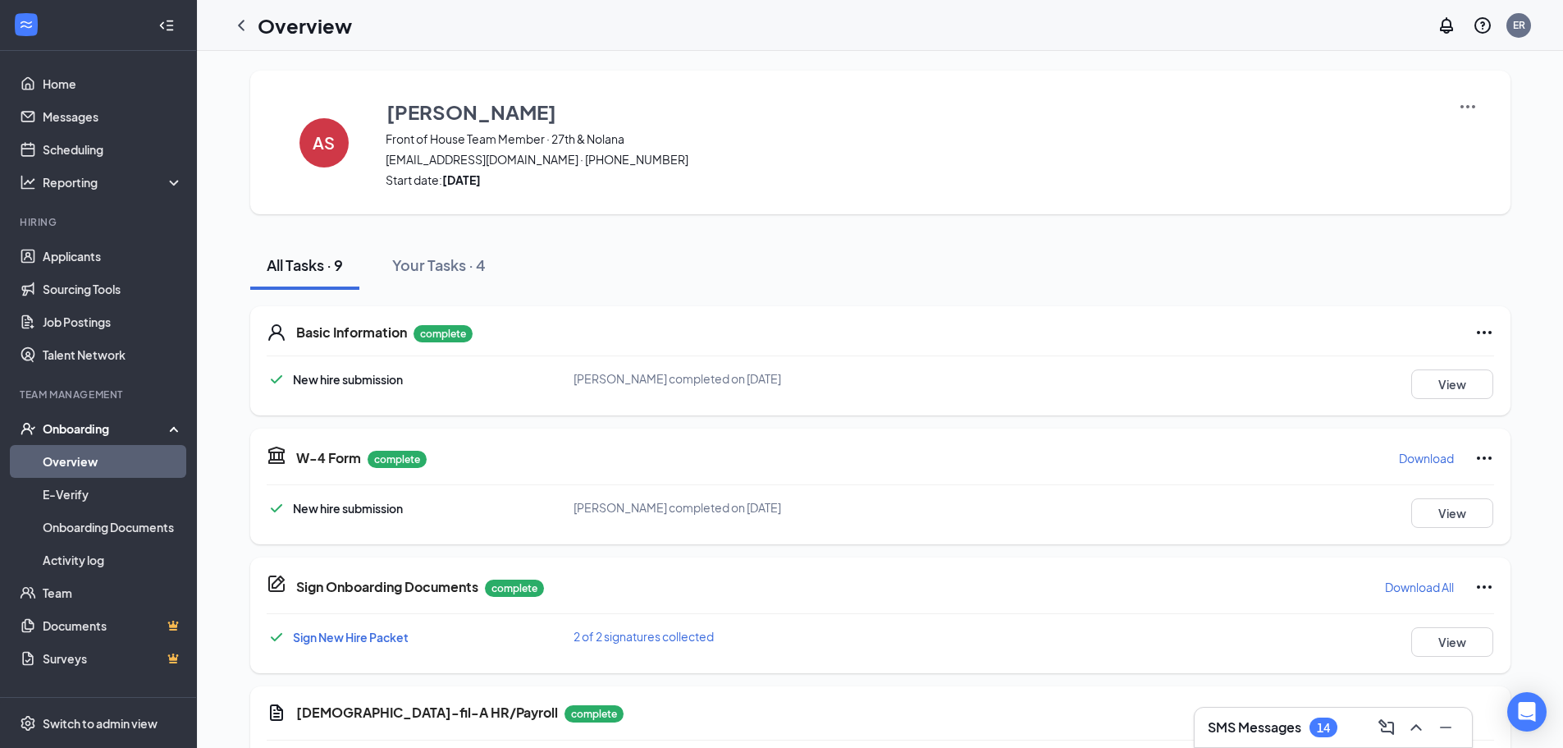
click at [373, 153] on div "AS [PERSON_NAME] Front of House Team Member · 27th & Nolana [EMAIL_ADDRESS][DOM…" at bounding box center [880, 143] width 1260 height 144
click at [312, 150] on div "AS" at bounding box center [324, 142] width 49 height 49
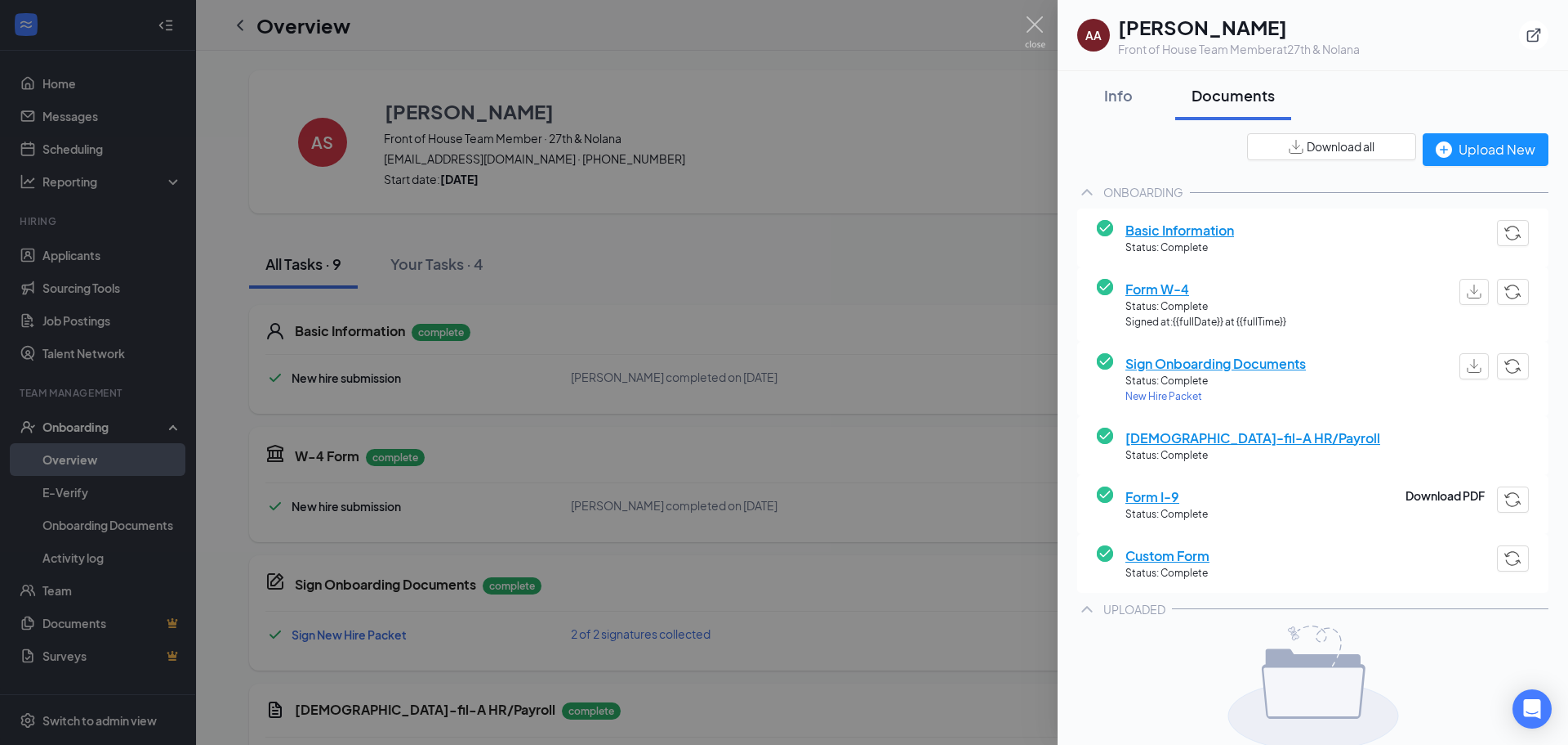
click at [1467, 367] on img "button" at bounding box center [1474, 366] width 15 height 14
click at [1407, 494] on button "Download PDF" at bounding box center [1446, 495] width 80 height 18
click at [786, 461] on div at bounding box center [784, 372] width 1568 height 745
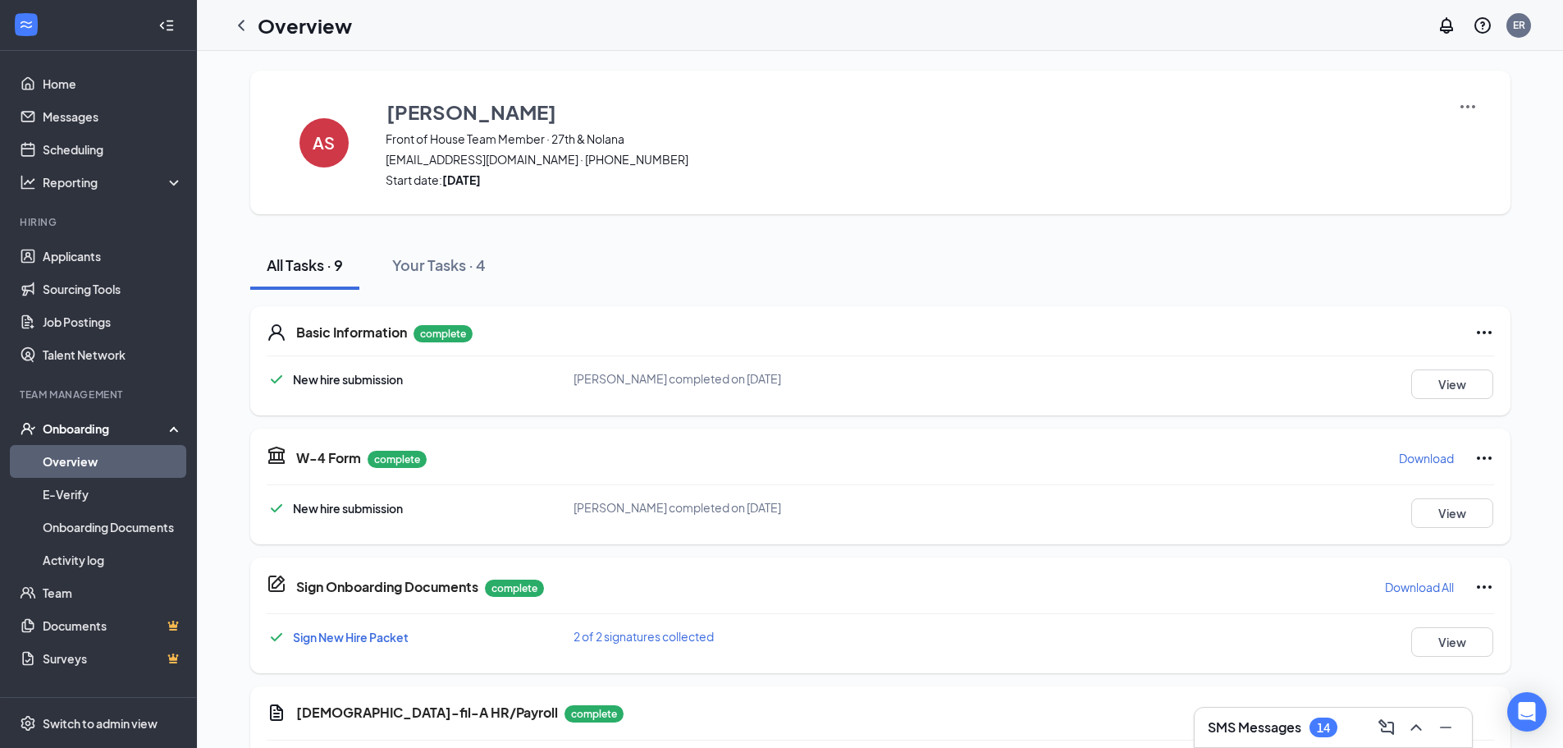
click at [1265, 731] on h3 "SMS Messages" at bounding box center [1255, 727] width 94 height 18
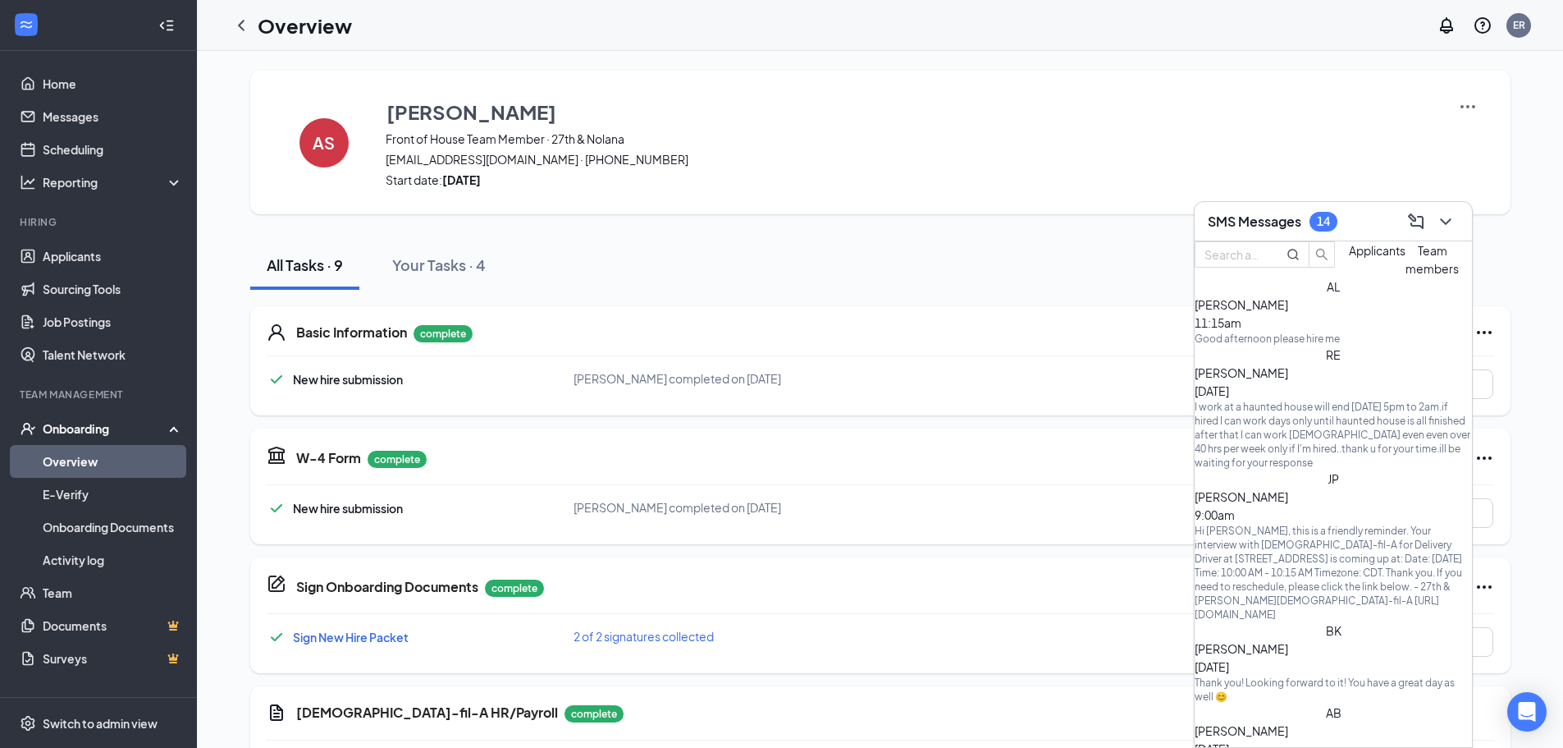
click at [1406, 276] on span "Team members" at bounding box center [1432, 259] width 53 height 33
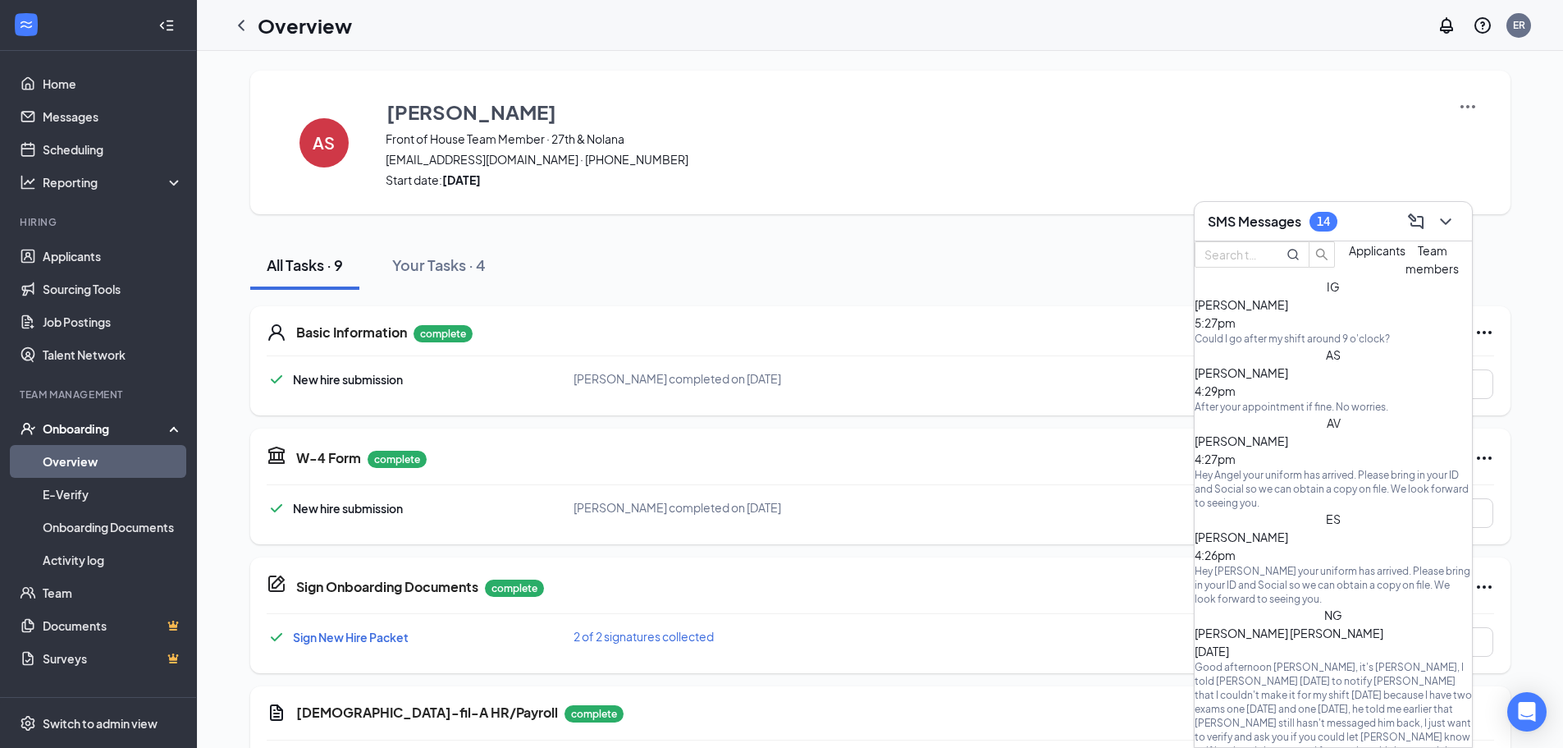
click at [1369, 345] on div "Could I go after my shift around 9 o'clock?" at bounding box center [1333, 339] width 277 height 14
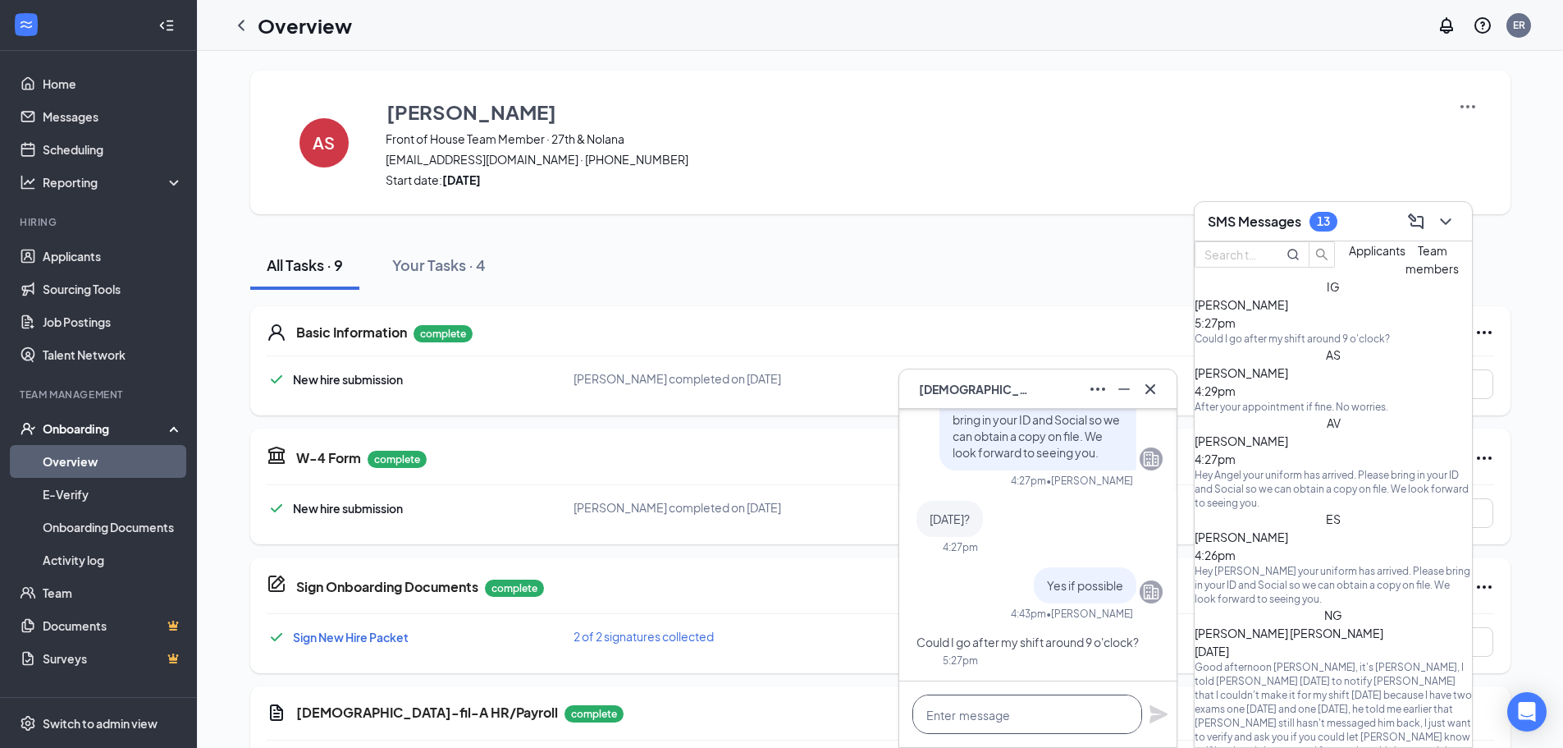
click at [995, 700] on textarea at bounding box center [1027, 713] width 230 height 39
type textarea "G"
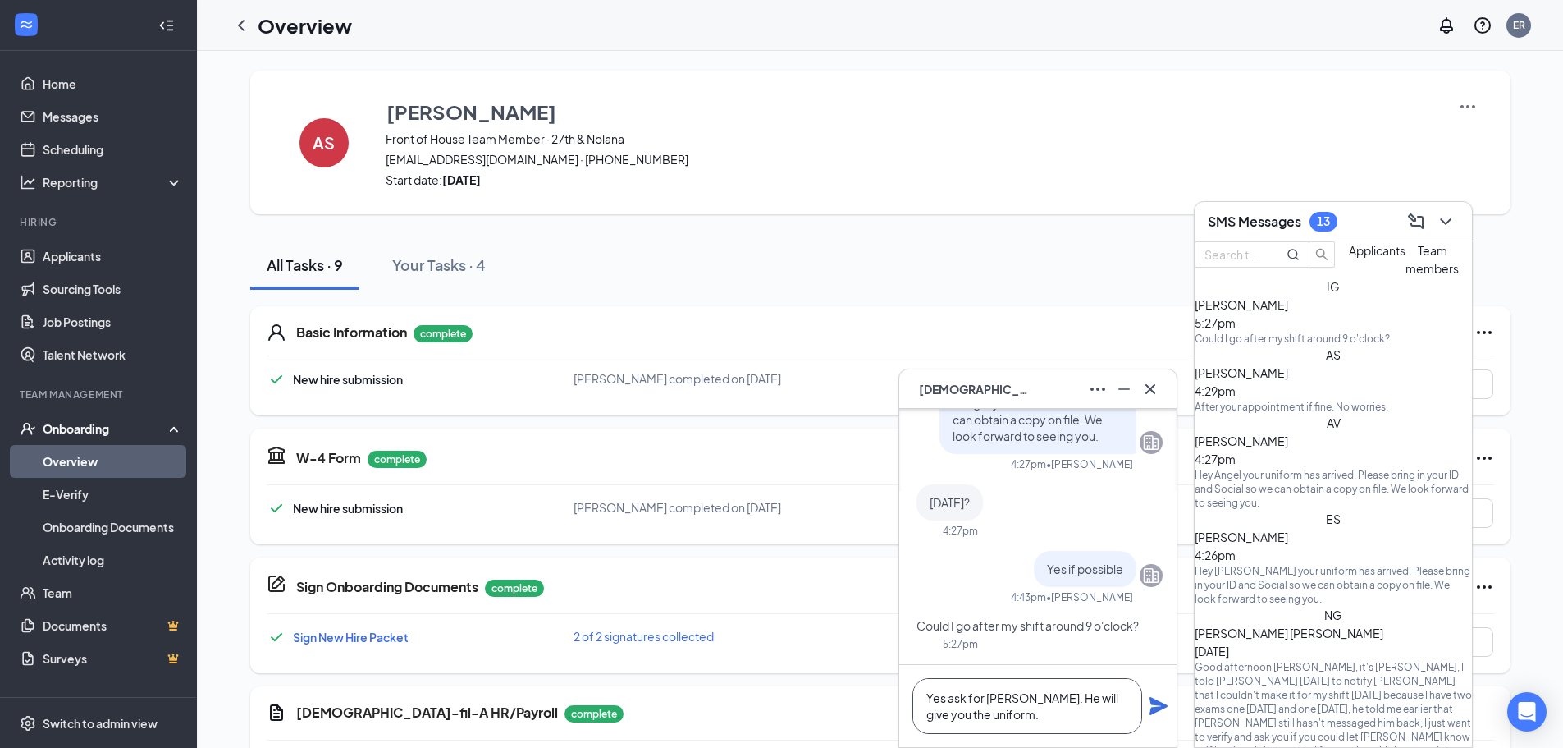
type textarea "Yes ask for [PERSON_NAME]. He will give you the uniform."
click at [1159, 708] on icon "Plane" at bounding box center [1159, 706] width 18 height 18
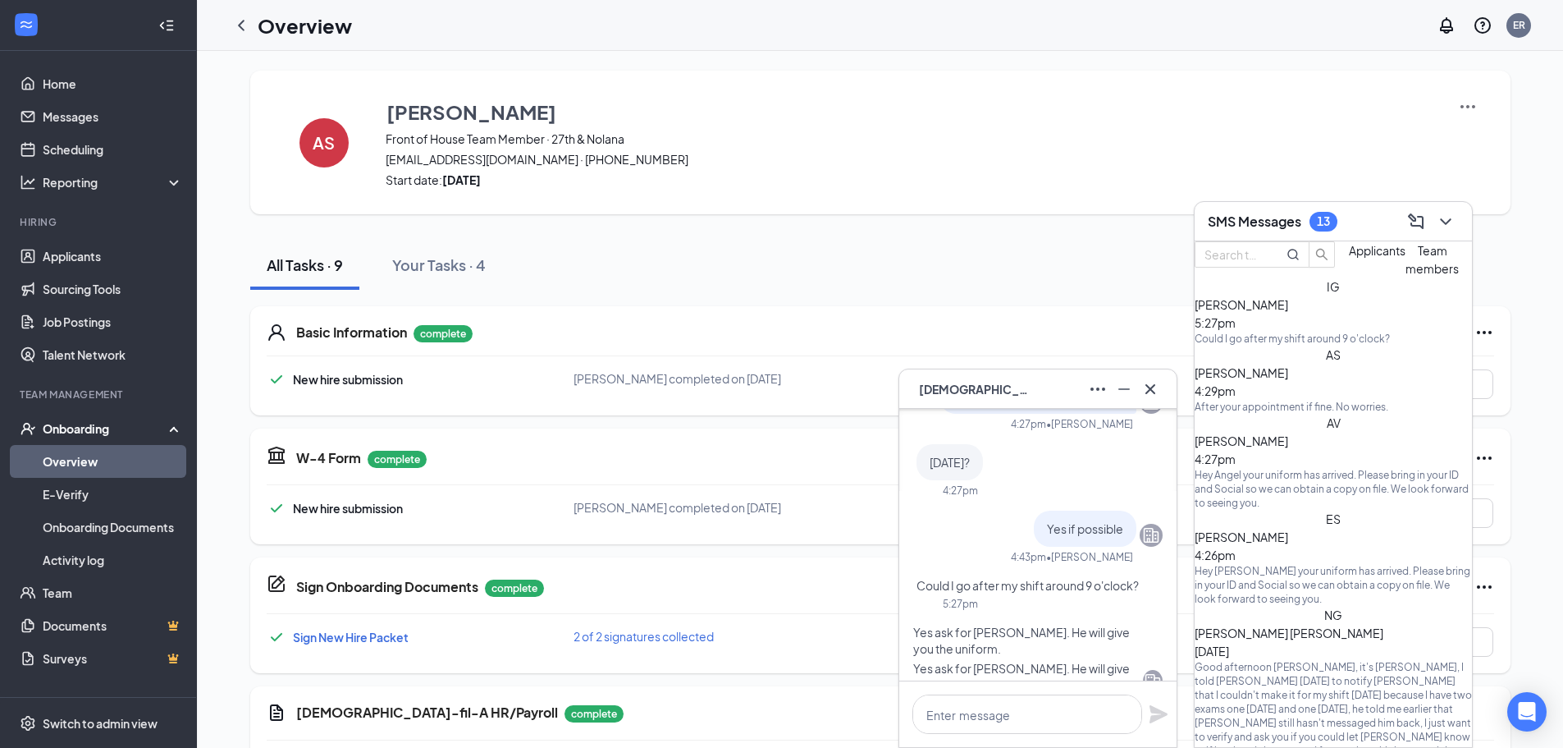
scroll to position [0, 0]
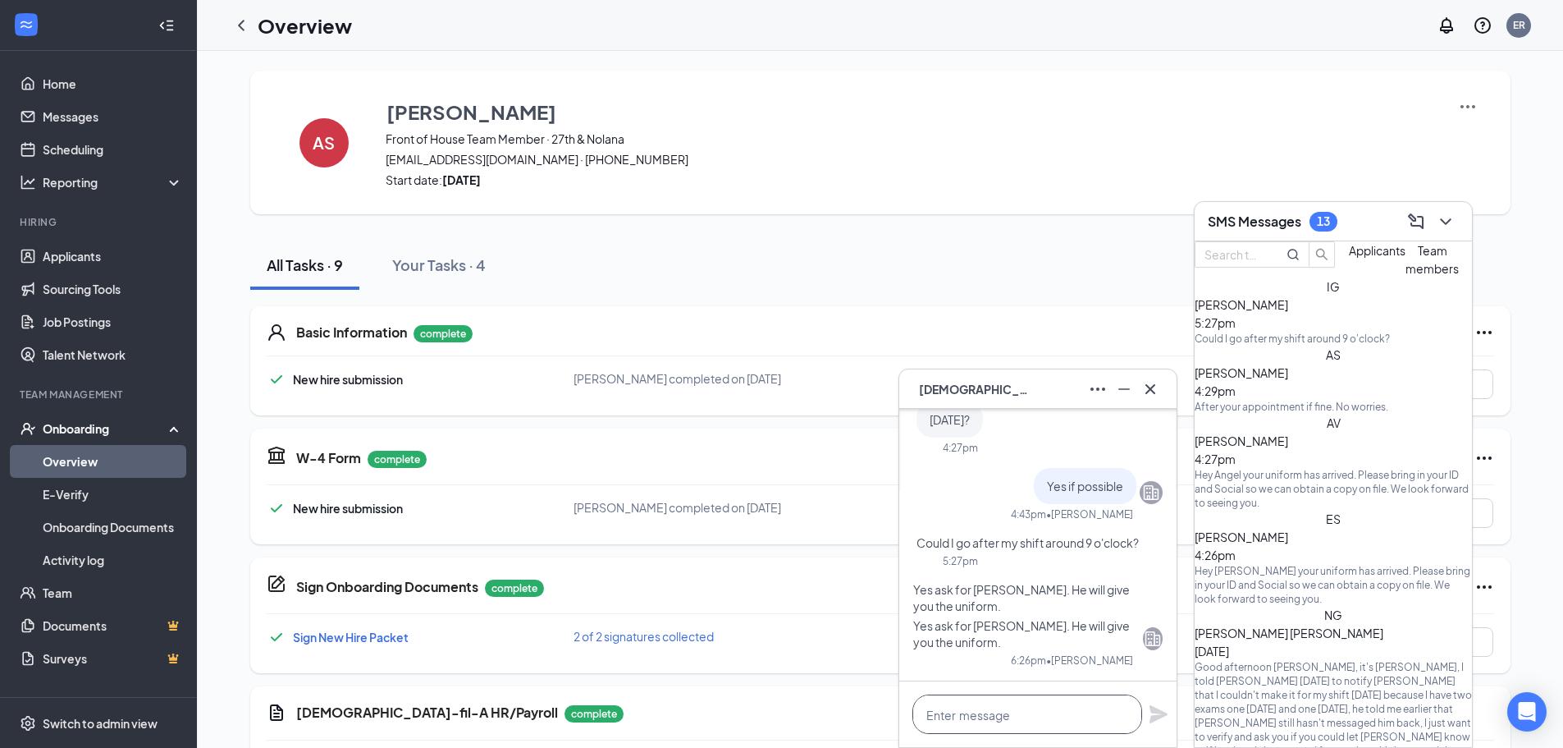
click at [1025, 722] on textarea at bounding box center [1027, 713] width 230 height 39
type textarea "D"
type textarea "Please don't forget ID and Social"
click at [1159, 718] on icon "Plane" at bounding box center [1159, 714] width 18 height 18
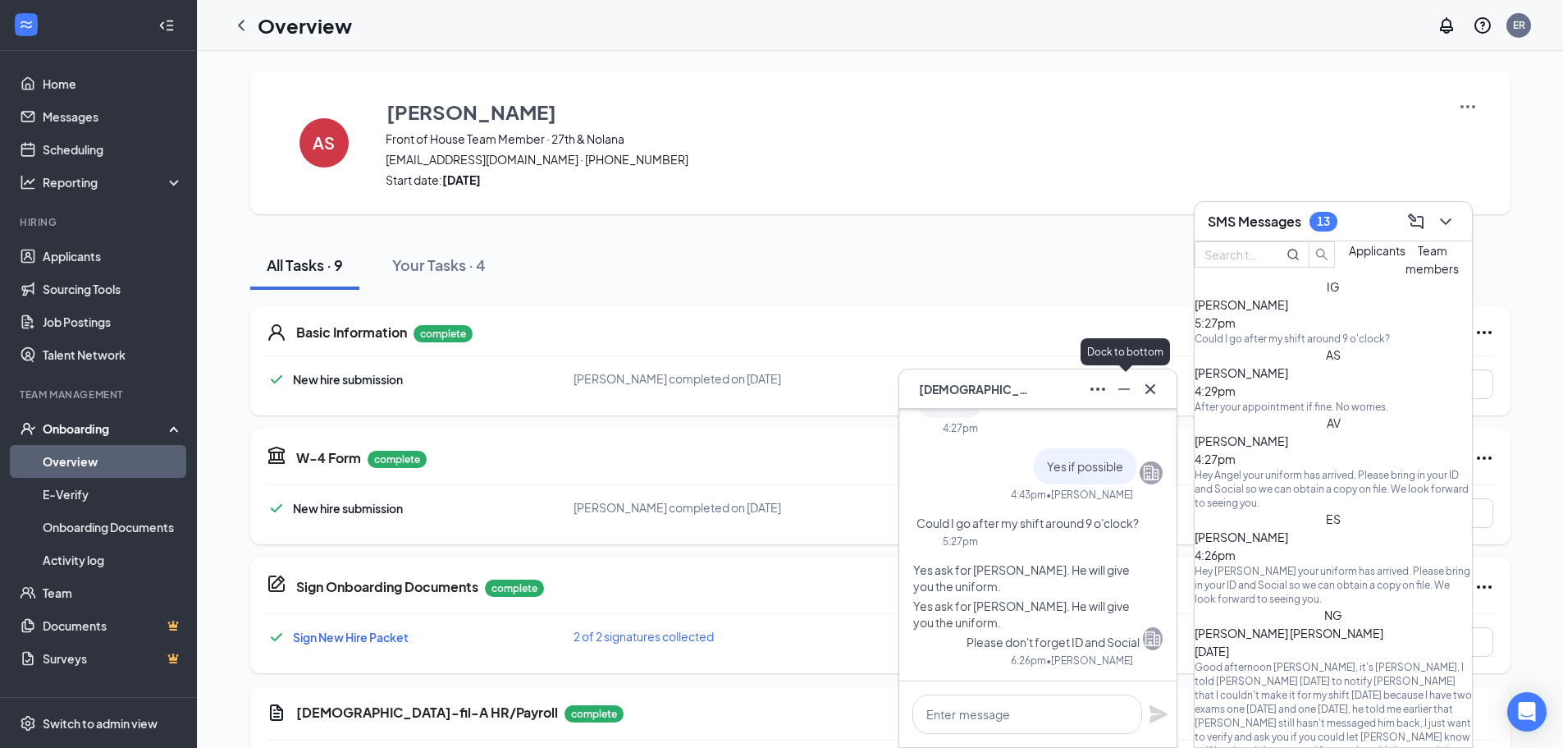
click at [1125, 387] on icon "Minimize" at bounding box center [1124, 389] width 20 height 20
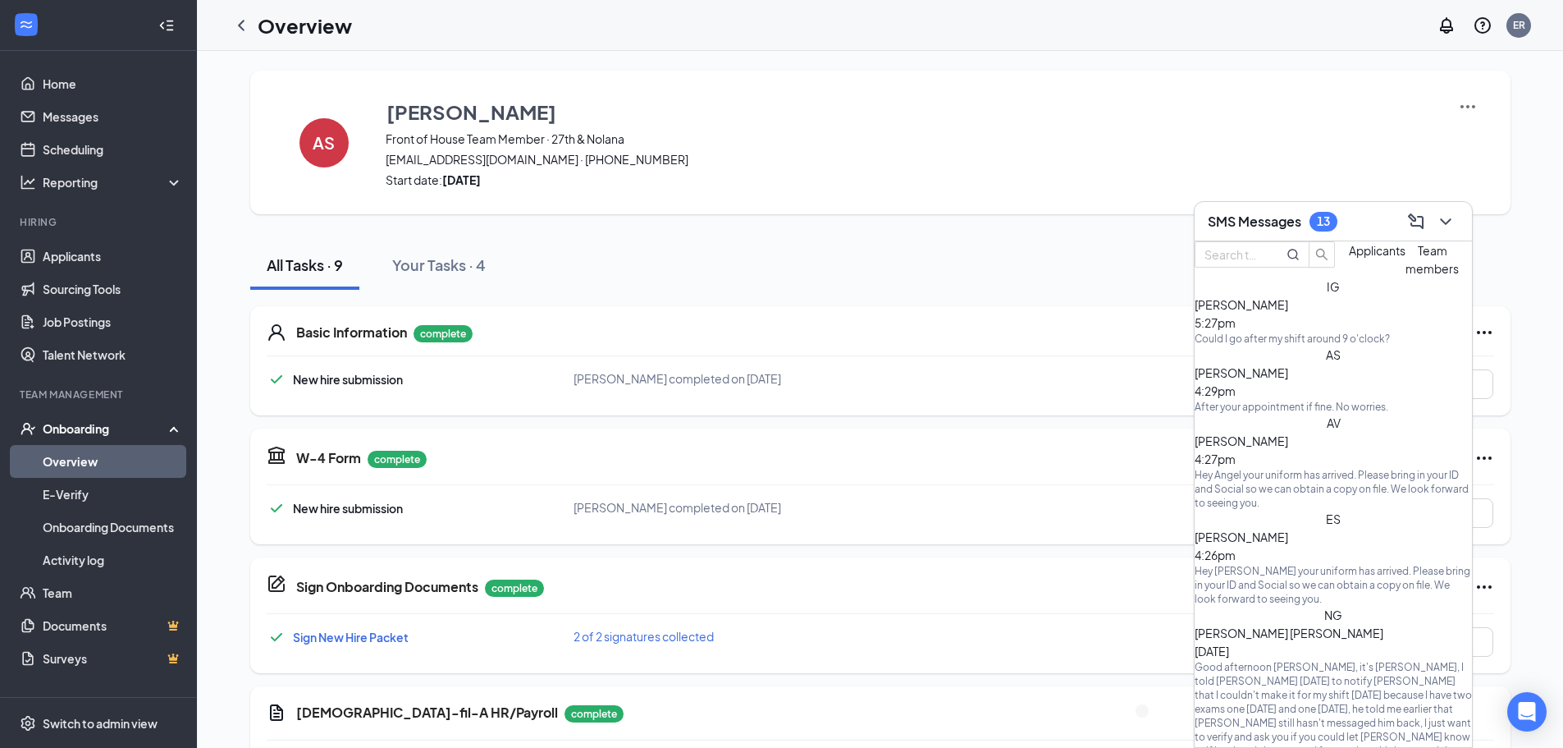
click at [1315, 528] on div "[PERSON_NAME] 4:26pm" at bounding box center [1333, 546] width 277 height 36
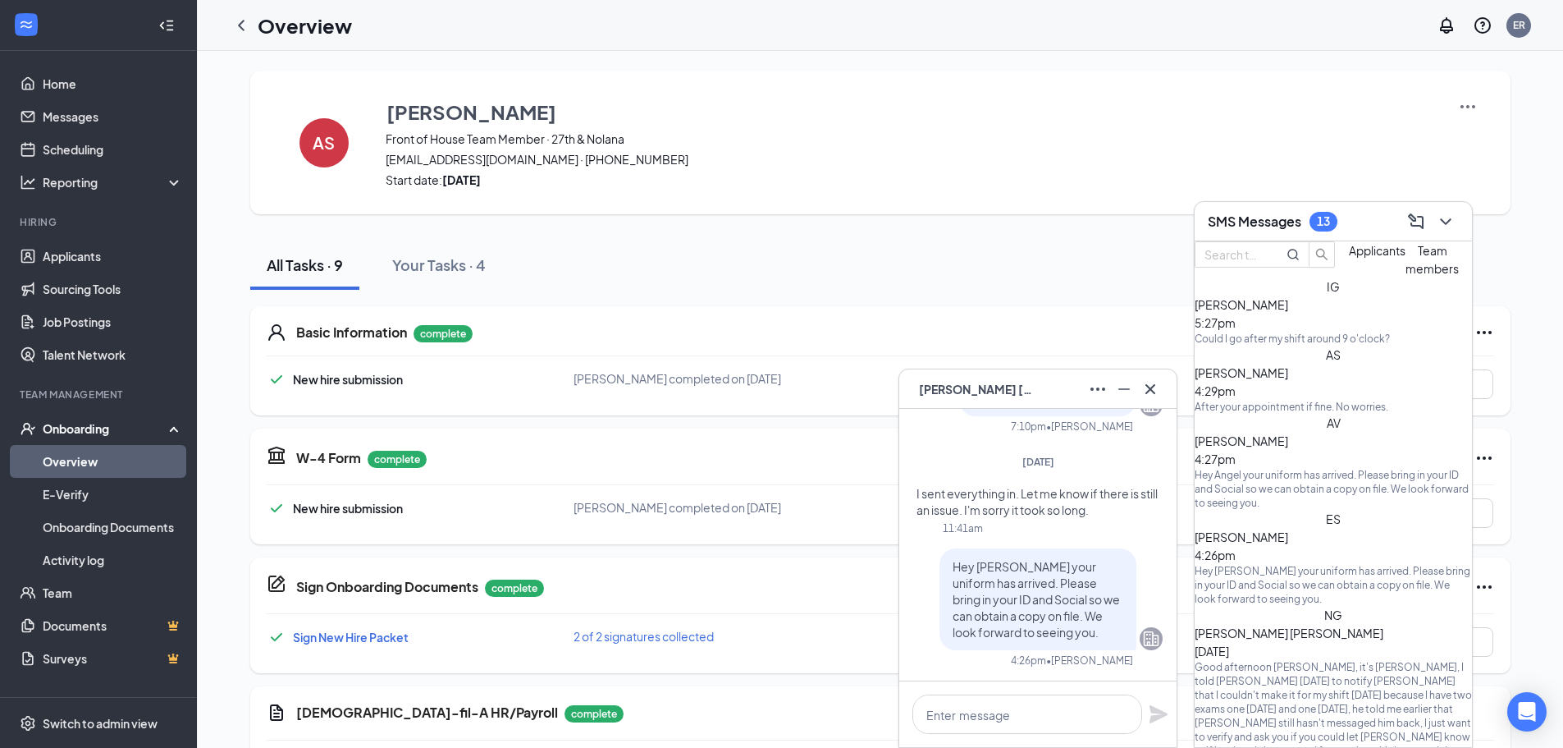
click at [1397, 468] on div "[PERSON_NAME] 4:27pm" at bounding box center [1333, 450] width 277 height 36
